Goal: Task Accomplishment & Management: Manage account settings

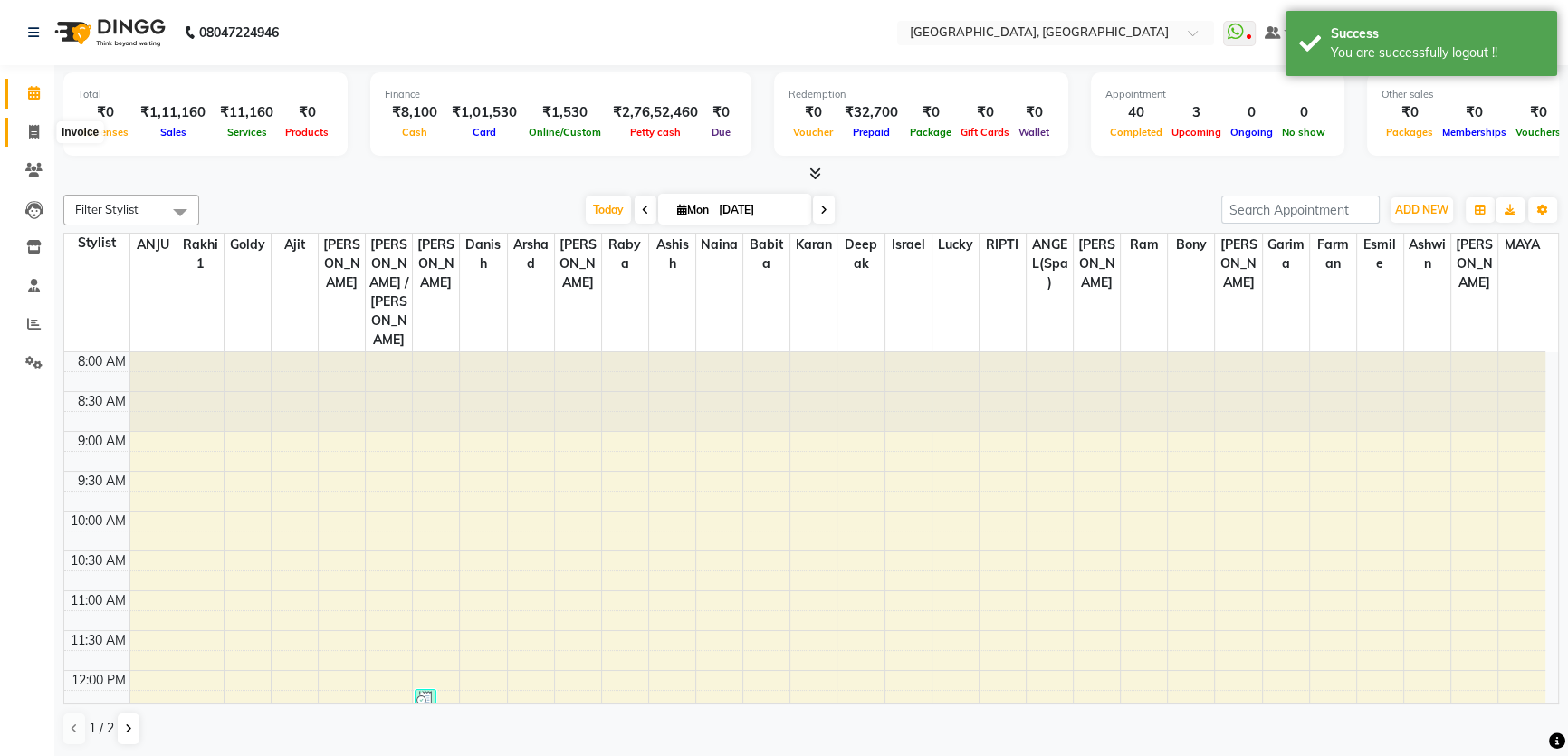
click at [46, 134] on span at bounding box center [33, 133] width 32 height 20
select select "service"
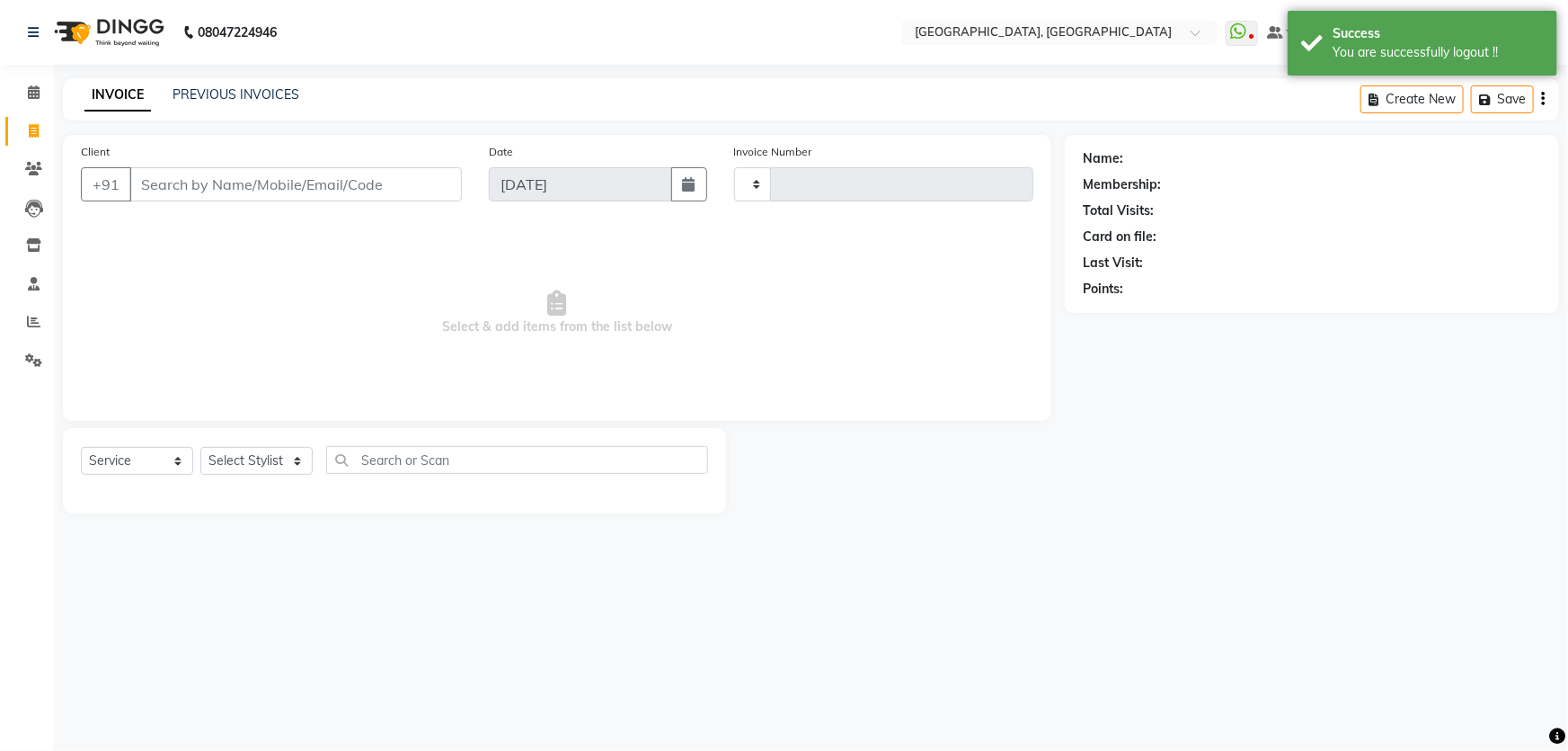
type input "7979"
select select "4281"
click at [11, 72] on div "Calendar Invoice Clients Leads Inventory Staff Reports Settings Completed InPro…" at bounding box center [121, 387] width 243 height 673
click at [20, 91] on span at bounding box center [33, 93] width 31 height 20
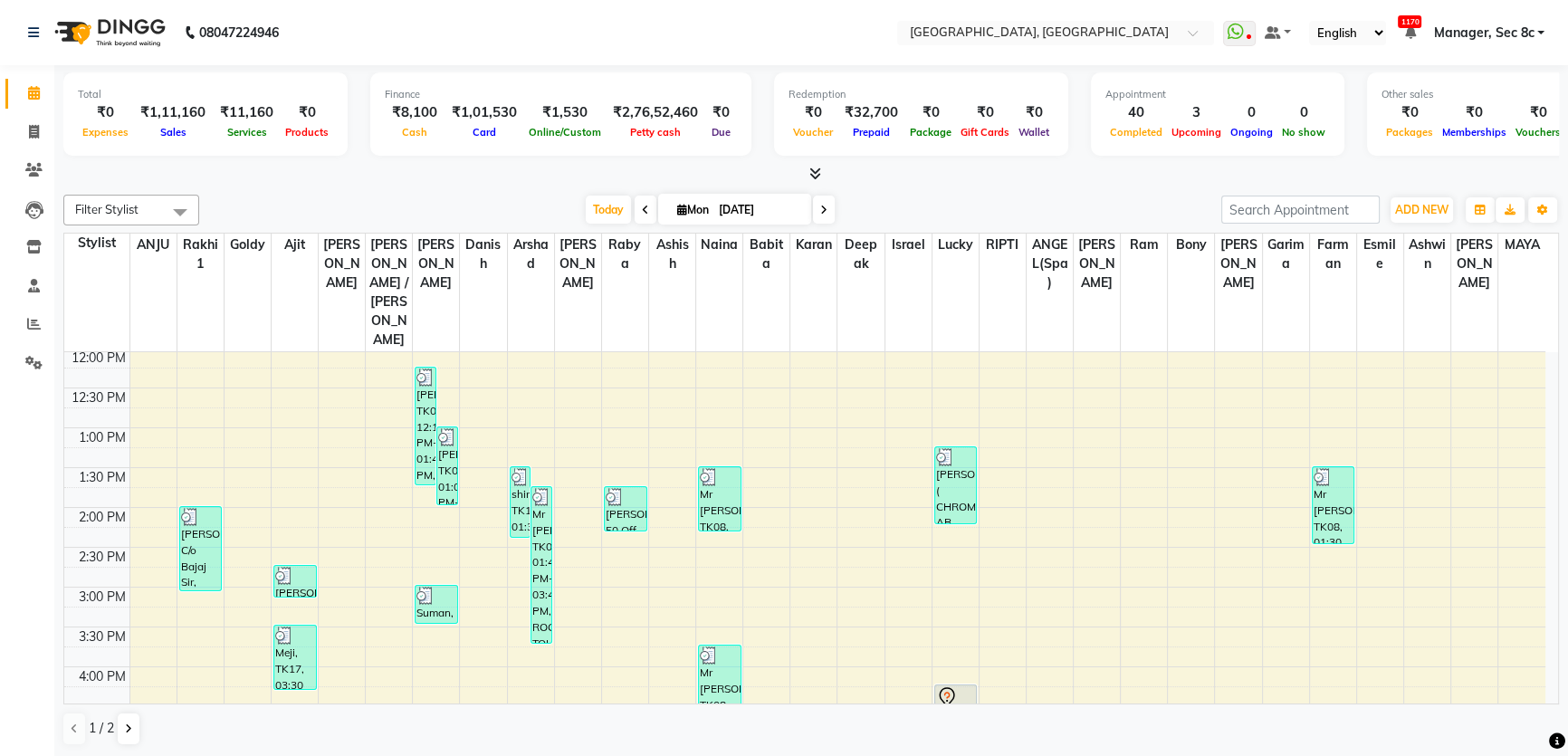
scroll to position [658, 0]
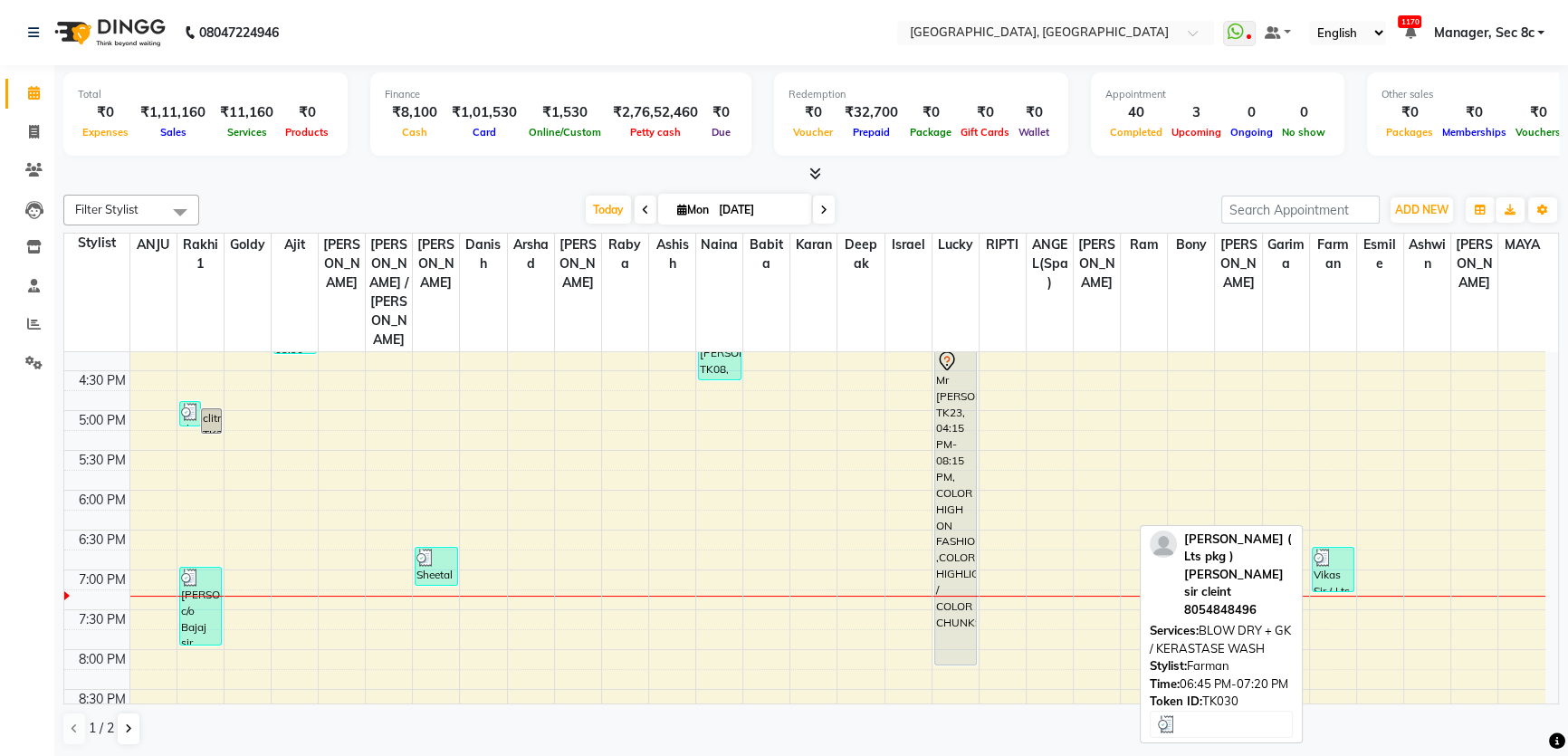
click at [1322, 548] on img at bounding box center [1322, 556] width 18 height 18
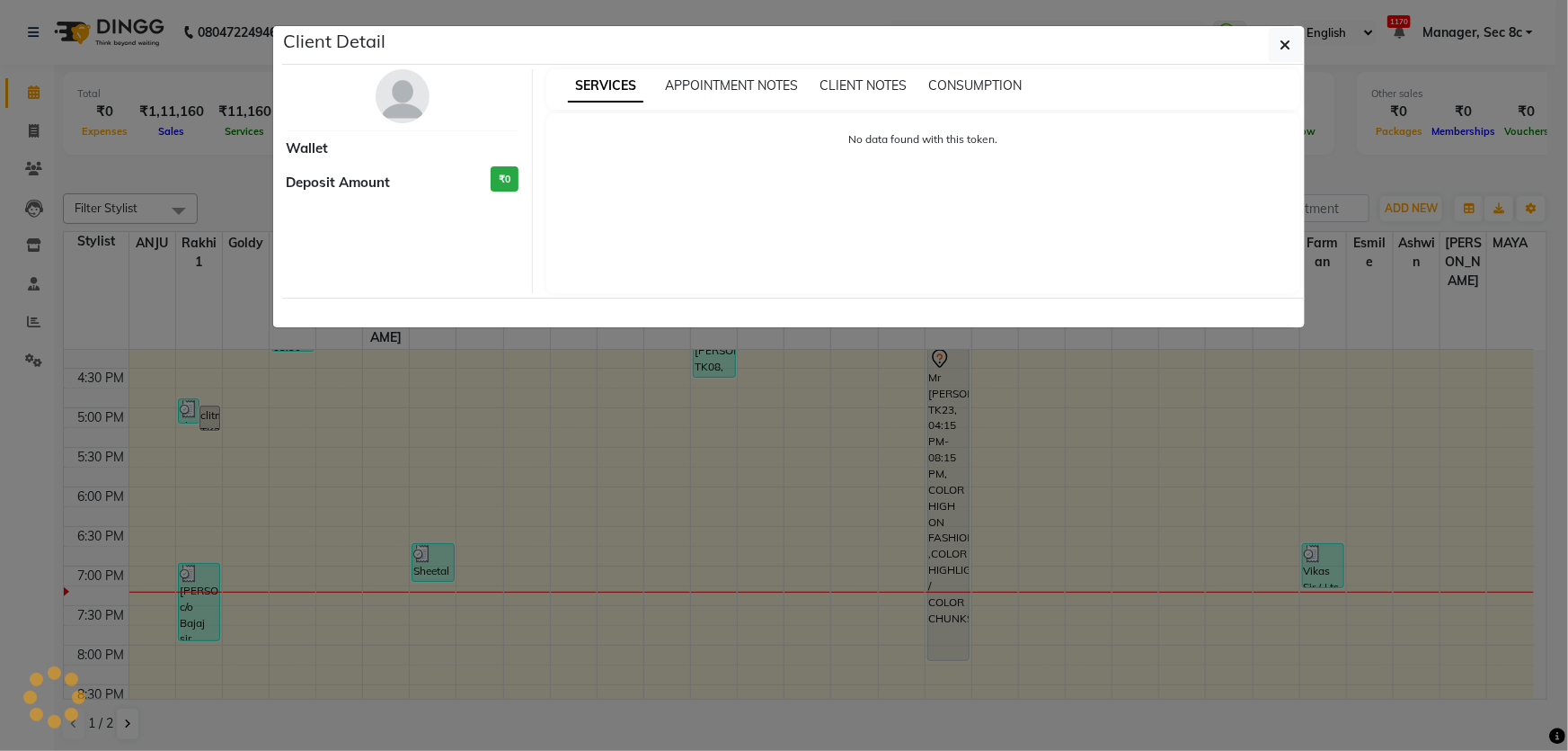
select select "3"
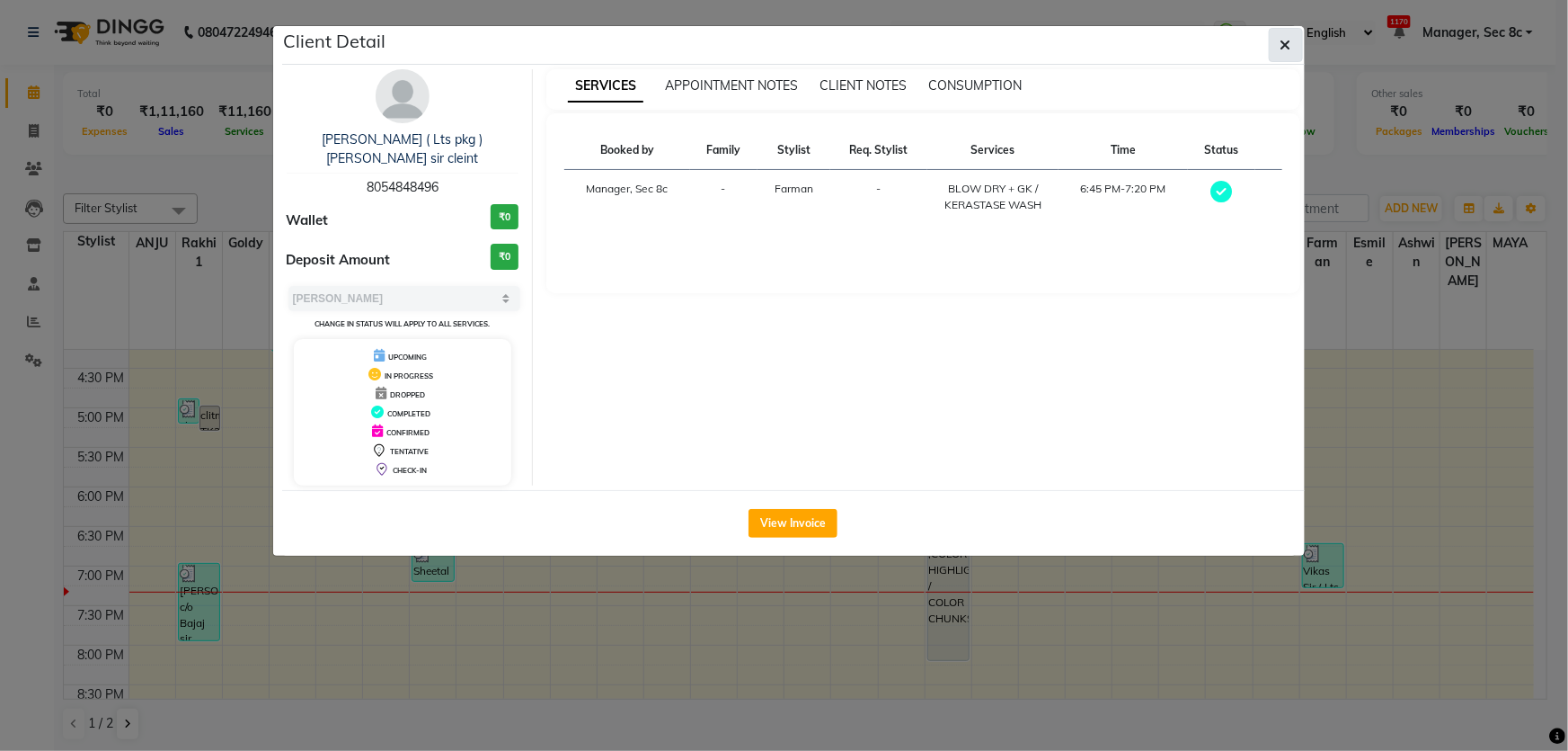
click at [1291, 49] on button "button" at bounding box center [1286, 44] width 34 height 34
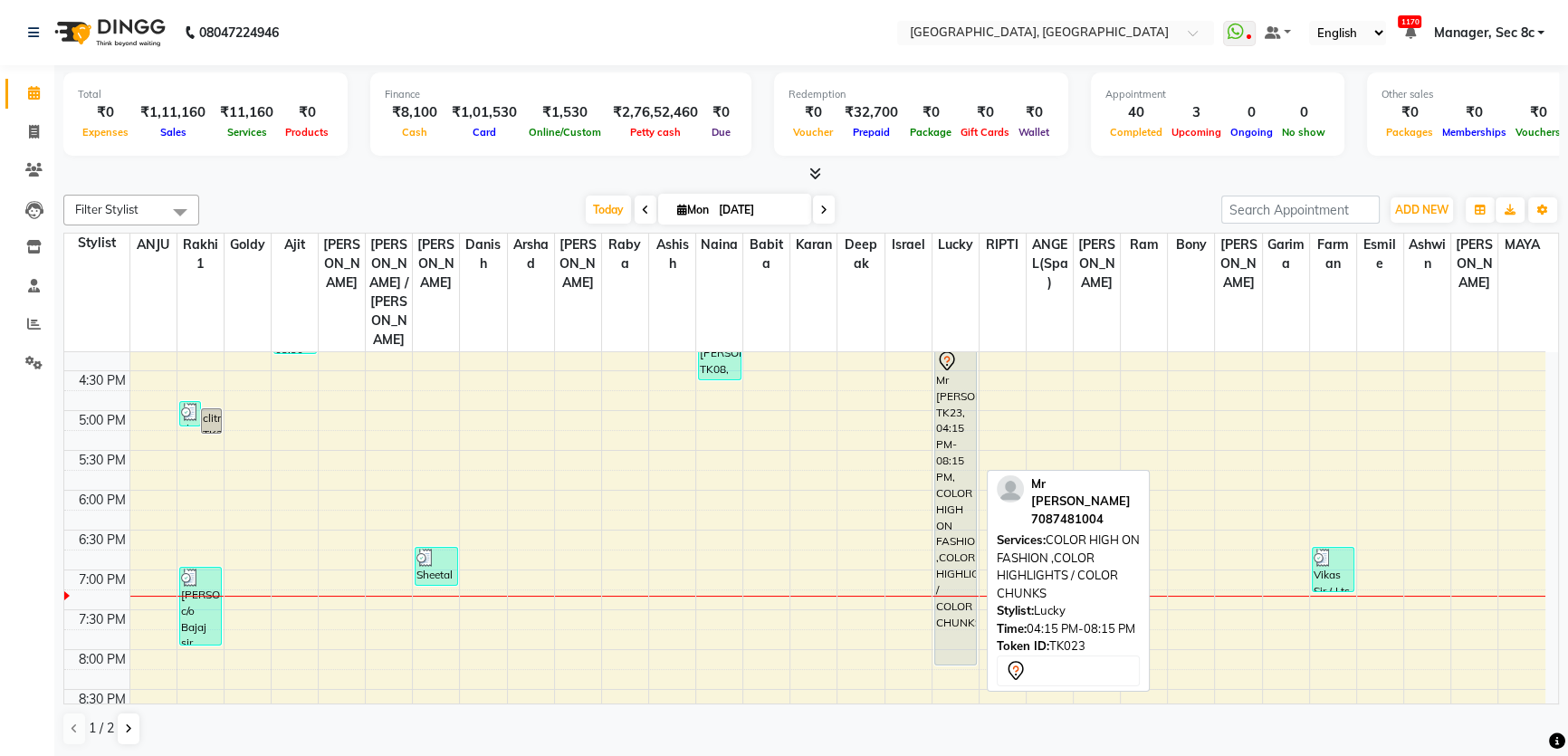
click at [971, 349] on div "Mr [PERSON_NAME], TK23, 04:15 PM-08:15 PM, COLOR HIGH ON FASHION ,COLOR HIGHLIG…" at bounding box center [955, 506] width 42 height 315
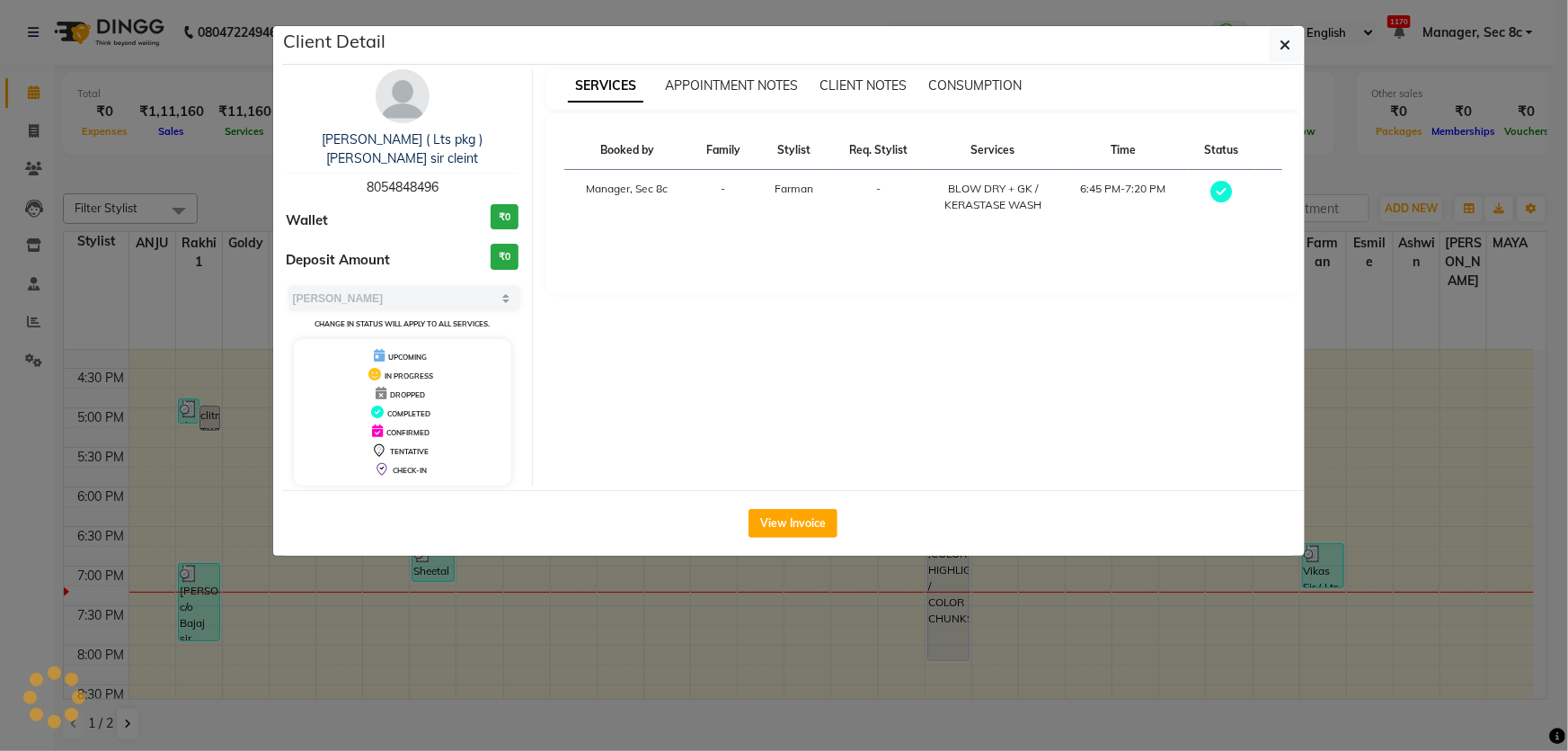
select select "7"
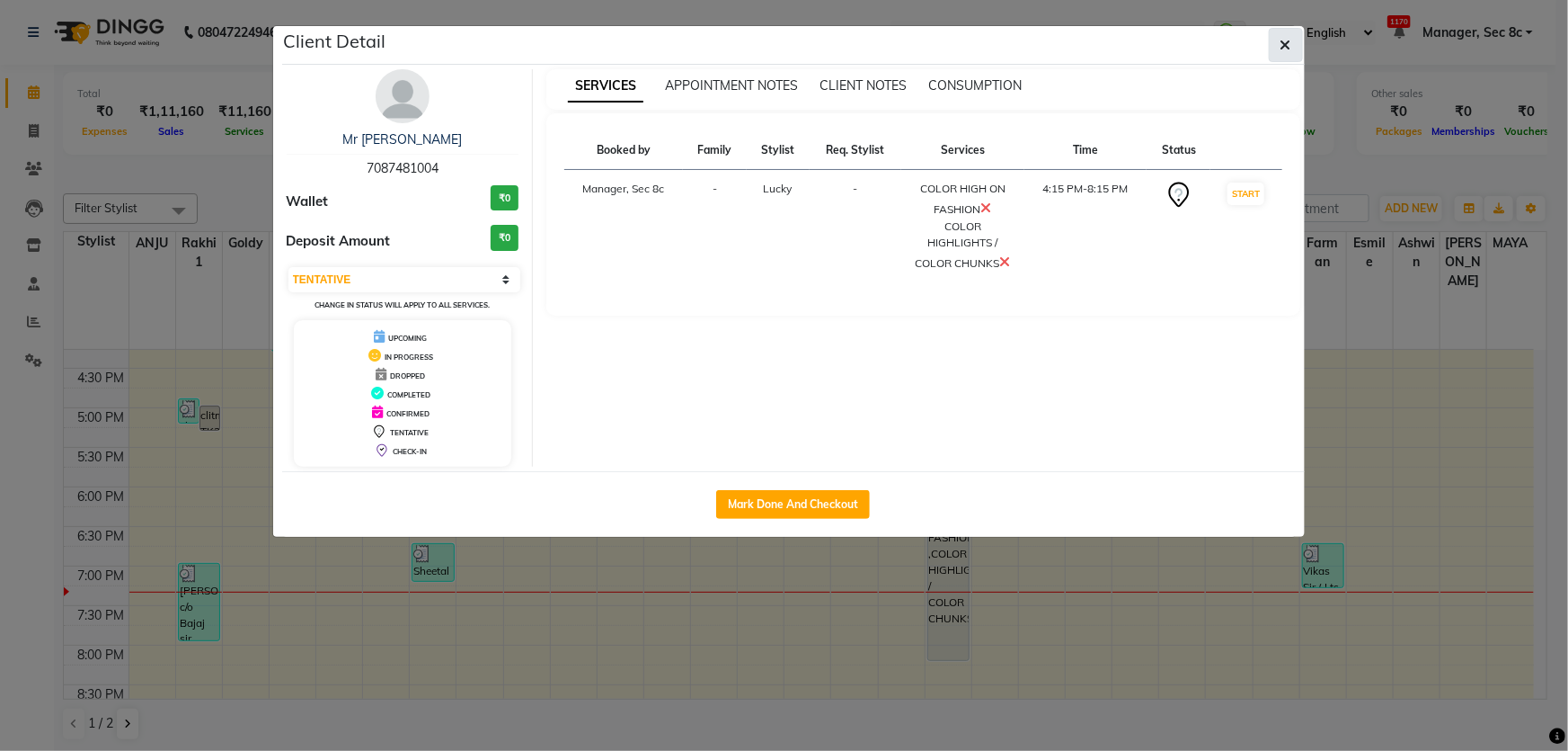
click at [1278, 32] on button "button" at bounding box center [1286, 44] width 34 height 34
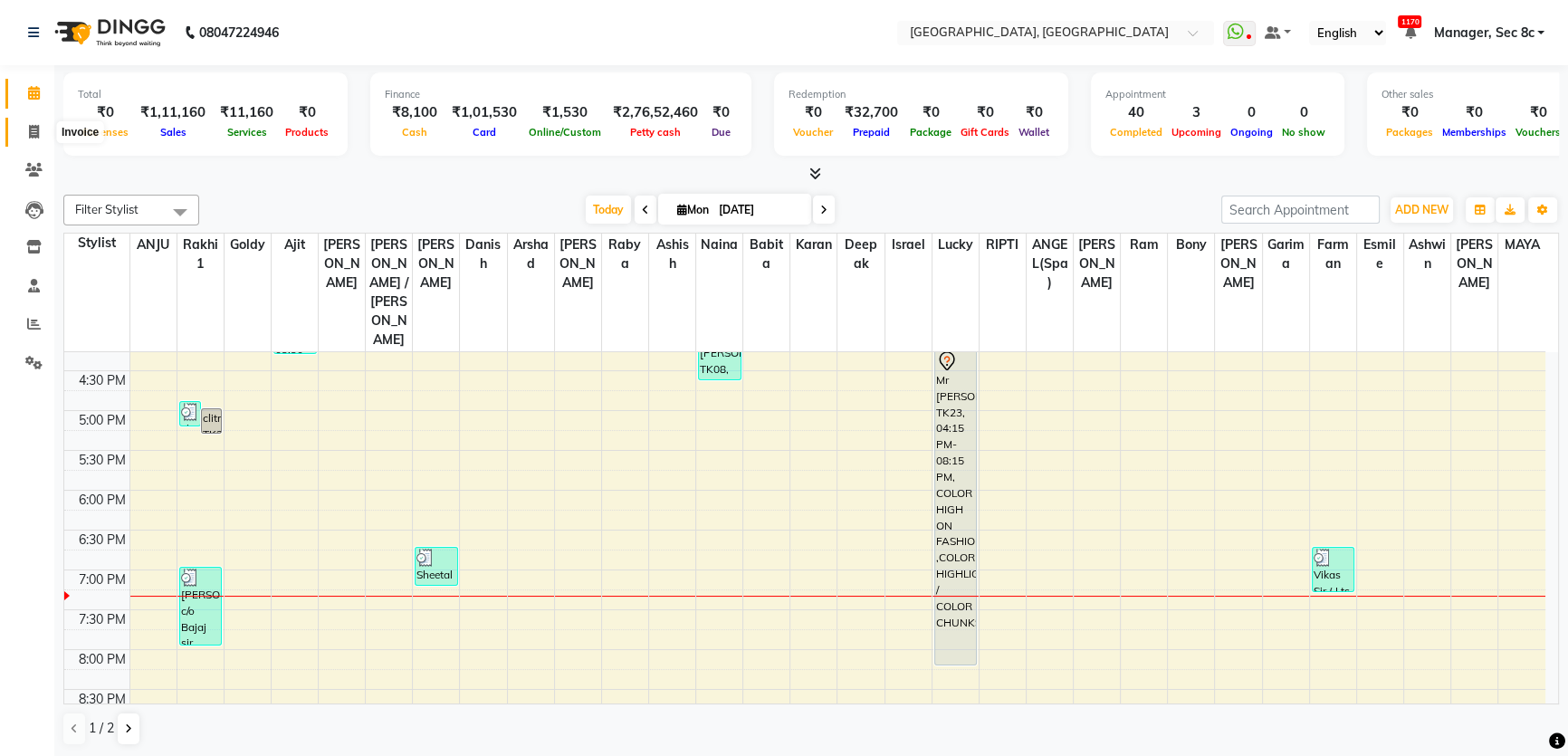
click at [36, 139] on span at bounding box center [33, 133] width 32 height 20
select select "service"
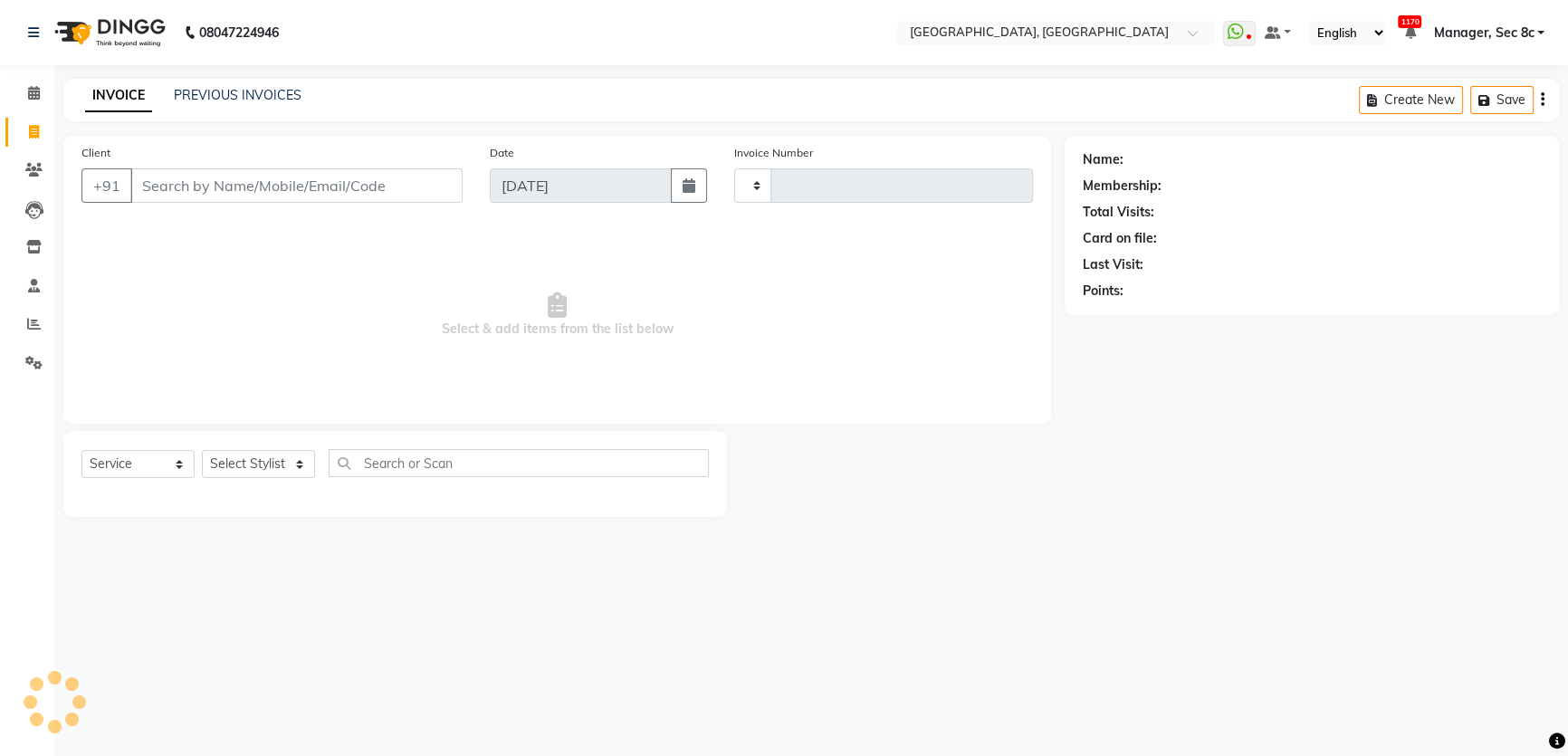
type input "7979"
select select "4281"
click at [258, 90] on link "PREVIOUS INVOICES" at bounding box center [237, 96] width 127 height 17
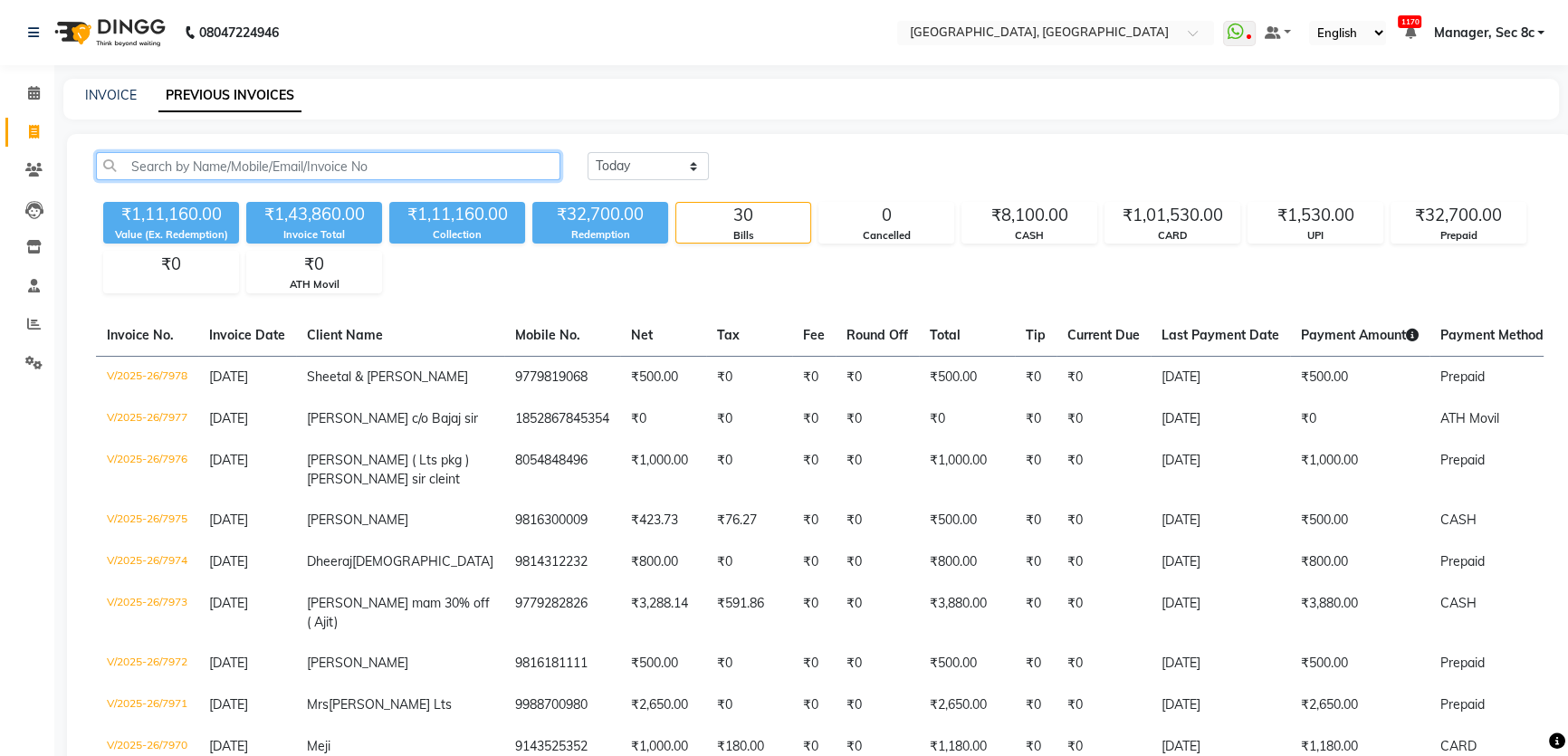
click at [286, 160] on input "text" at bounding box center [328, 166] width 464 height 28
paste input "9781926245"
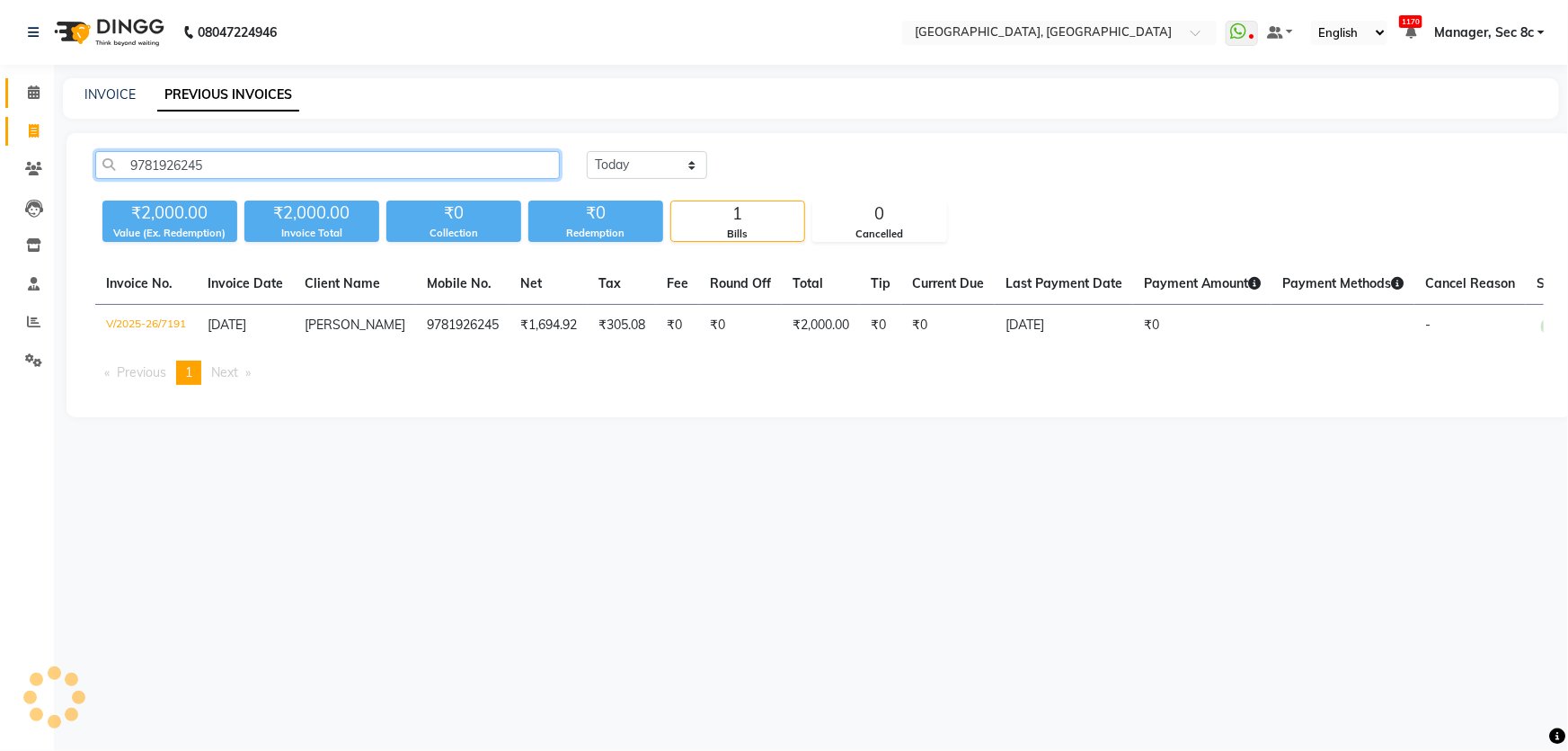
type input "9781926245"
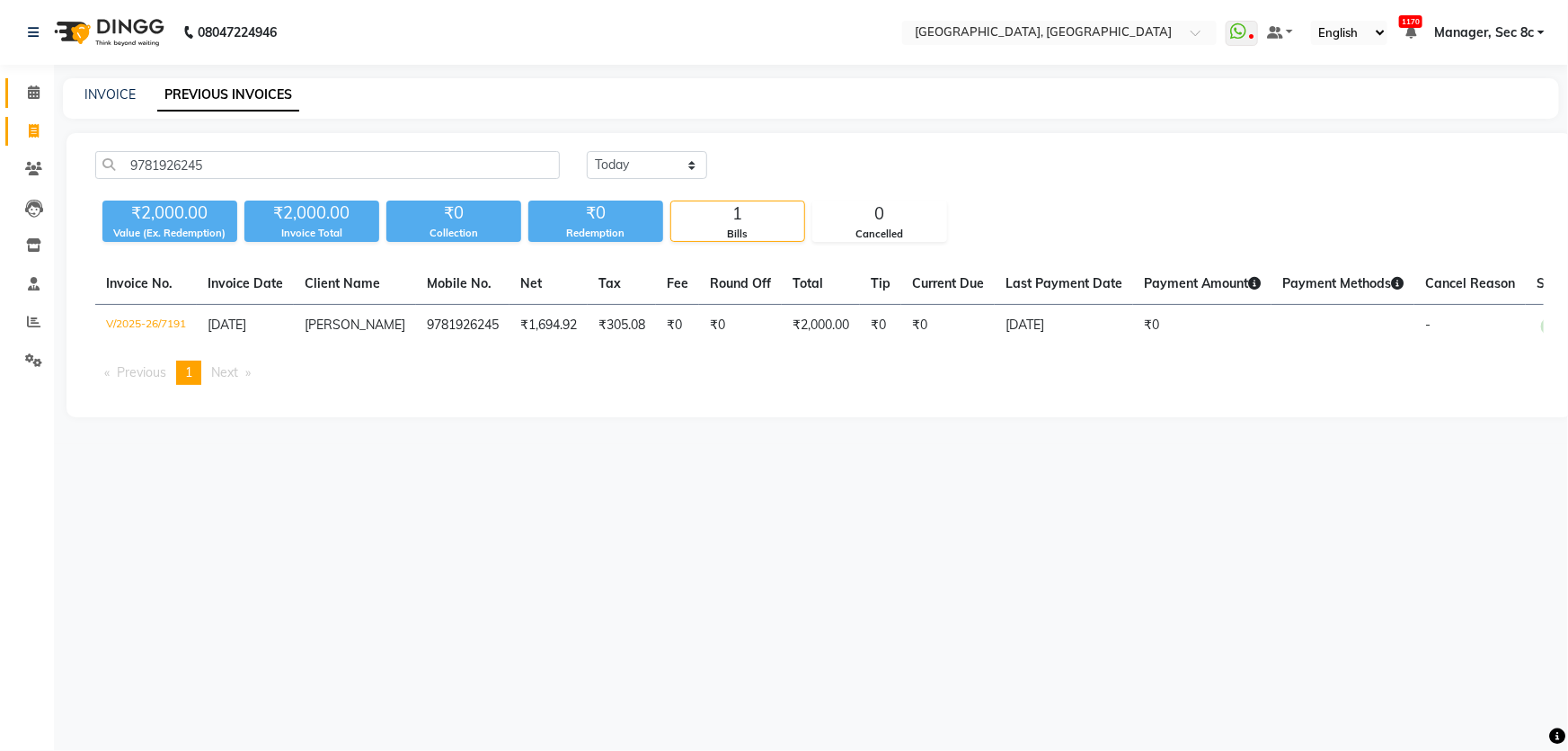
click at [36, 103] on link "Calendar" at bounding box center [27, 93] width 43 height 30
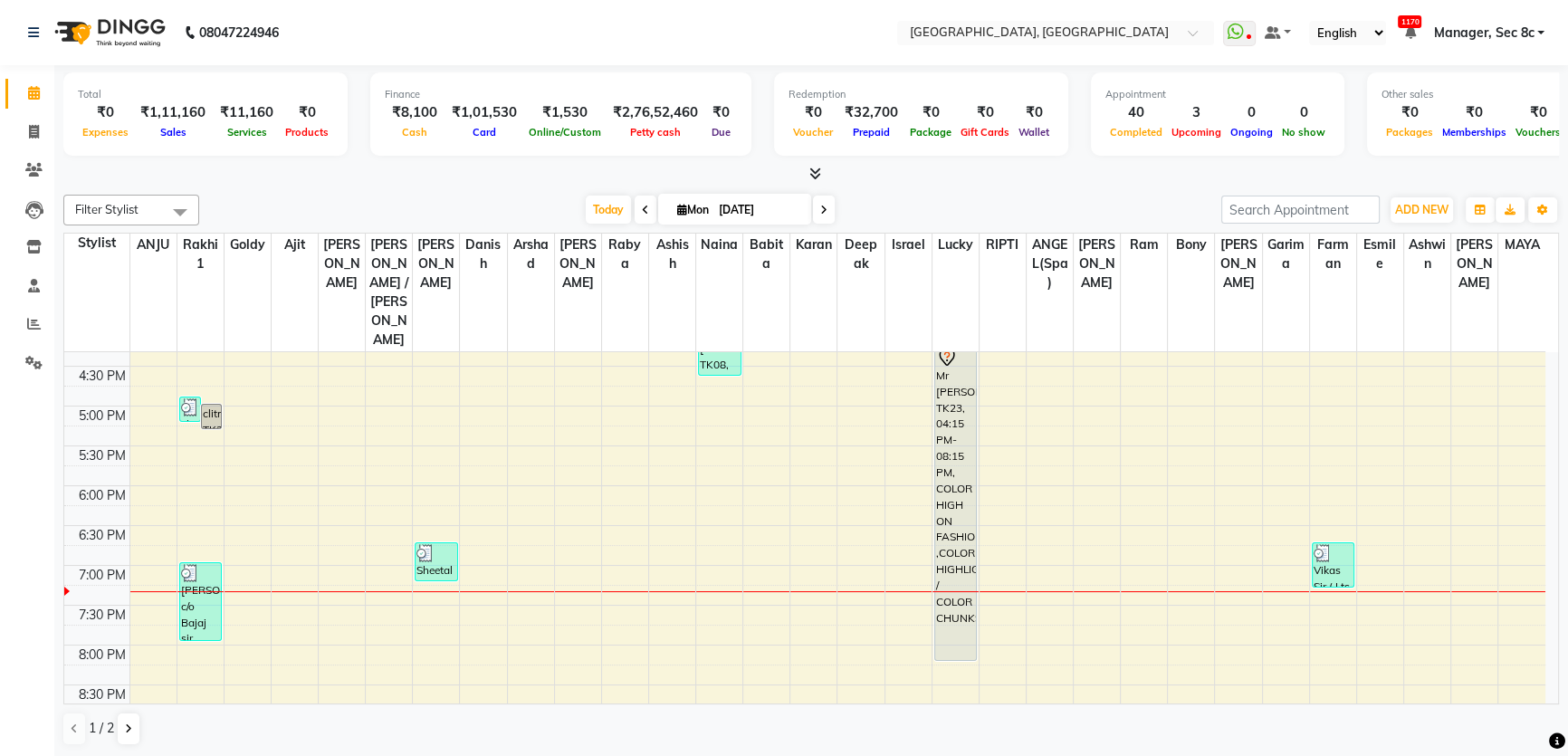
scroll to position [701, 0]
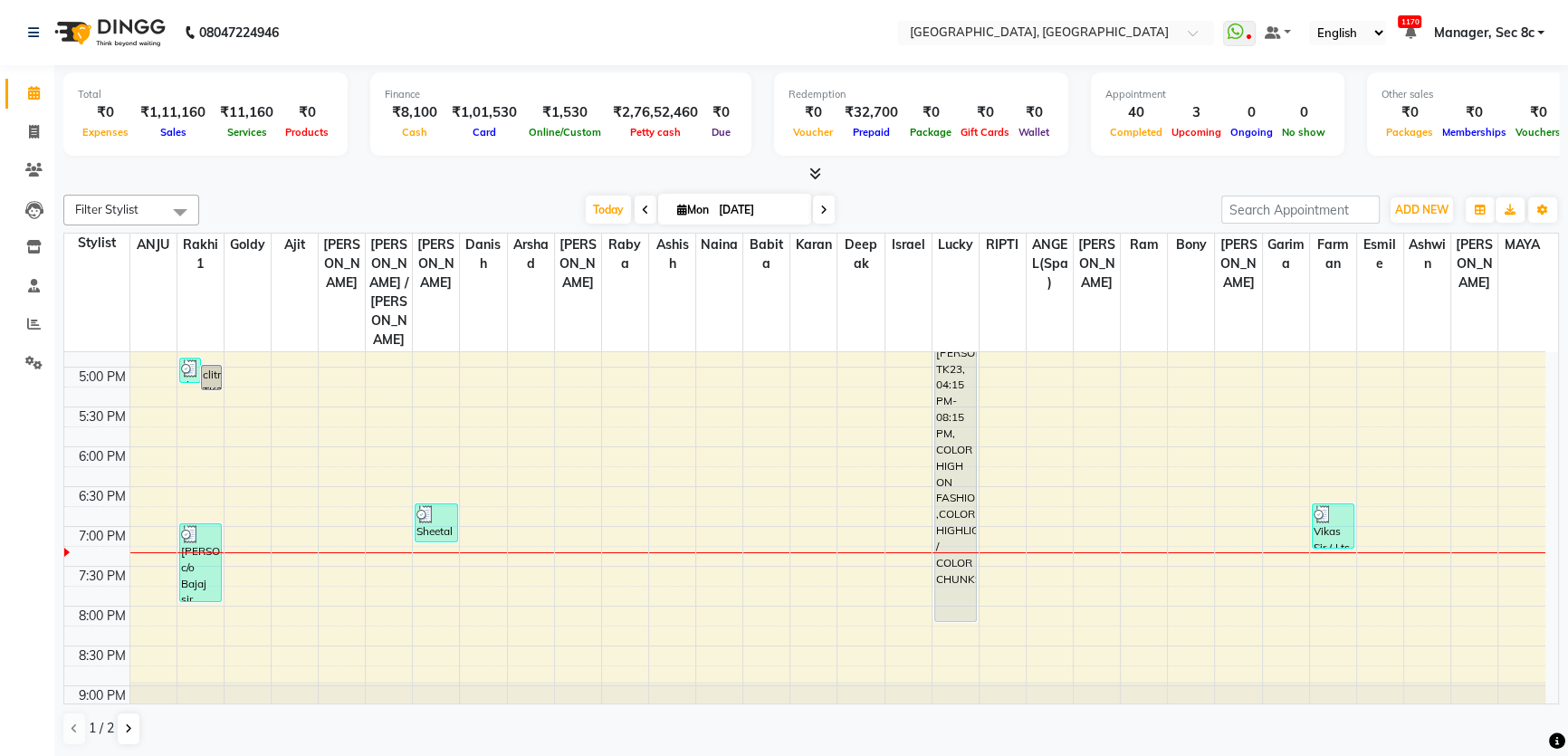
click at [487, 511] on div "8:00 AM 8:30 AM 9:00 AM 9:30 AM 10:00 AM 10:30 AM 11:00 AM 11:30 AM 12:00 PM 12…" at bounding box center [804, 207] width 1481 height 1114
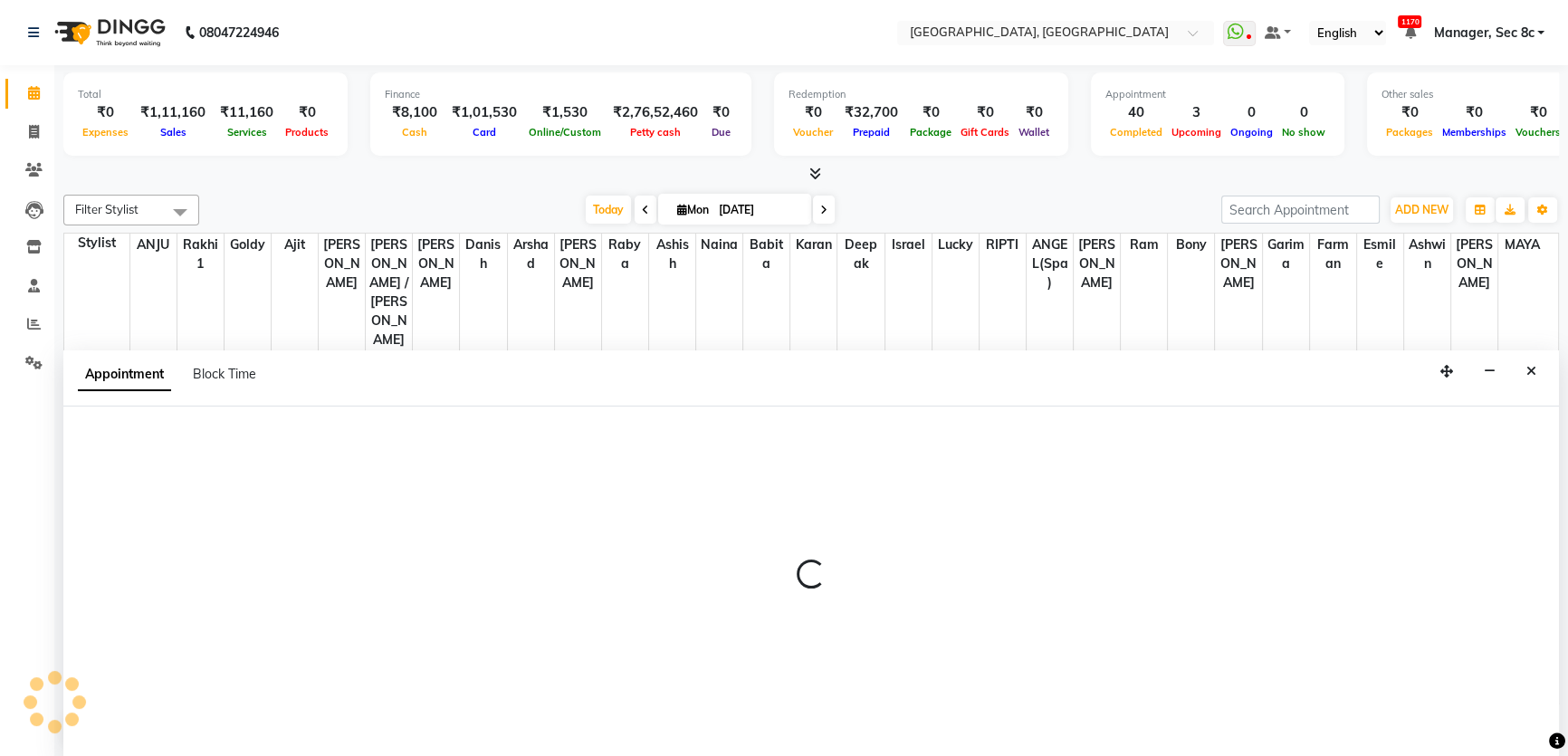
scroll to position [0, 0]
select select "25448"
select select "1170"
select select "tentative"
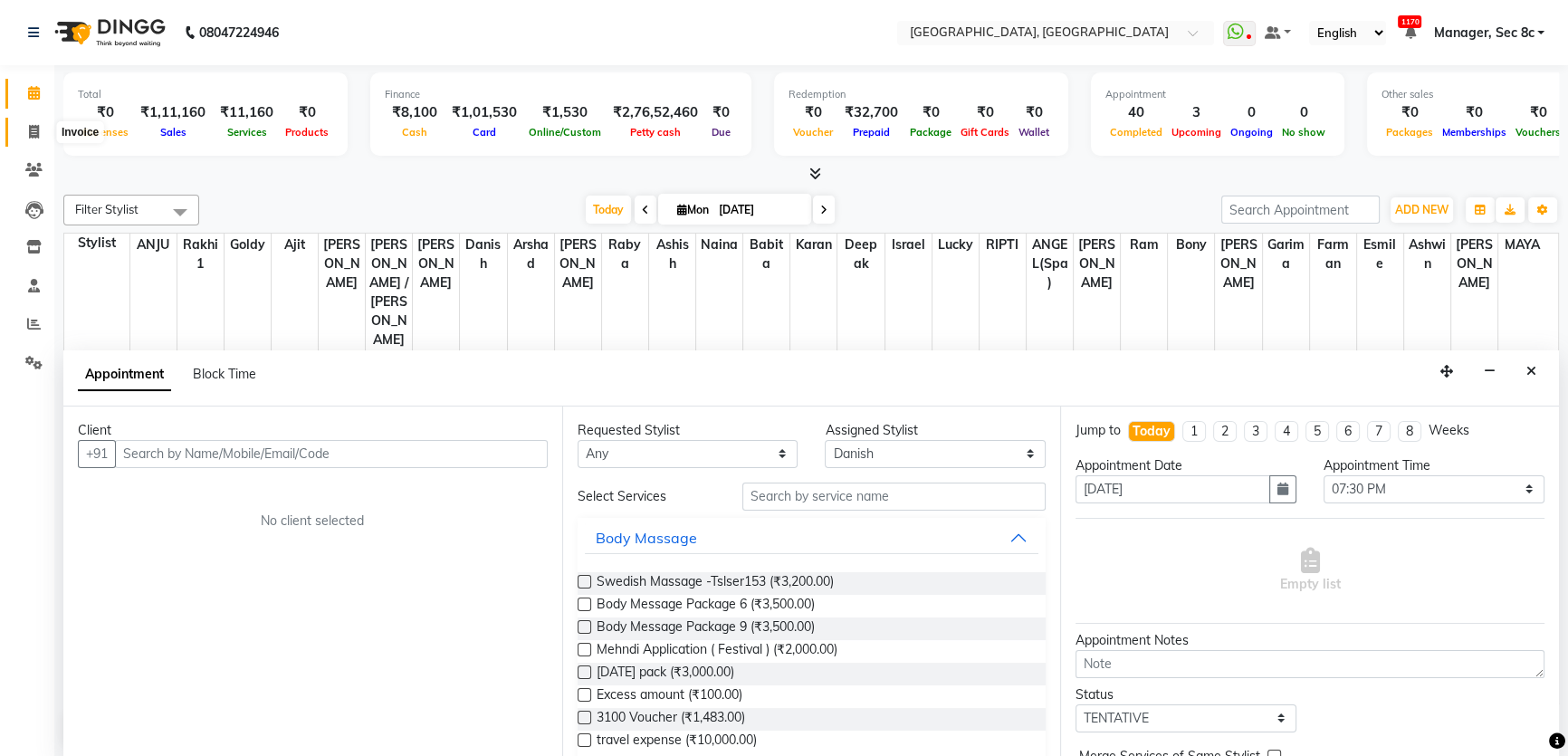
click at [29, 133] on icon at bounding box center [33, 131] width 10 height 14
select select "service"
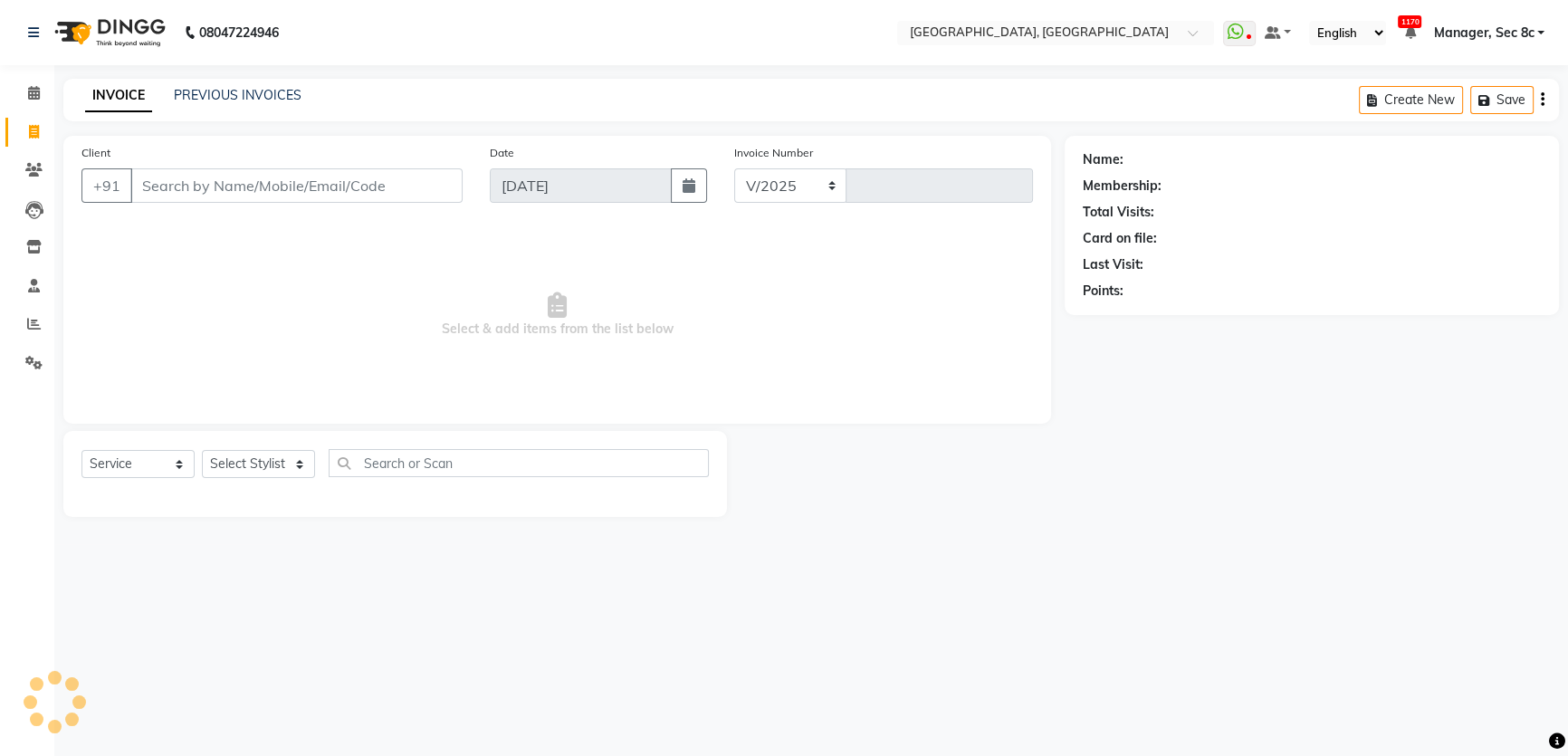
select select "4281"
type input "7979"
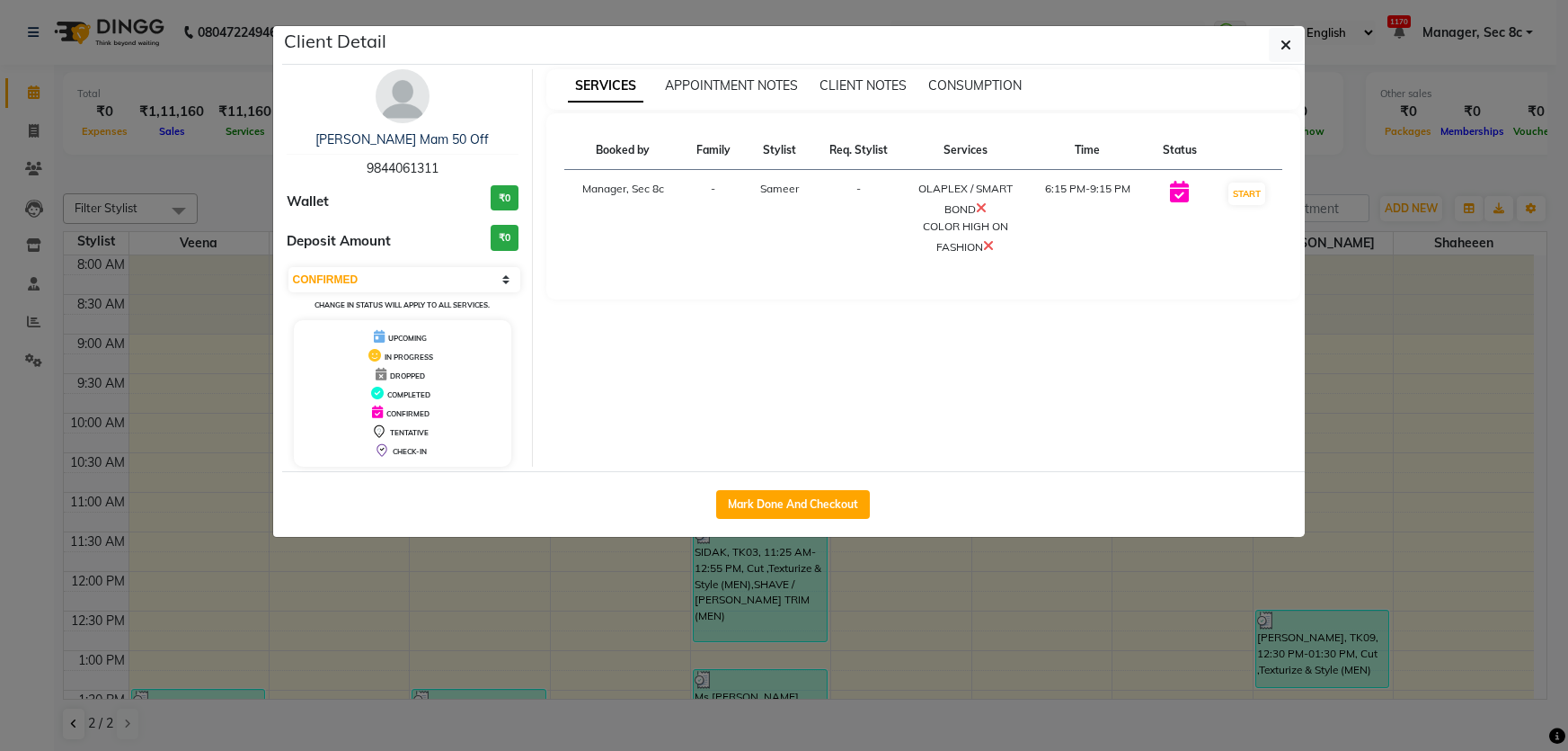
select select "6"
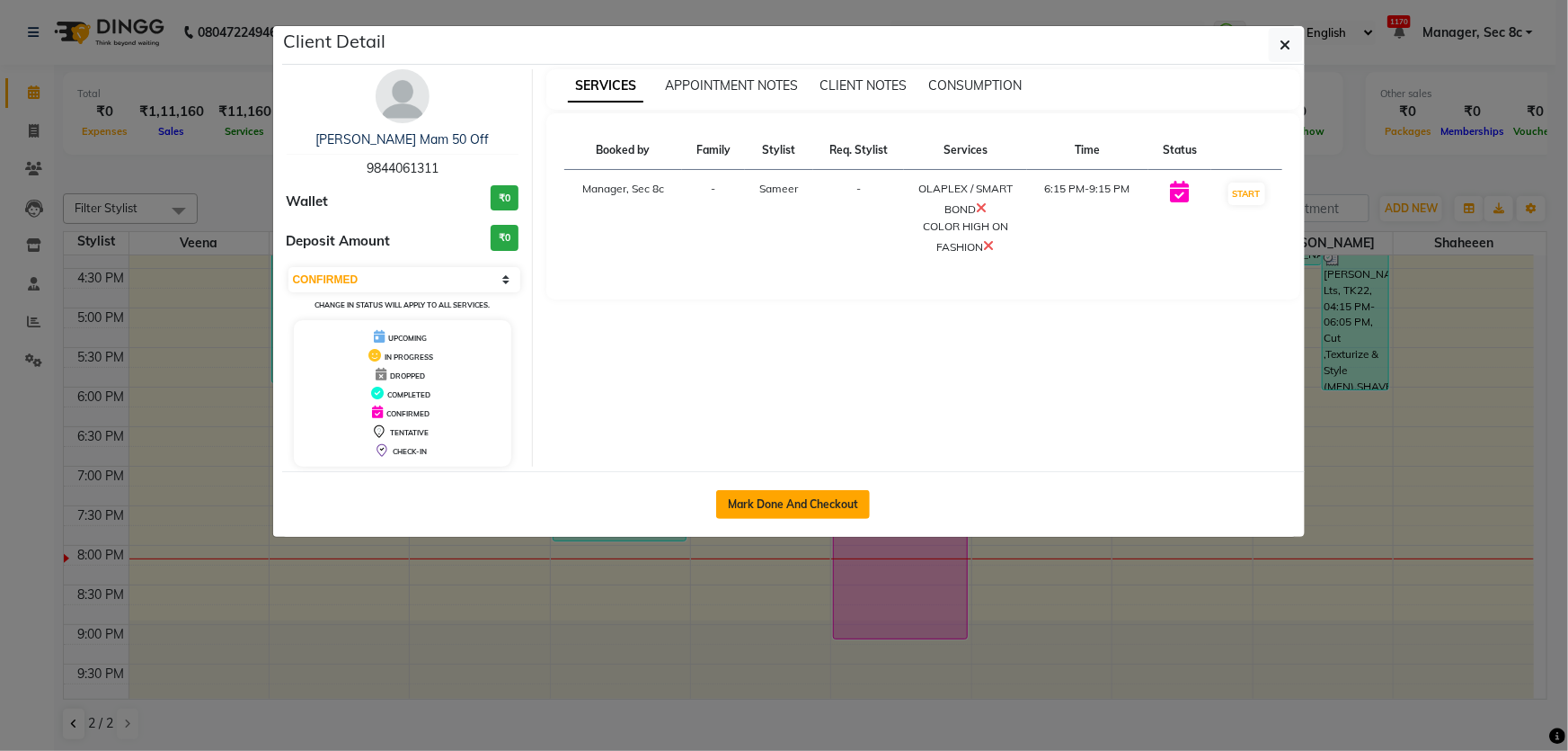
click at [804, 499] on button "Mark Done And Checkout" at bounding box center [793, 504] width 154 height 29
select select "service"
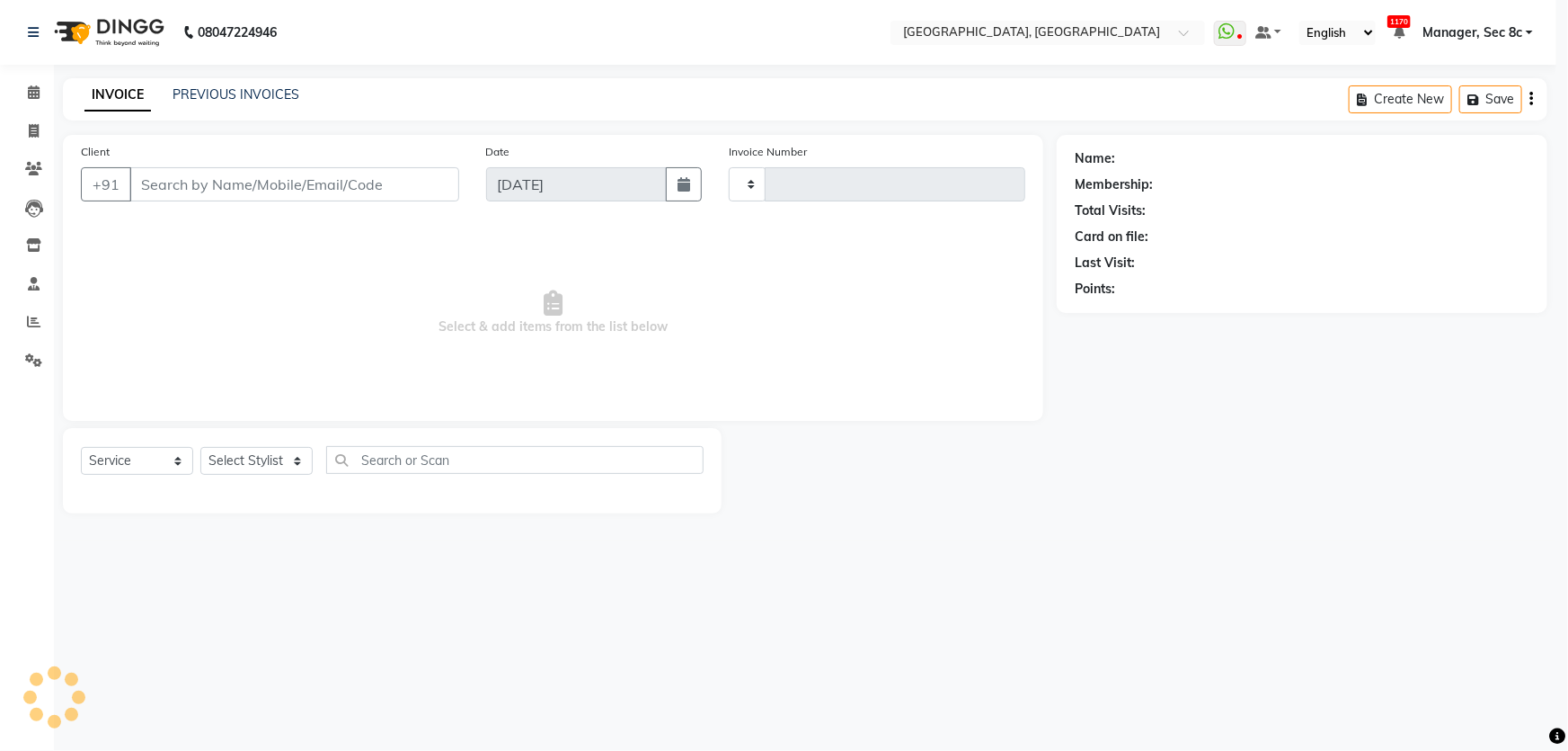
type input "7980"
select select "4281"
type input "9844061311"
select select "25446"
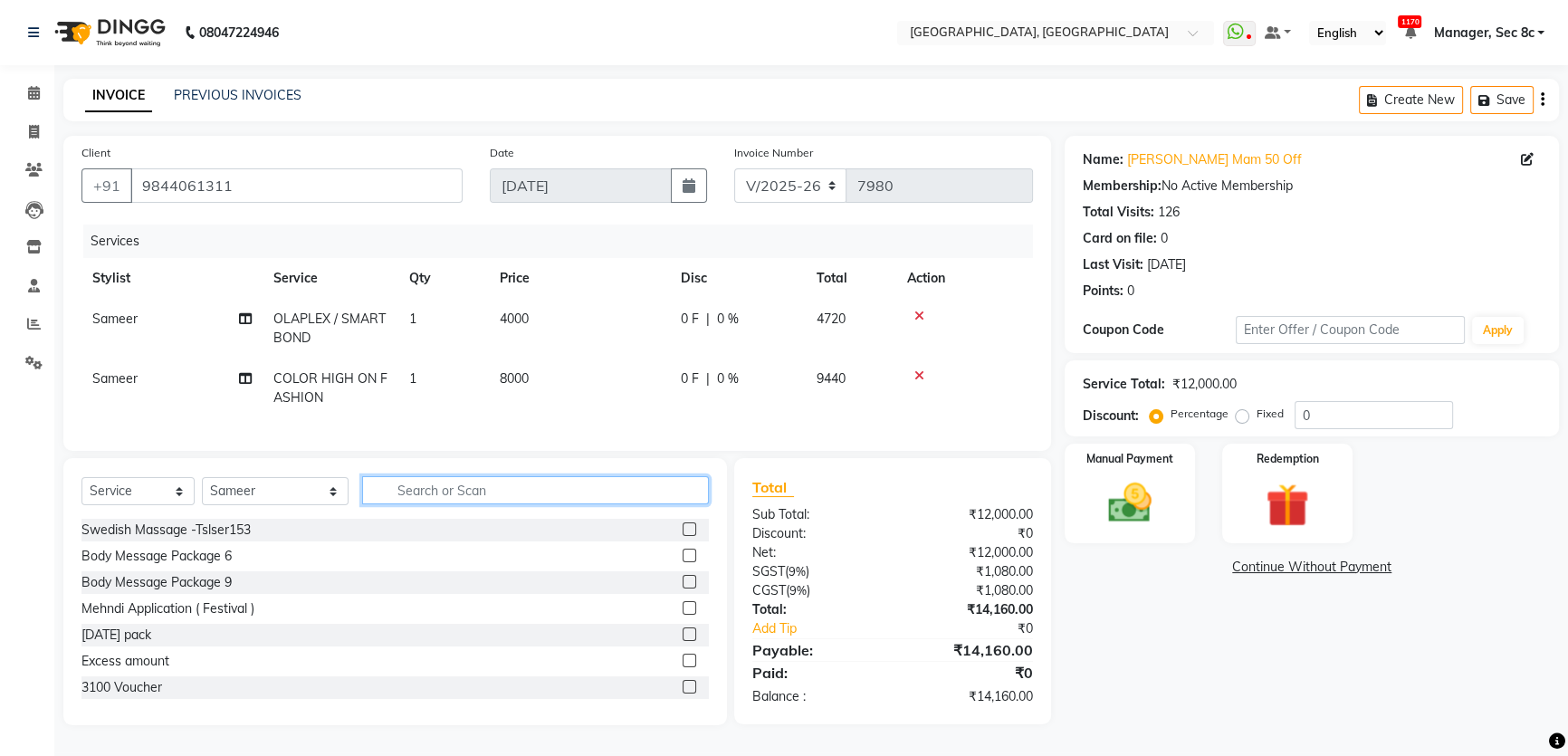
click at [406, 504] on input "text" at bounding box center [535, 489] width 346 height 28
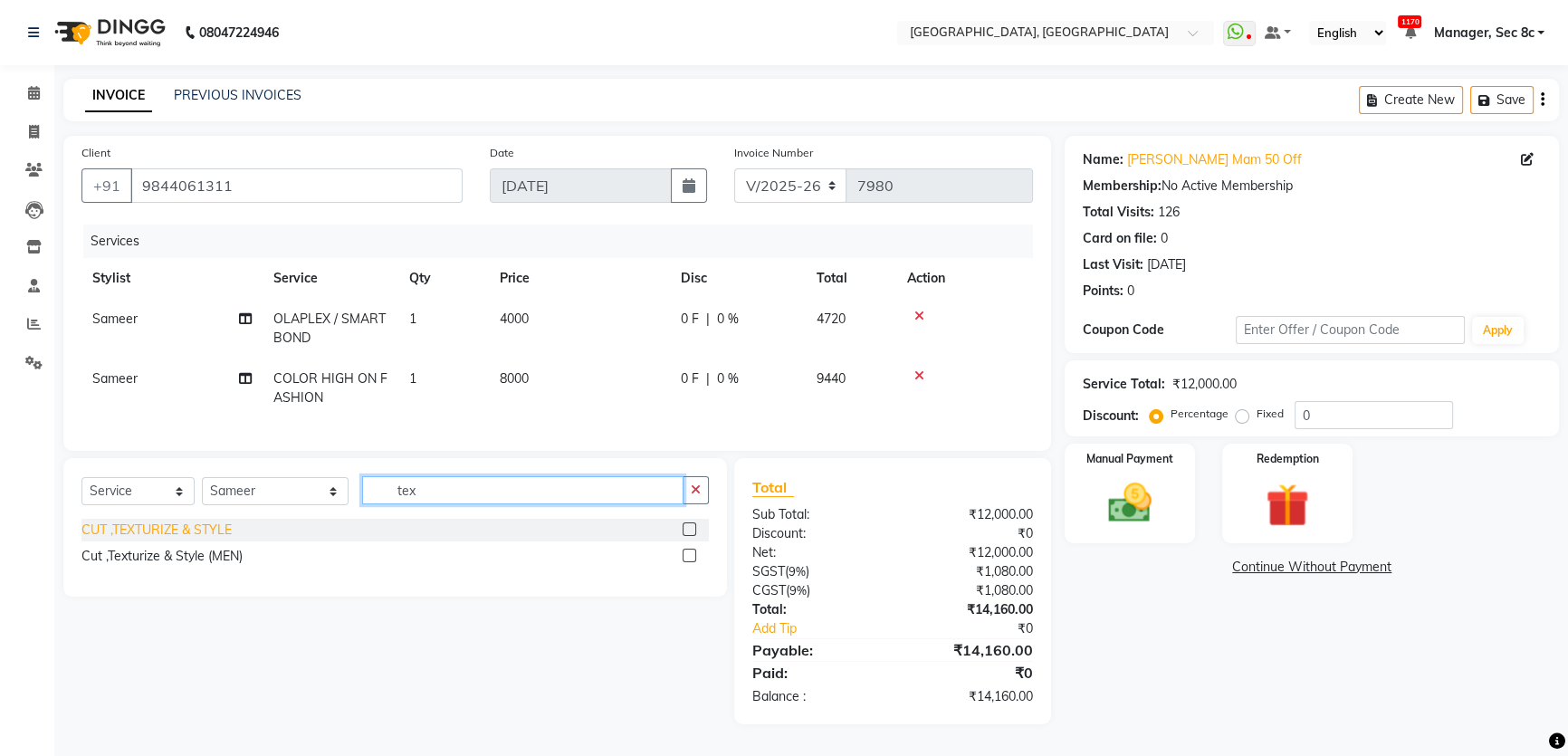
type input "tex"
click at [200, 540] on div "CUT ,TEXTURIZE & STYLE" at bounding box center [157, 529] width 150 height 19
checkbox input "false"
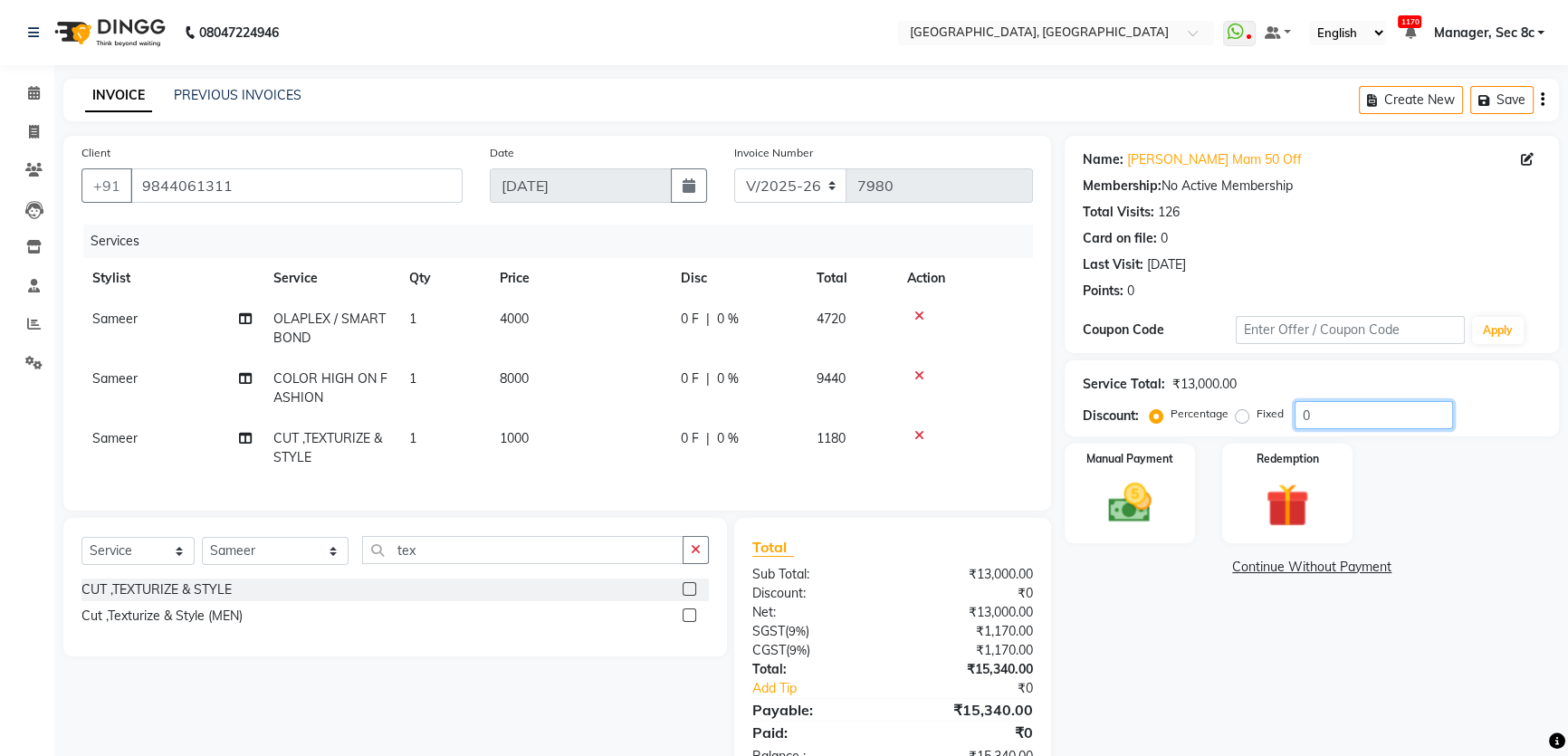
drag, startPoint x: 1338, startPoint y: 424, endPoint x: 1095, endPoint y: 424, distance: 243.0
click at [1095, 424] on div "Discount: Percentage Fixed 0" at bounding box center [1311, 415] width 458 height 28
type input "5"
click at [1232, 421] on div "Percentage Fixed" at bounding box center [1223, 414] width 141 height 23
click at [1256, 421] on label "Fixed" at bounding box center [1269, 413] width 27 height 17
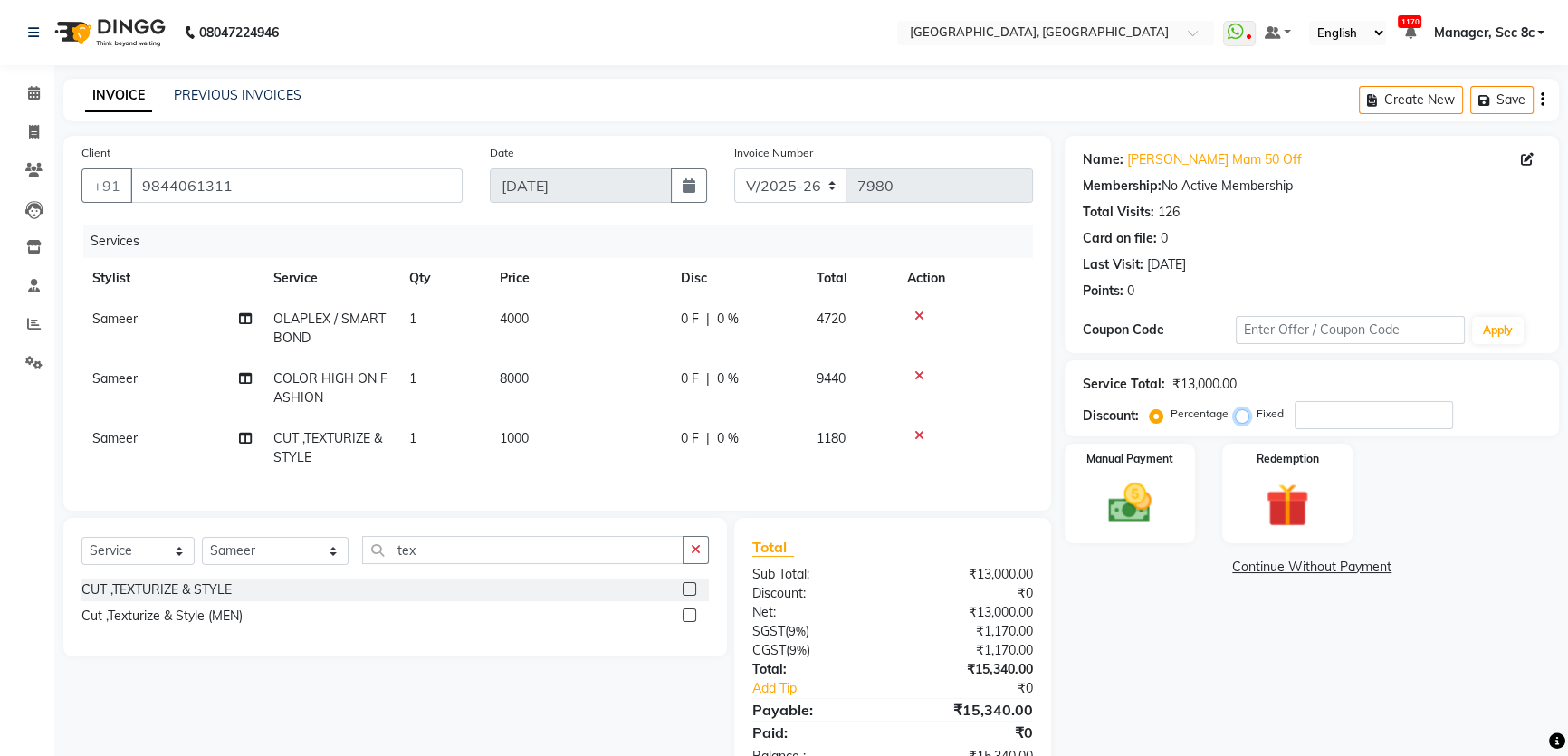
click at [1246, 420] on input "Fixed" at bounding box center [1246, 413] width 13 height 13
radio input "true"
click at [1386, 397] on div "Service Total: ₹13,000.00 Discount: Percentage Fixed" at bounding box center [1311, 398] width 458 height 61
click at [1385, 405] on input "number" at bounding box center [1373, 415] width 159 height 28
drag, startPoint x: 1332, startPoint y: 420, endPoint x: 1295, endPoint y: 424, distance: 37.2
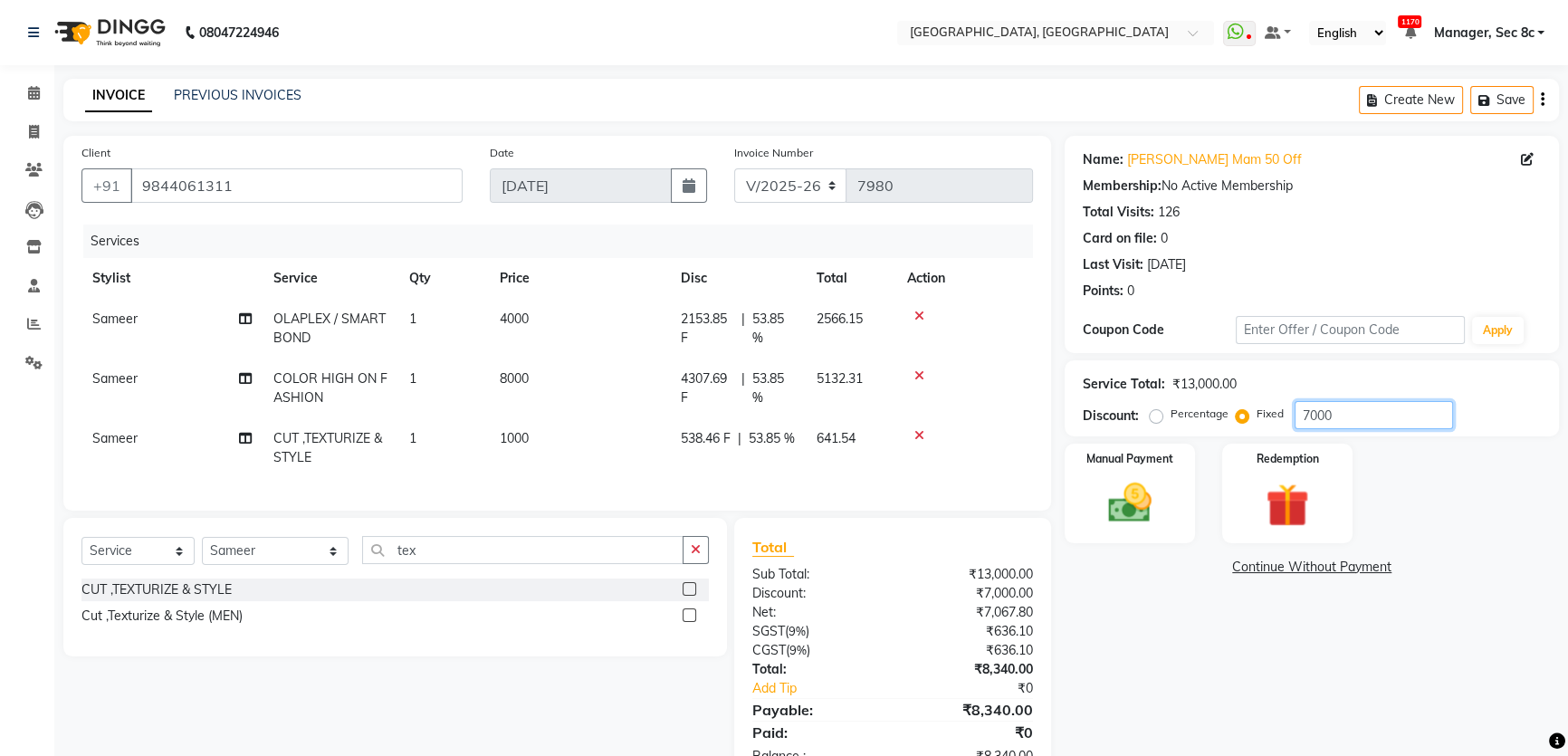
click at [1295, 424] on input "7000" at bounding box center [1373, 415] width 159 height 28
type input "8340"
click at [1166, 464] on label "Manual Payment" at bounding box center [1129, 457] width 90 height 18
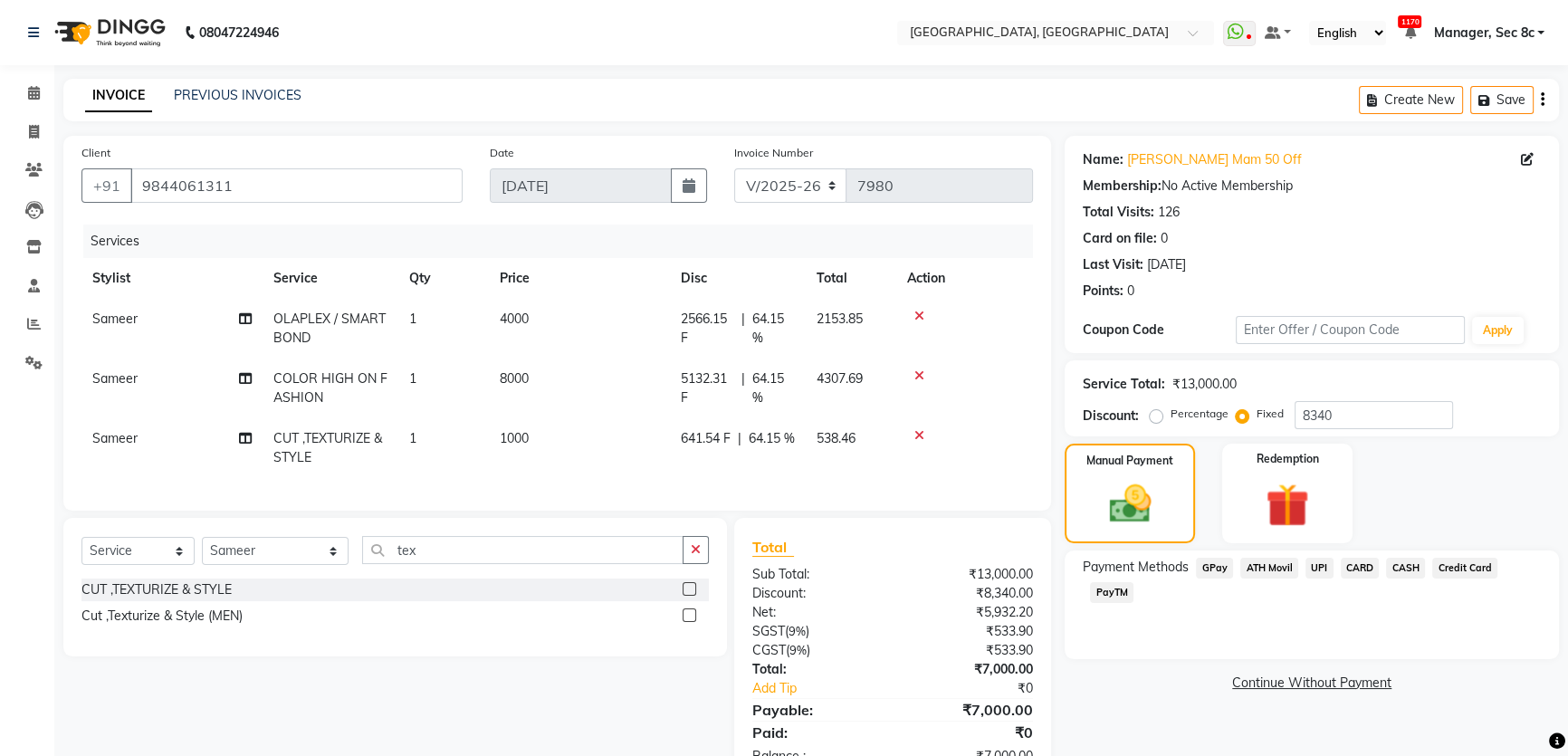
click at [1408, 567] on span "CASH" at bounding box center [1405, 567] width 39 height 20
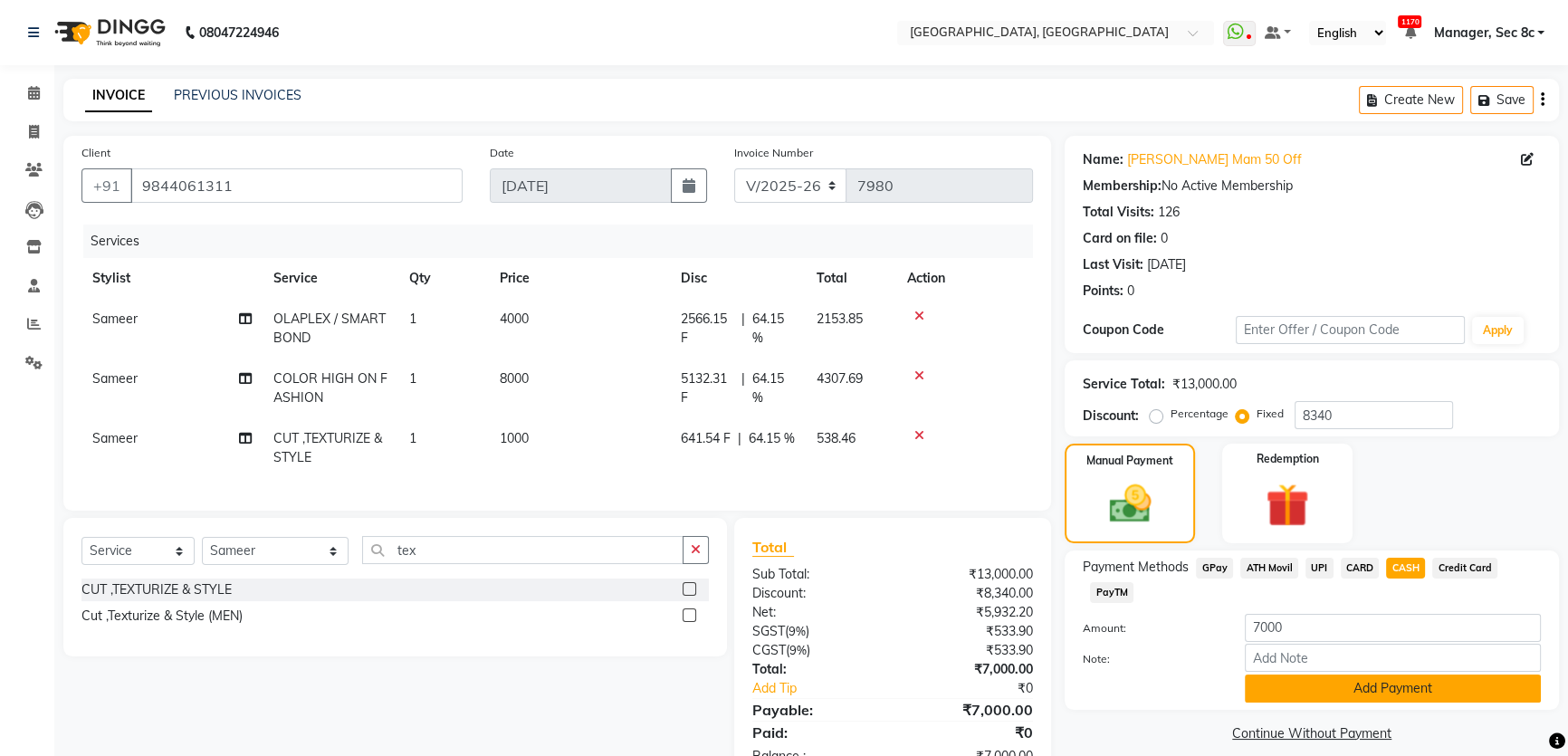
click at [1365, 689] on button "Add Payment" at bounding box center [1392, 688] width 296 height 28
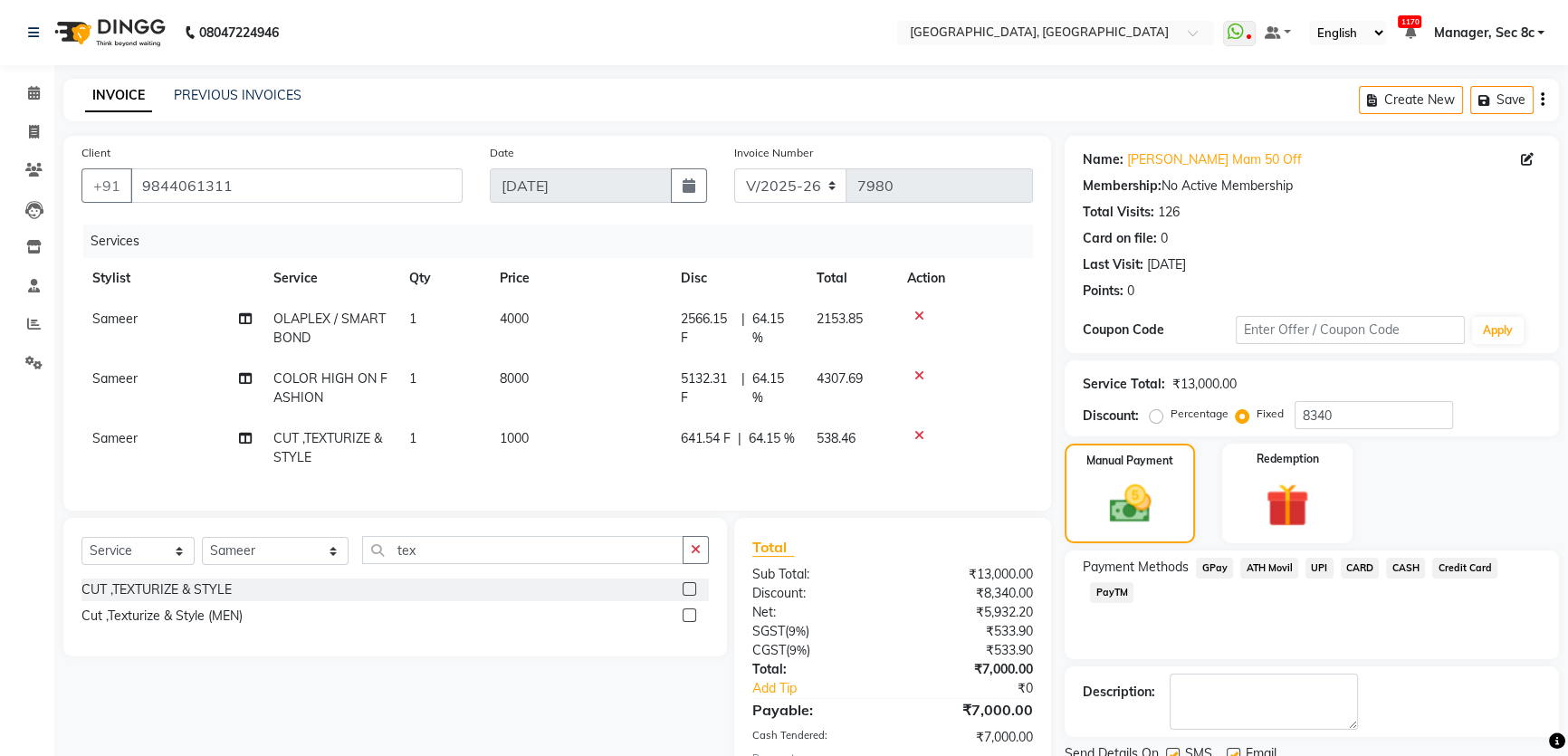
click at [1470, 640] on div "Payment Methods GPay ATH Movil UPI CARD CASH Credit Card PayTM" at bounding box center [1312, 604] width 494 height 109
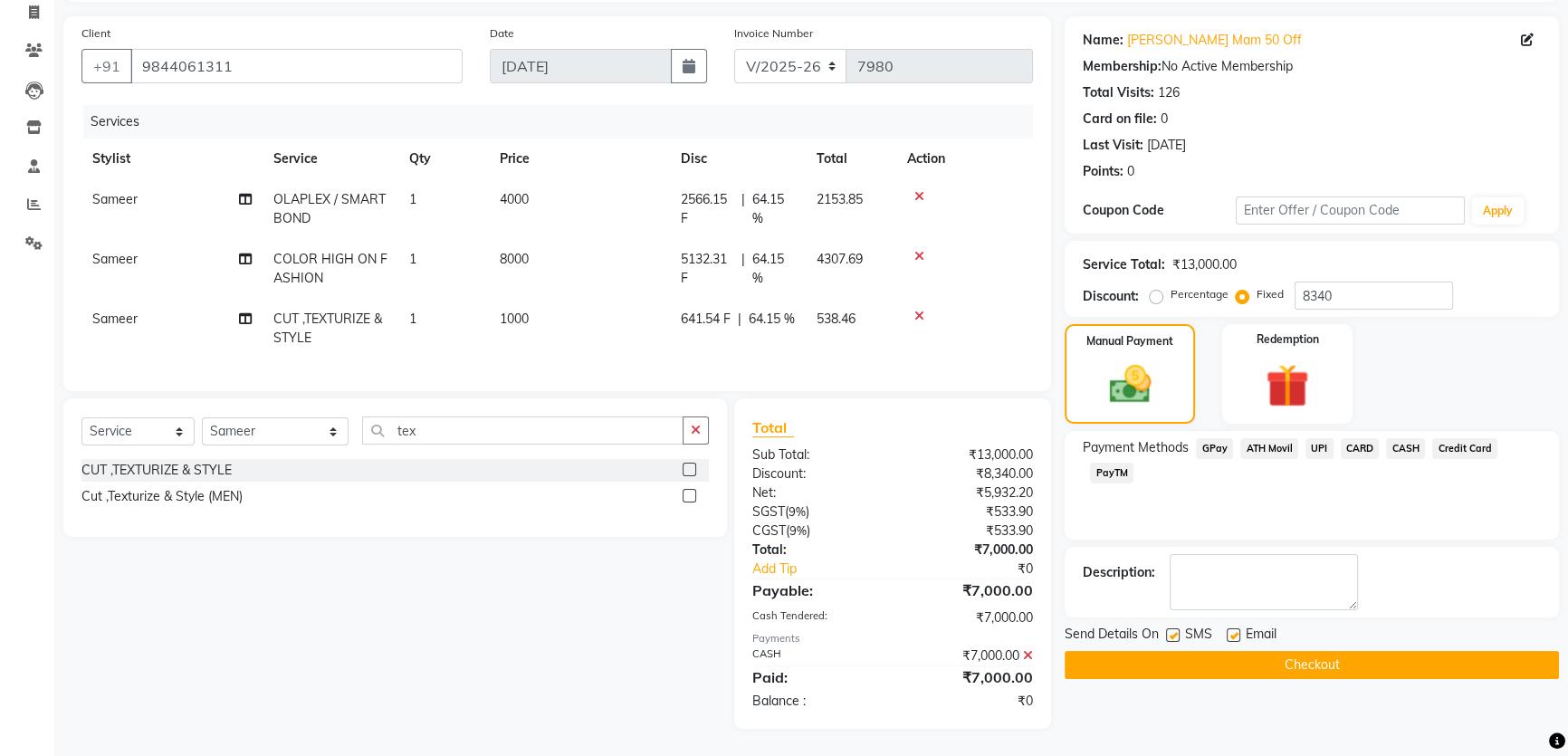
click at [1357, 651] on button "Checkout" at bounding box center [1312, 665] width 494 height 28
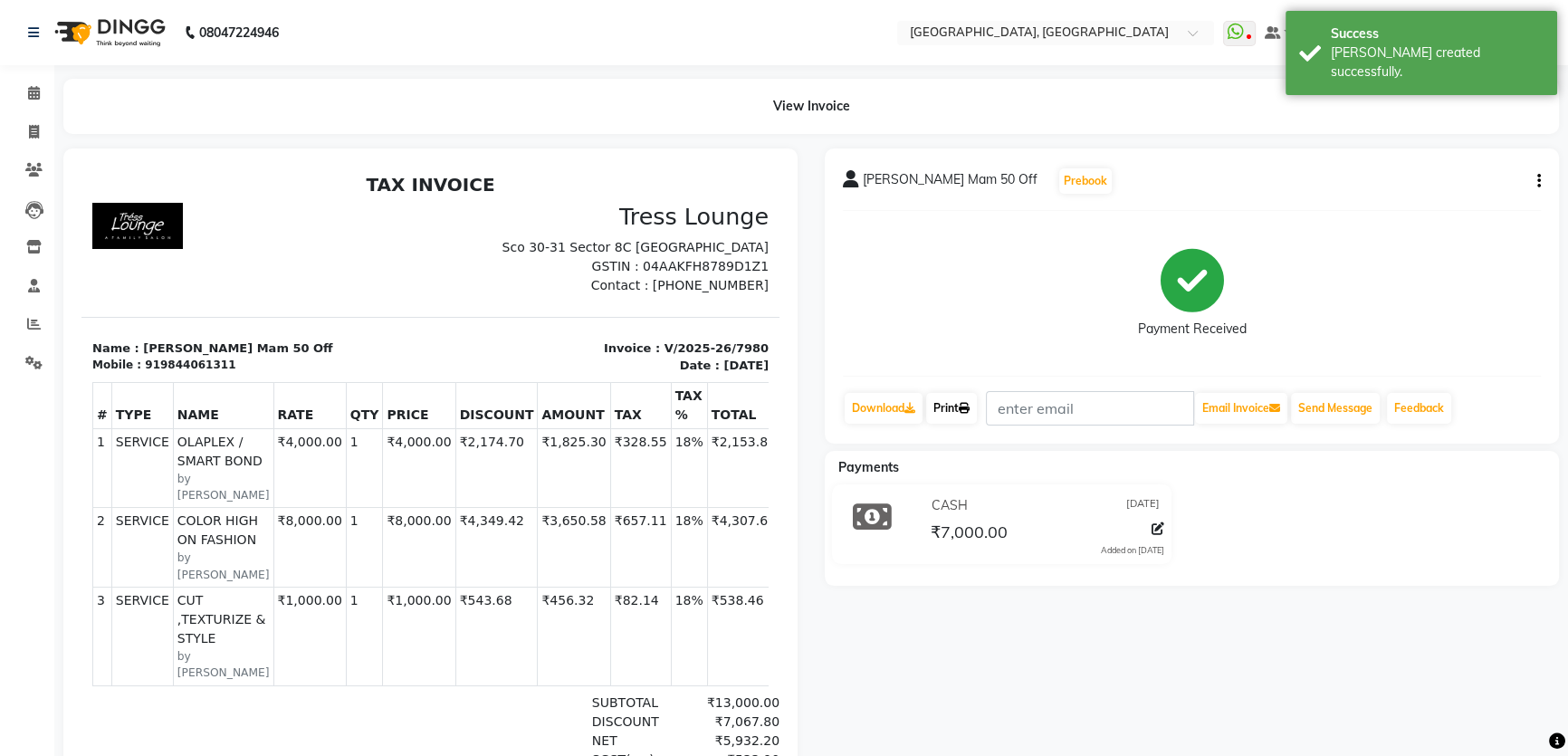
click at [940, 414] on link "Print" at bounding box center [951, 408] width 51 height 31
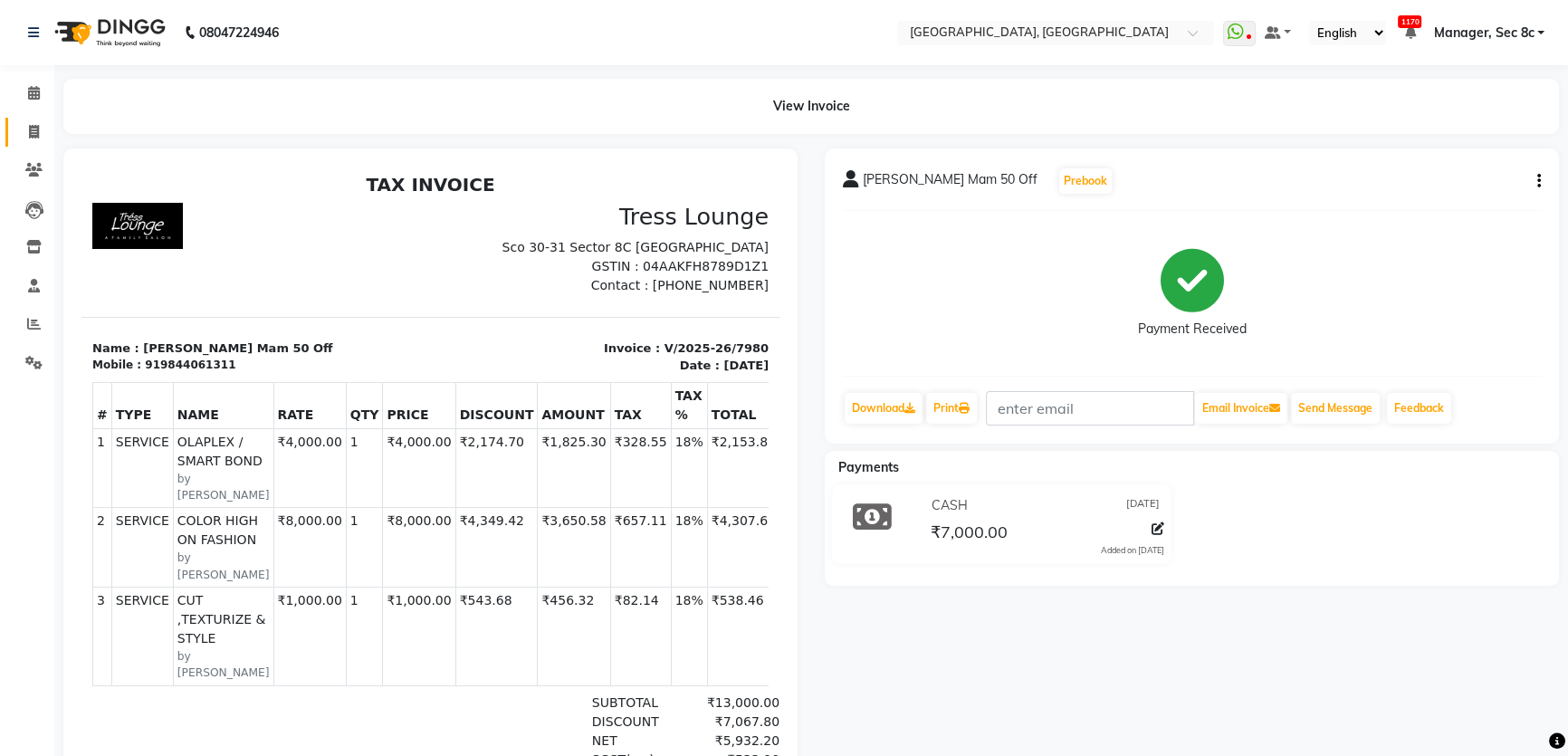
click at [5, 124] on li "Invoice" at bounding box center [27, 133] width 54 height 39
click at [18, 101] on span at bounding box center [33, 94] width 32 height 20
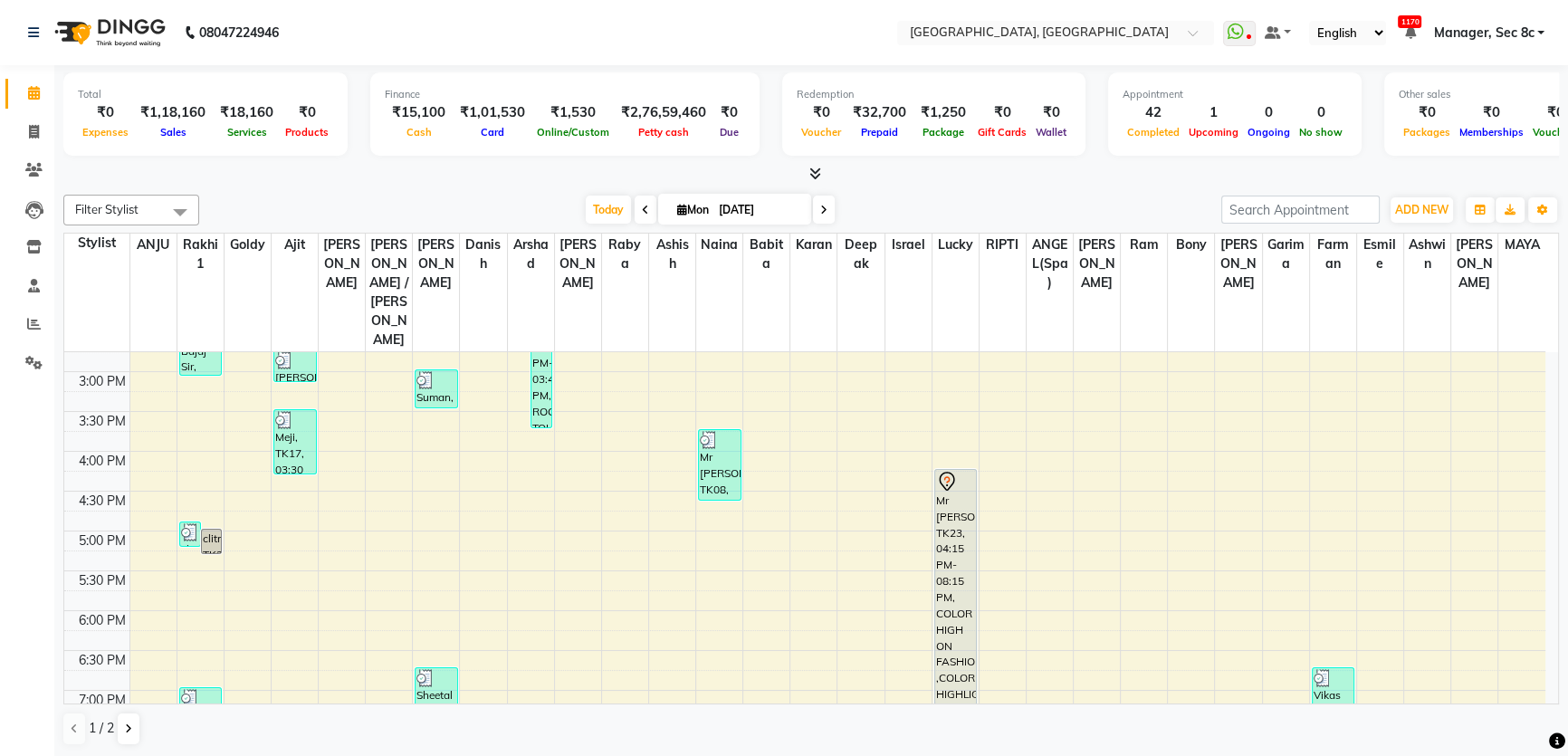
scroll to position [537, 0]
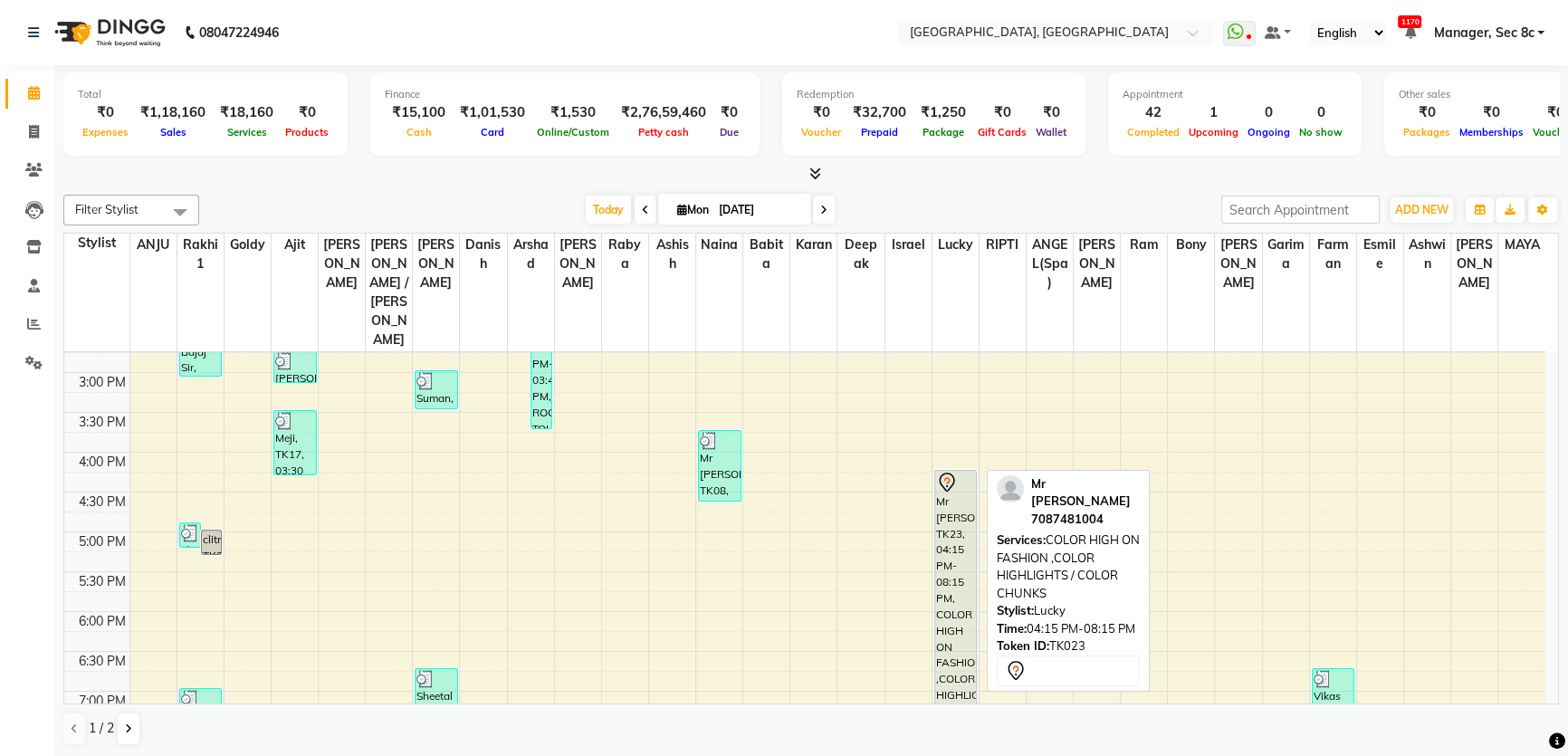
click at [949, 471] on div "Mr [PERSON_NAME], TK23, 04:15 PM-08:15 PM, COLOR HIGH ON FASHION ,COLOR HIGHLIG…" at bounding box center [955, 628] width 42 height 315
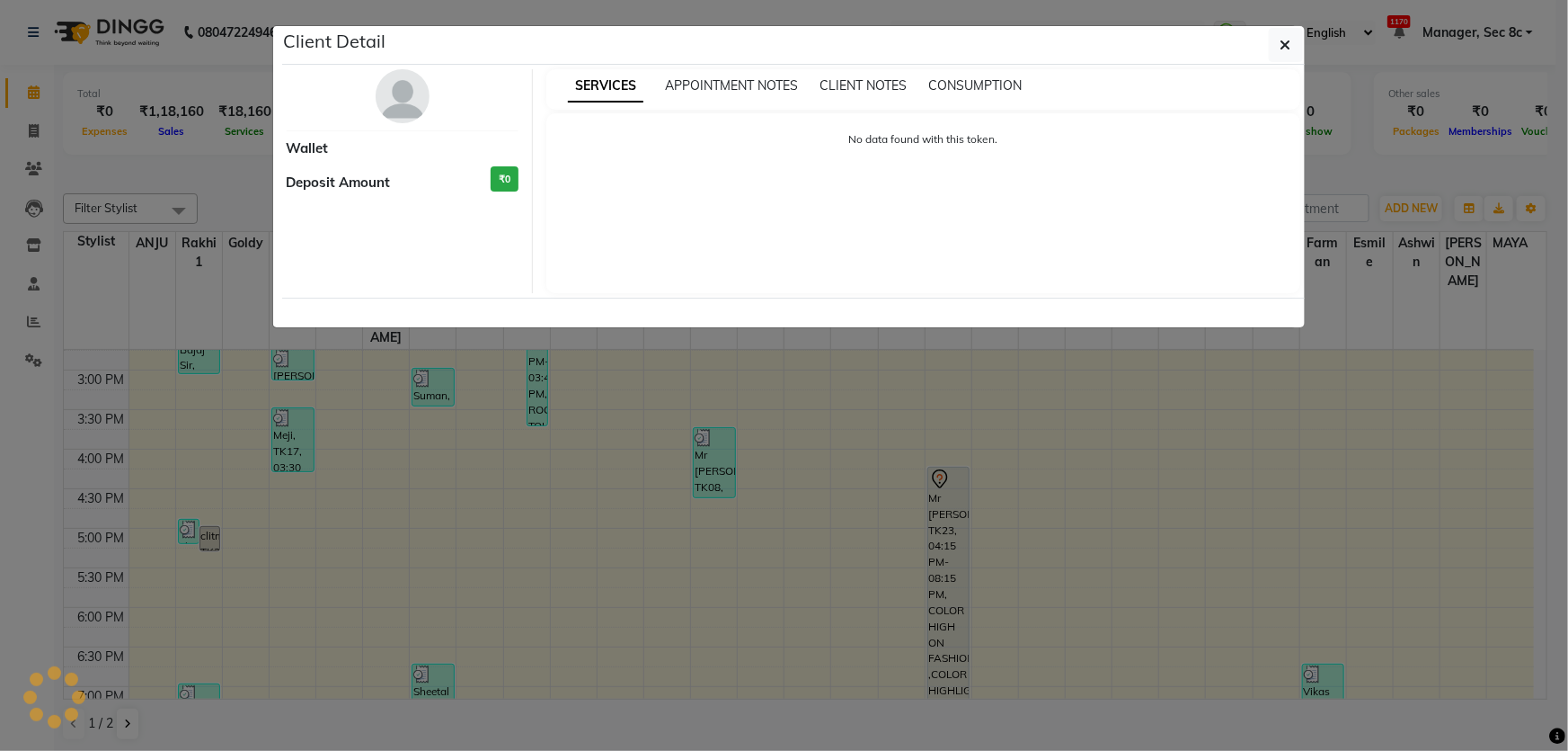
select select "7"
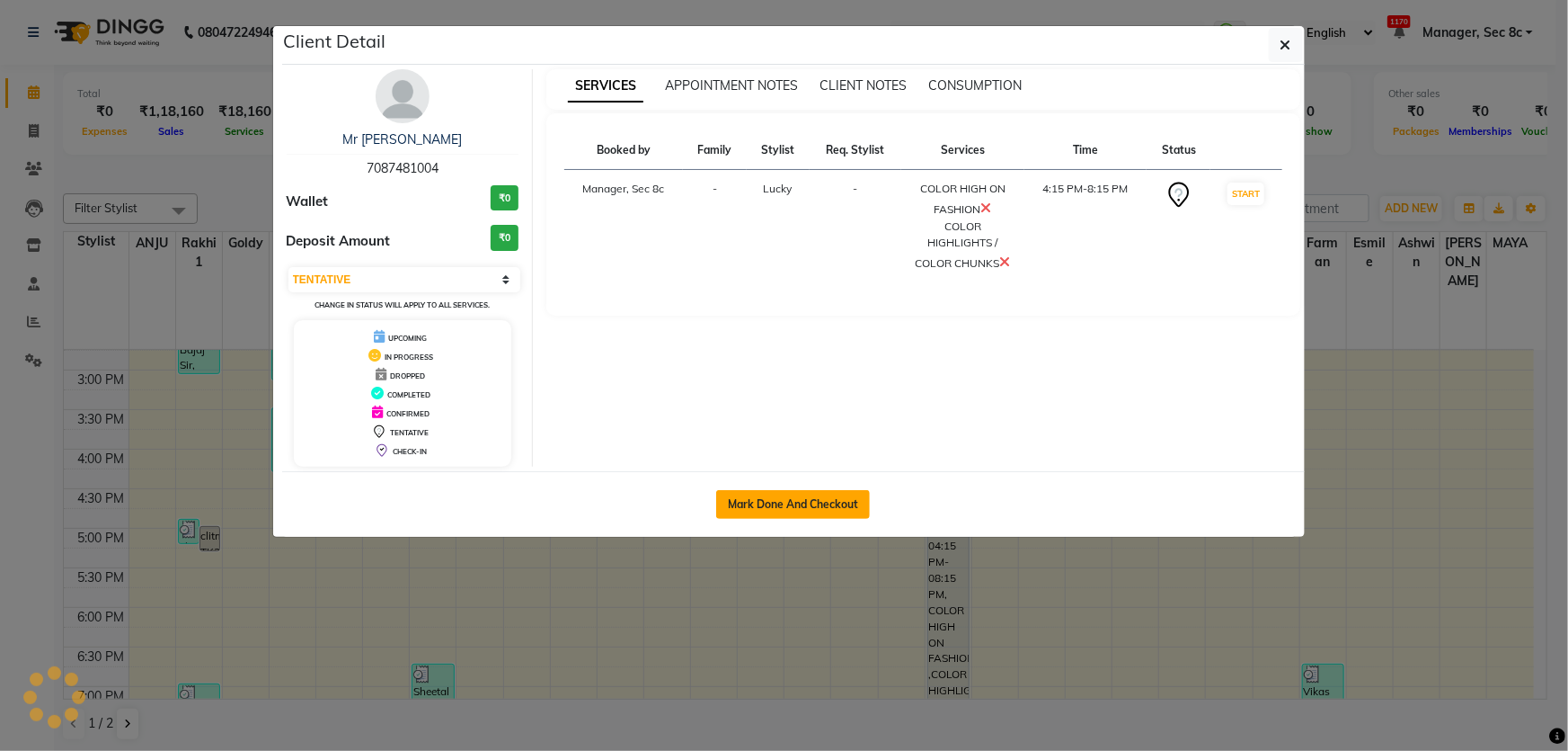
click at [813, 508] on button "Mark Done And Checkout" at bounding box center [793, 504] width 154 height 29
select select "service"
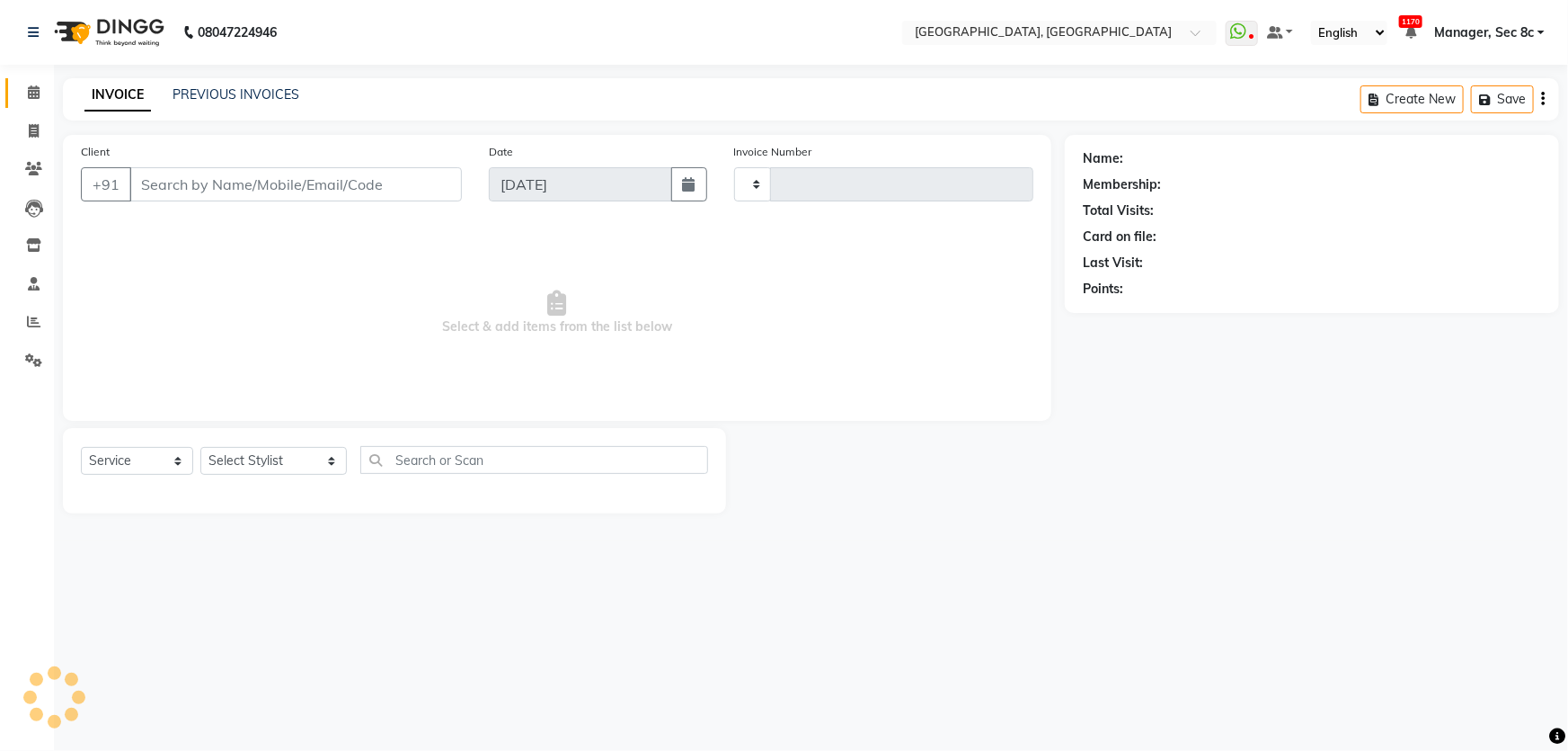
type input "7087481004"
select select "49554"
type input "7981"
select select "4281"
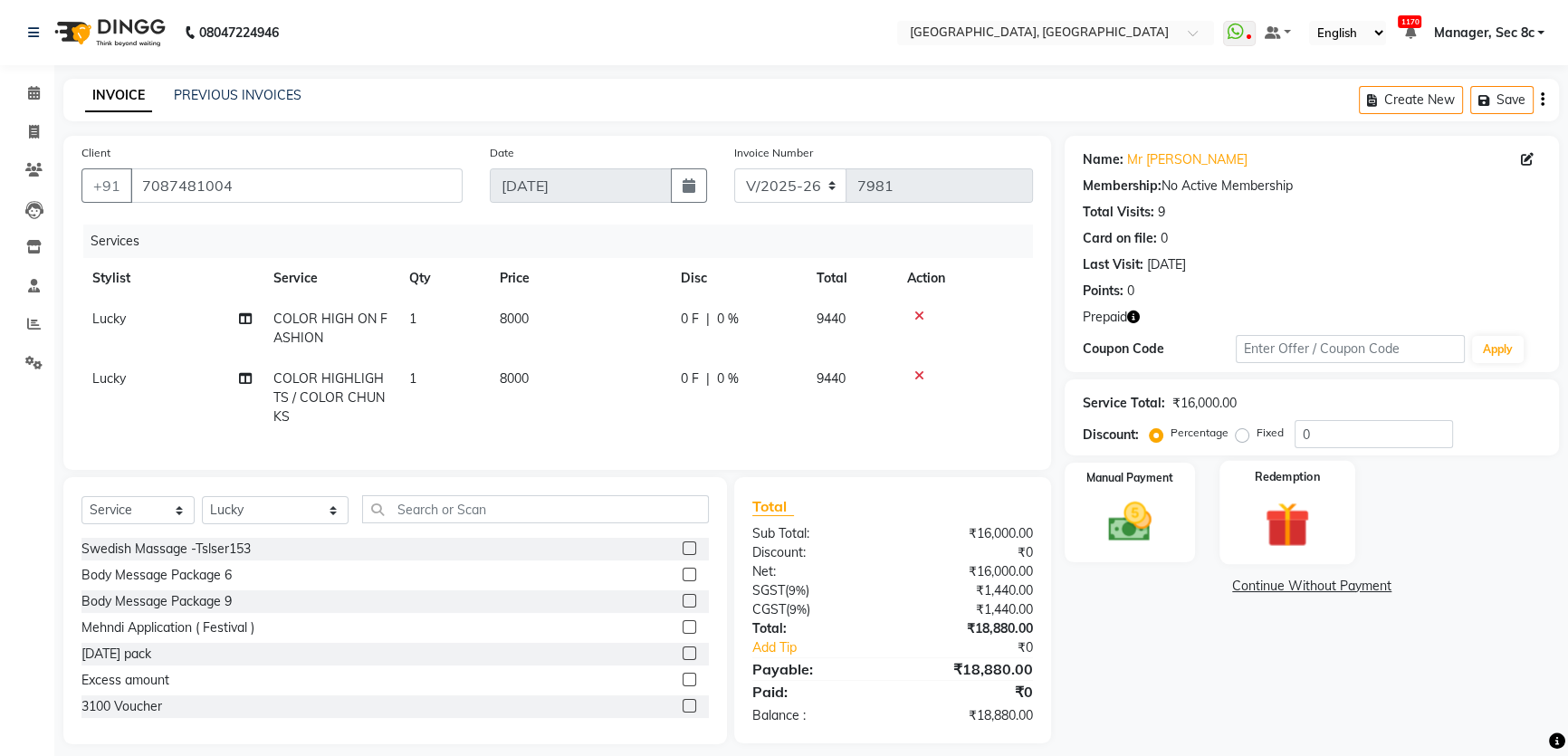
click at [1254, 508] on img at bounding box center [1287, 524] width 73 height 56
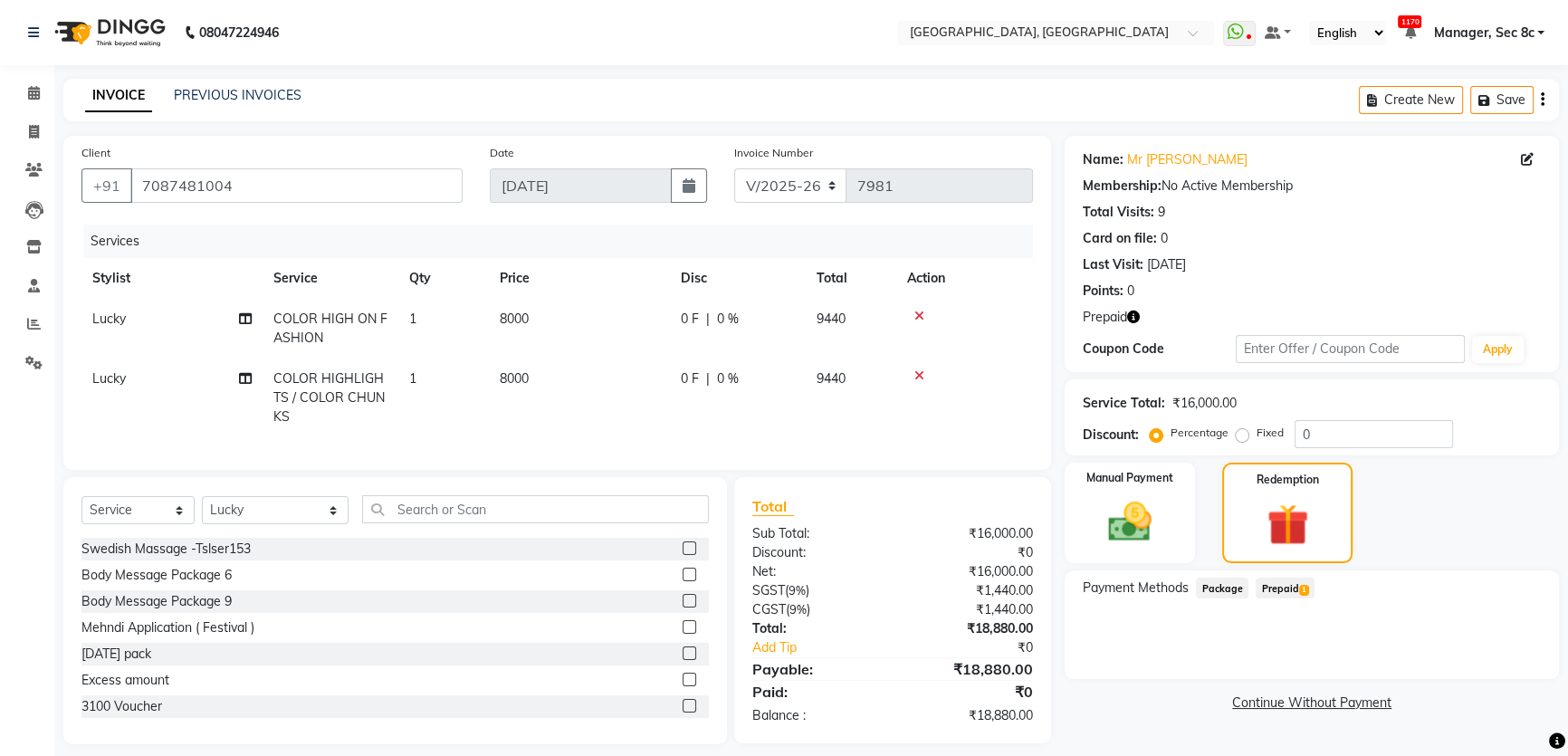
click at [1305, 592] on span "1" at bounding box center [1303, 590] width 10 height 11
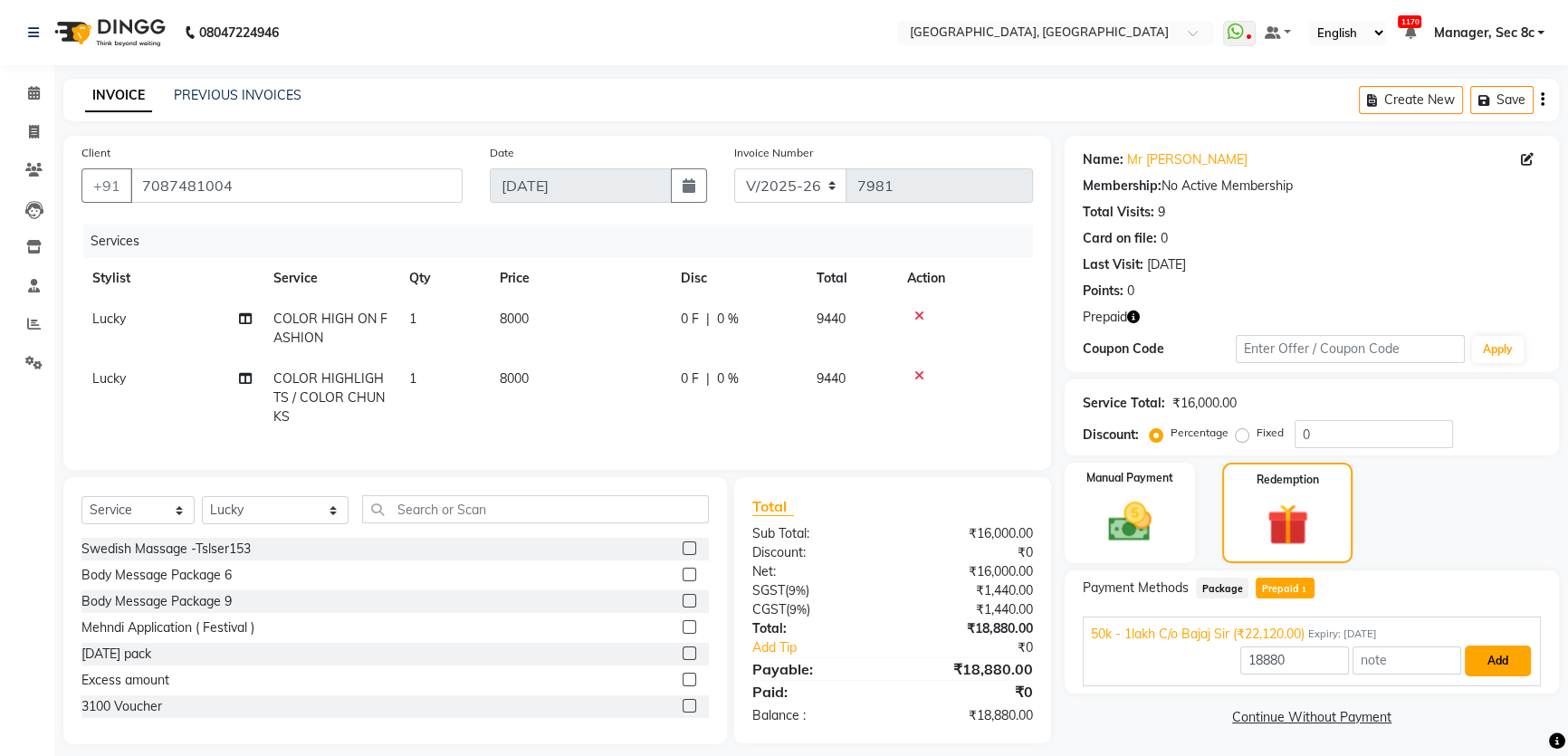
click at [1488, 658] on button "Add" at bounding box center [1496, 660] width 66 height 31
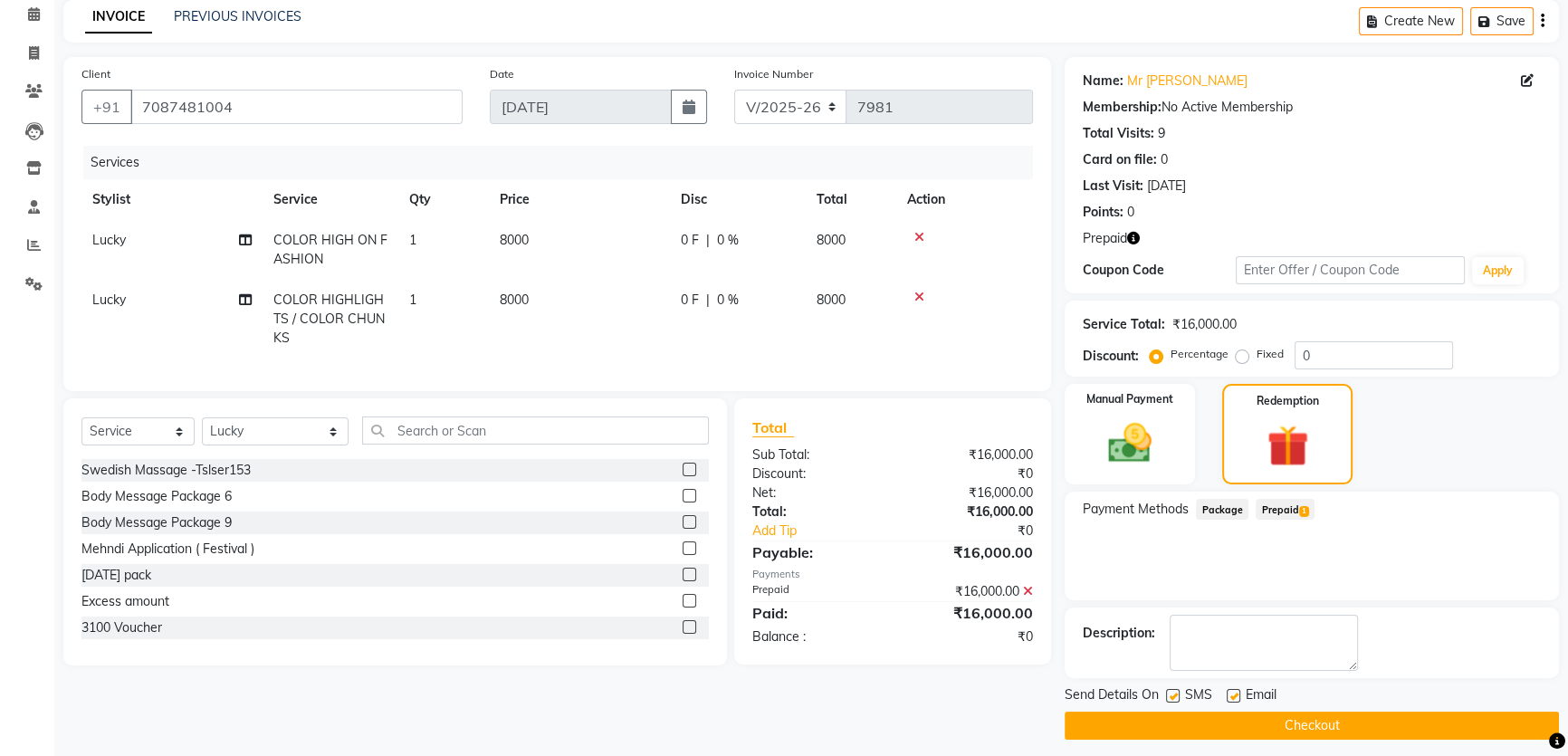
scroll to position [88, 0]
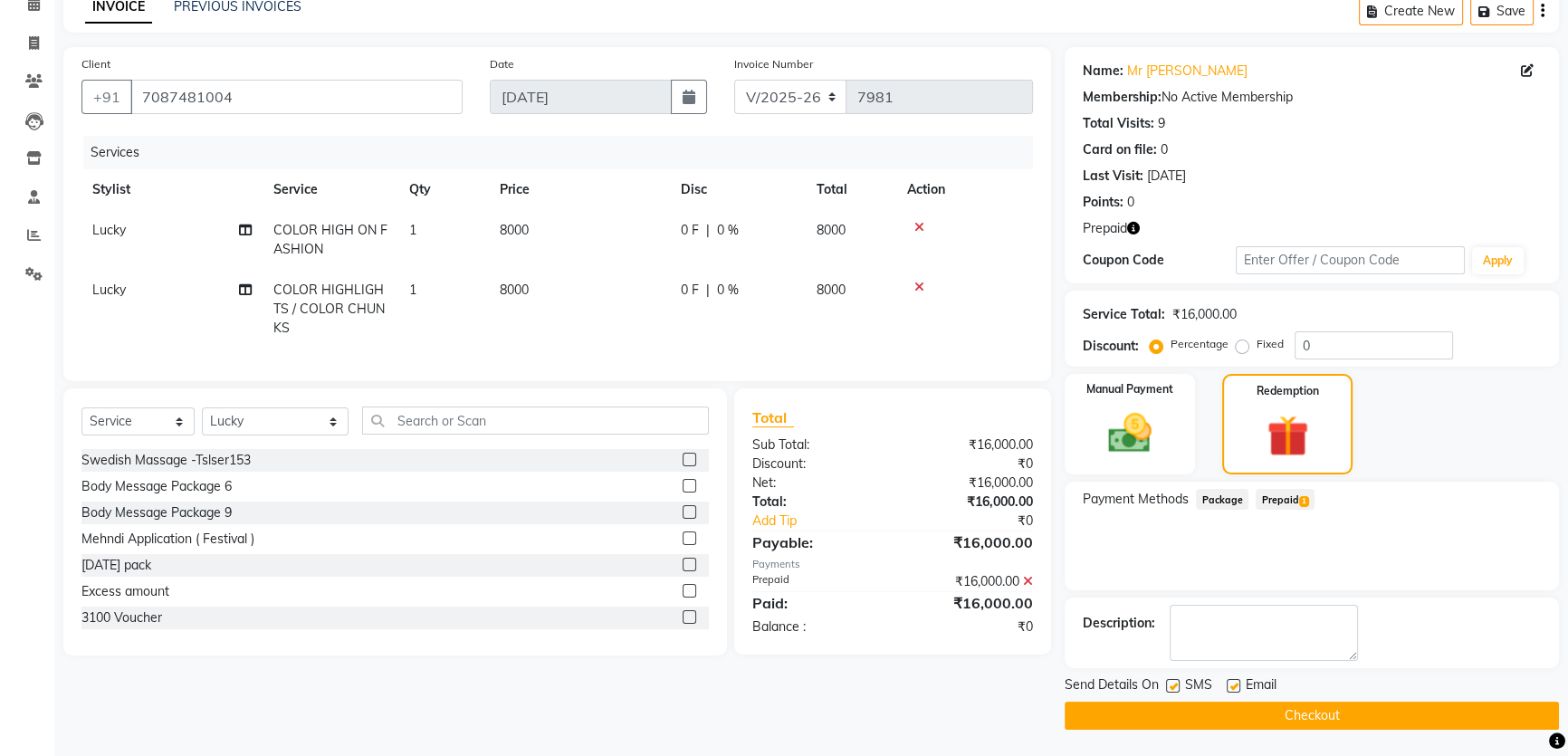
click at [1200, 730] on main "INVOICE PREVIOUS INVOICES Create New Save Client [PHONE_NUMBER] Date [DATE] Inv…" at bounding box center [810, 372] width 1513 height 766
click at [1201, 714] on button "Checkout" at bounding box center [1312, 715] width 494 height 28
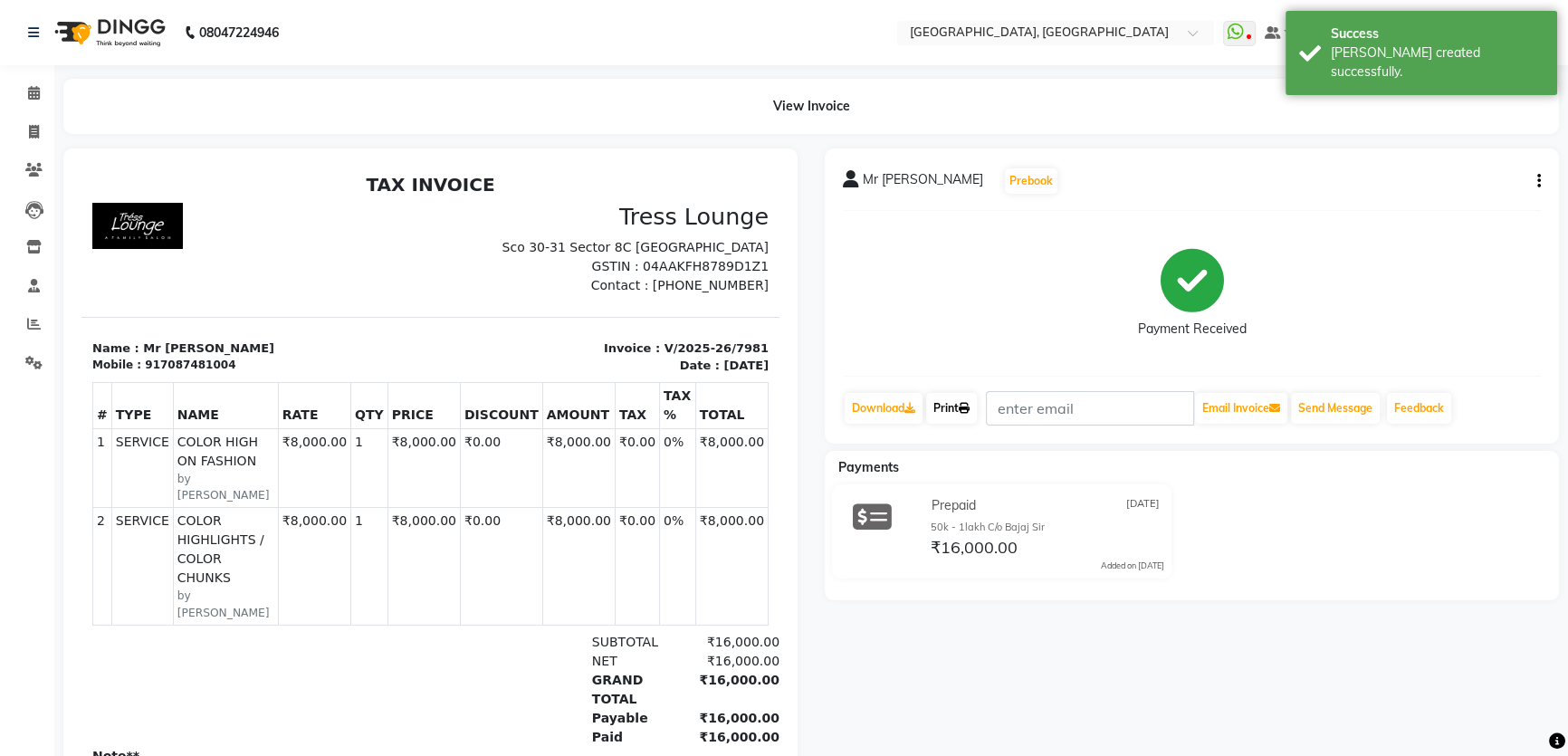
click at [949, 412] on link "Print" at bounding box center [951, 408] width 51 height 31
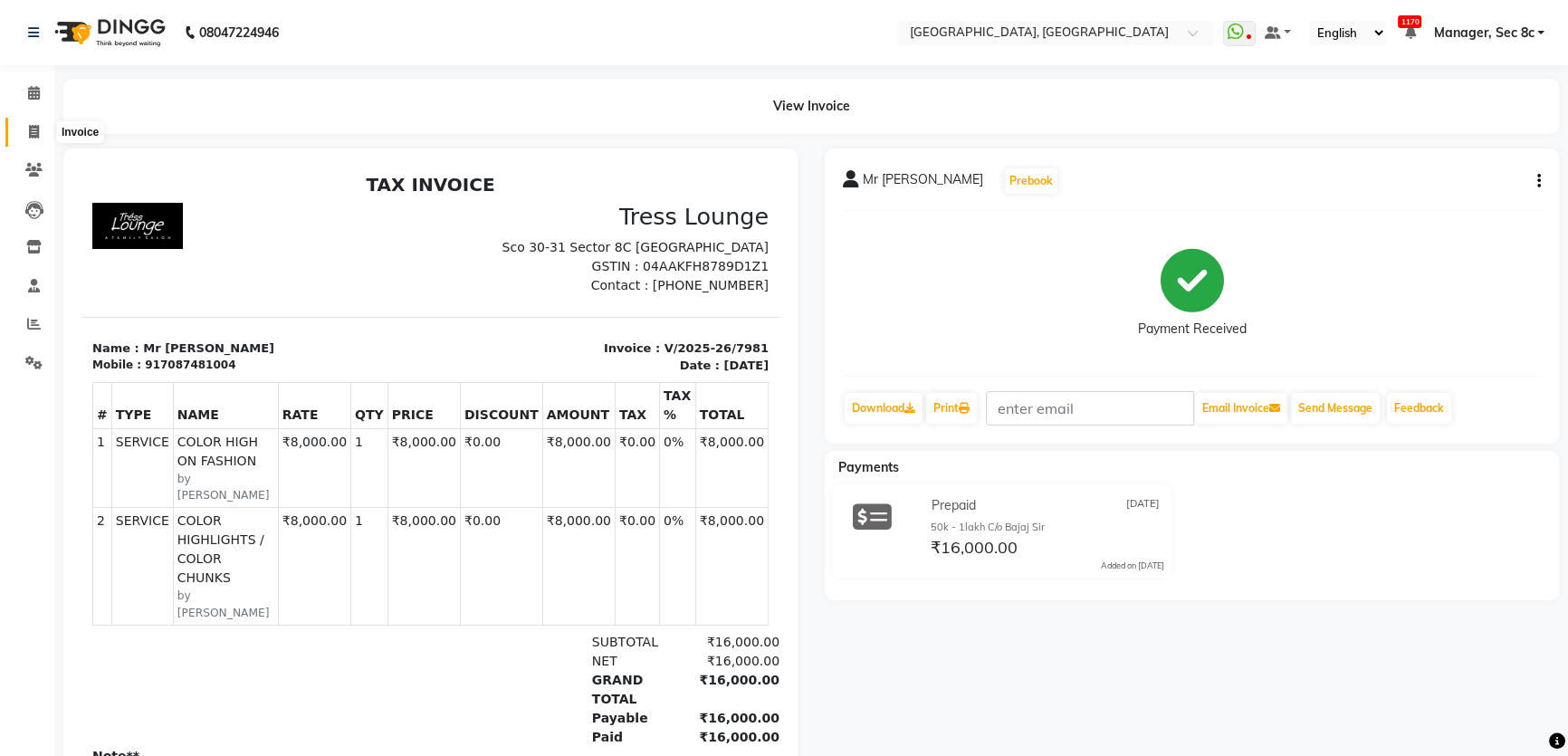
click at [45, 134] on span at bounding box center [33, 133] width 32 height 20
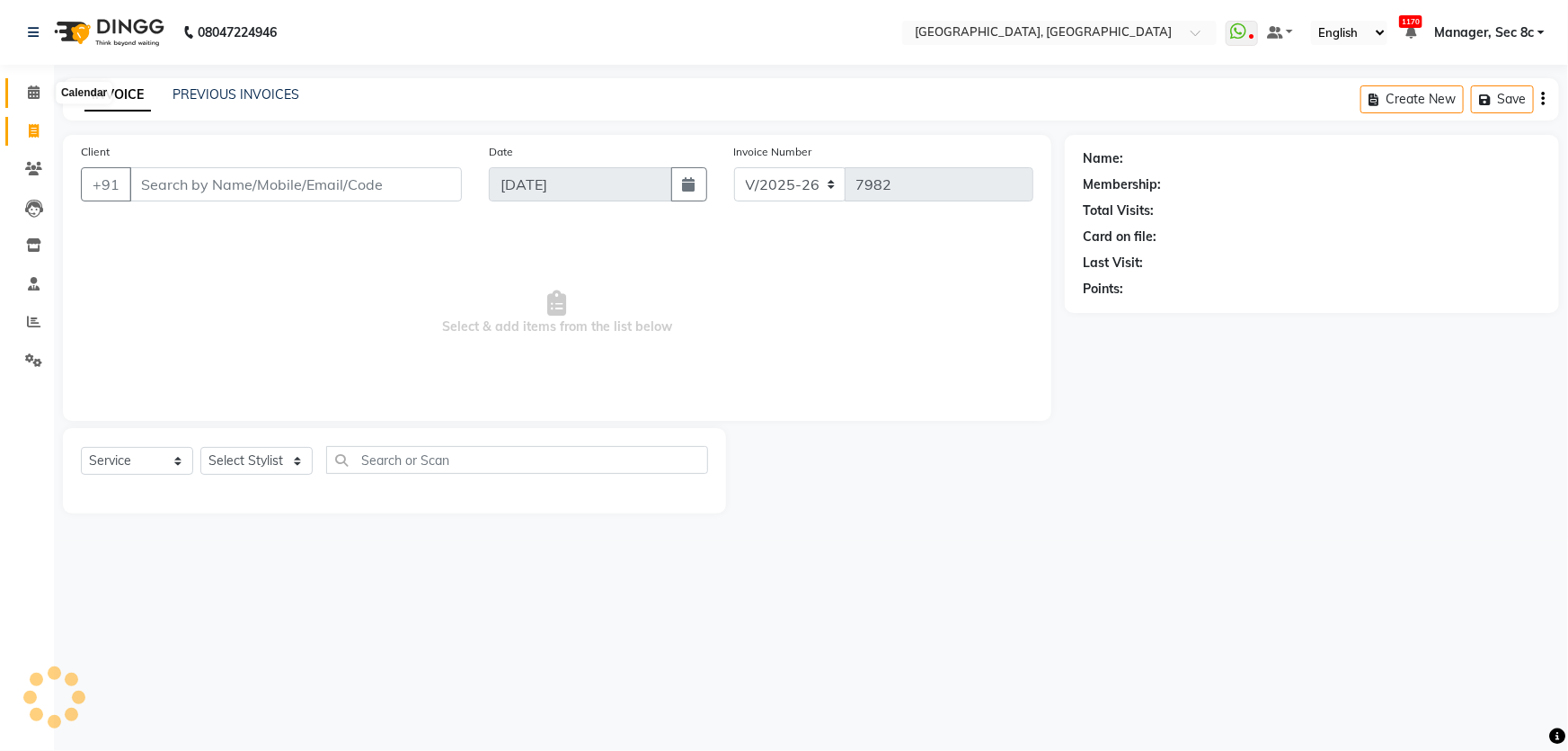
click at [40, 95] on span at bounding box center [33, 93] width 31 height 20
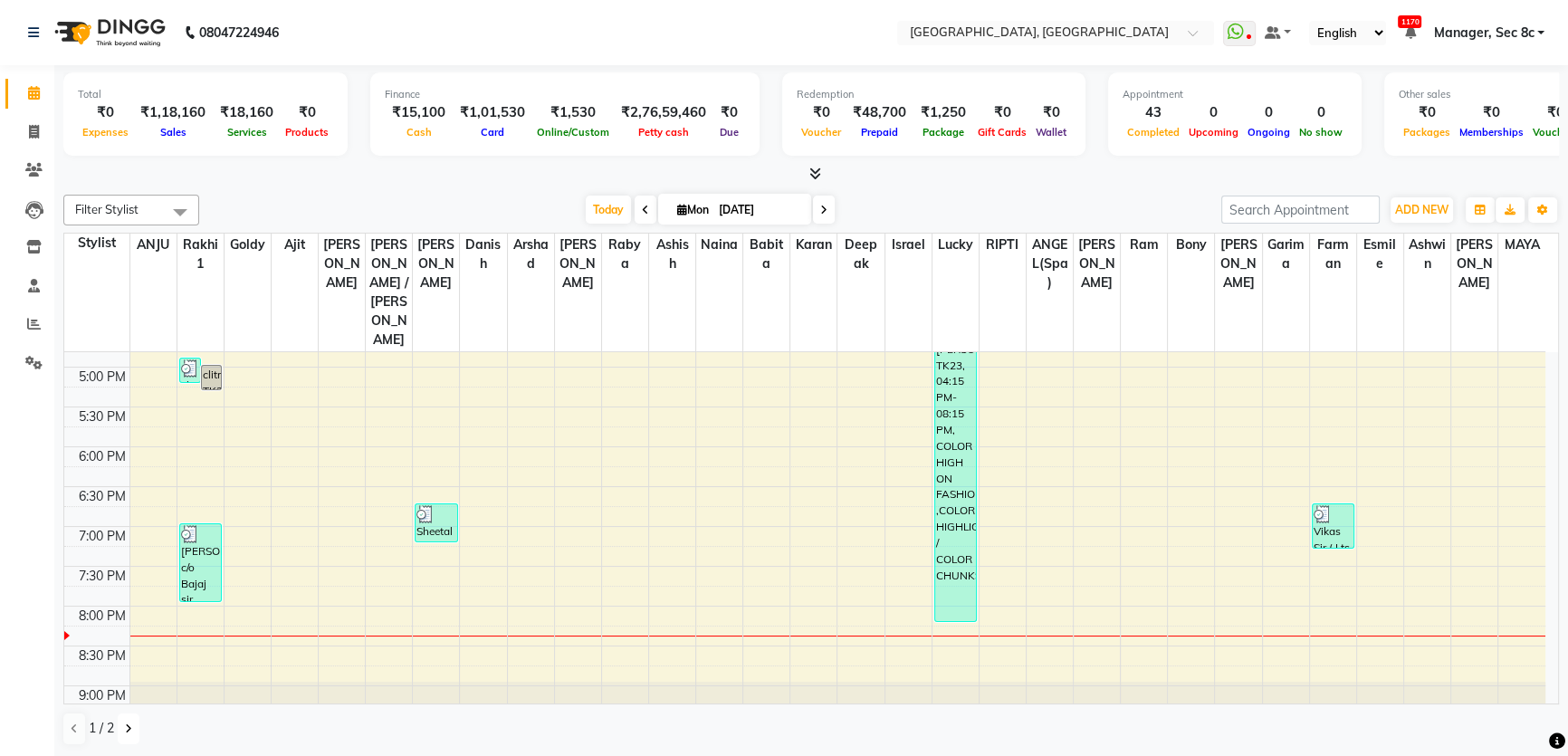
click at [137, 716] on button at bounding box center [128, 728] width 21 height 31
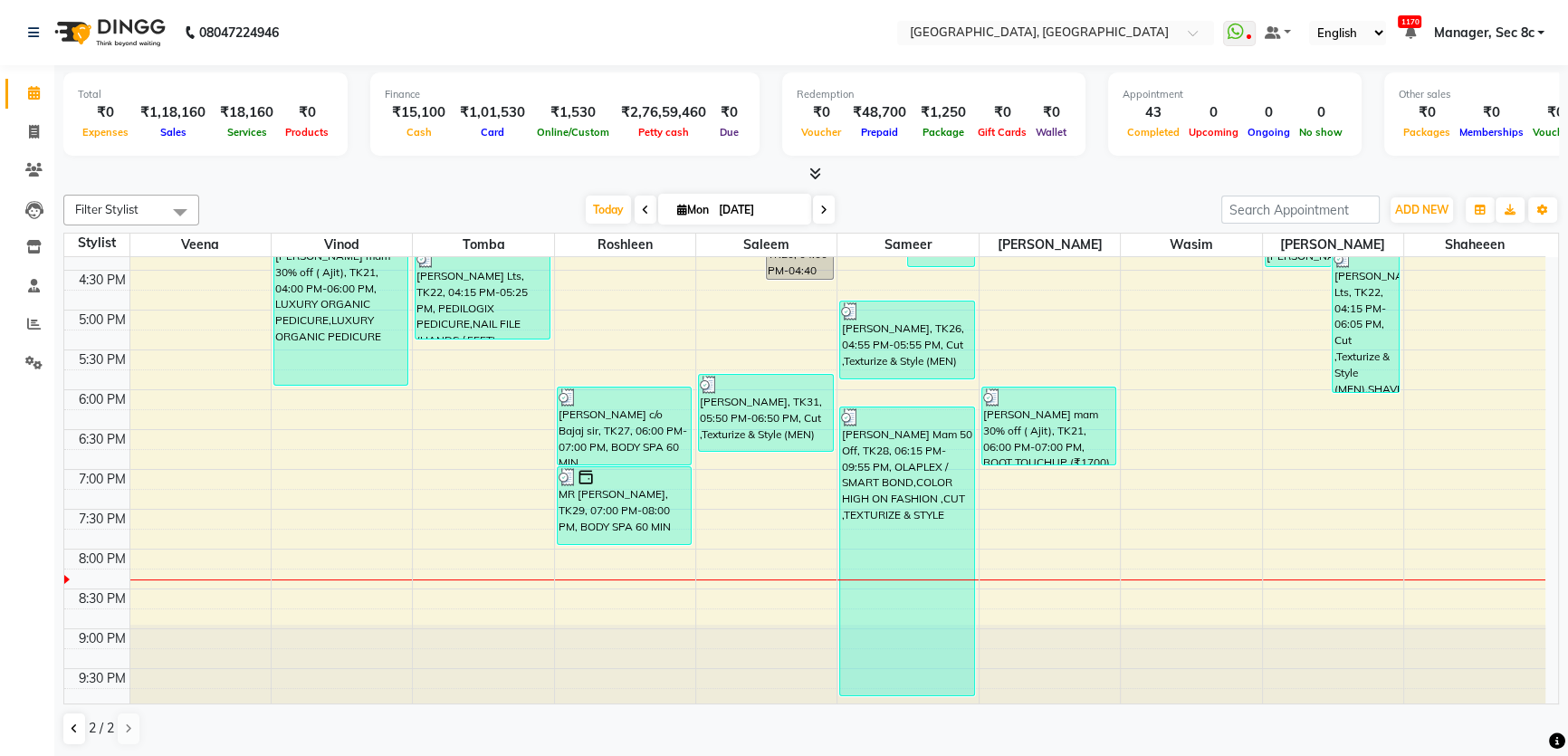
scroll to position [662, 0]
click at [59, 731] on div "Total ₹0 Expenses ₹1,18,160 Sales ₹18,160 Services ₹0 Products Finance ₹15,100 …" at bounding box center [810, 411] width 1513 height 692
click at [71, 723] on icon at bounding box center [74, 728] width 7 height 11
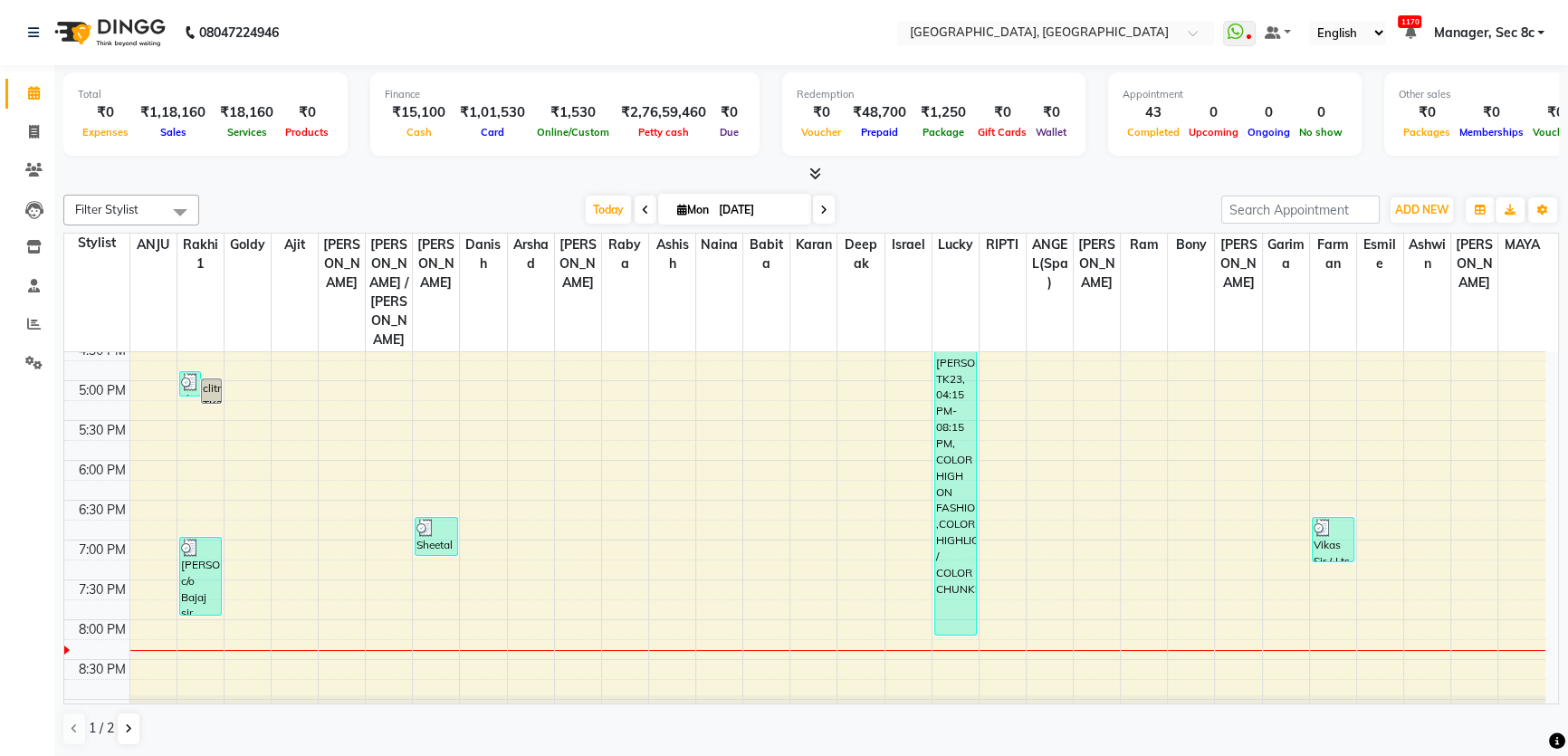
scroll to position [701, 0]
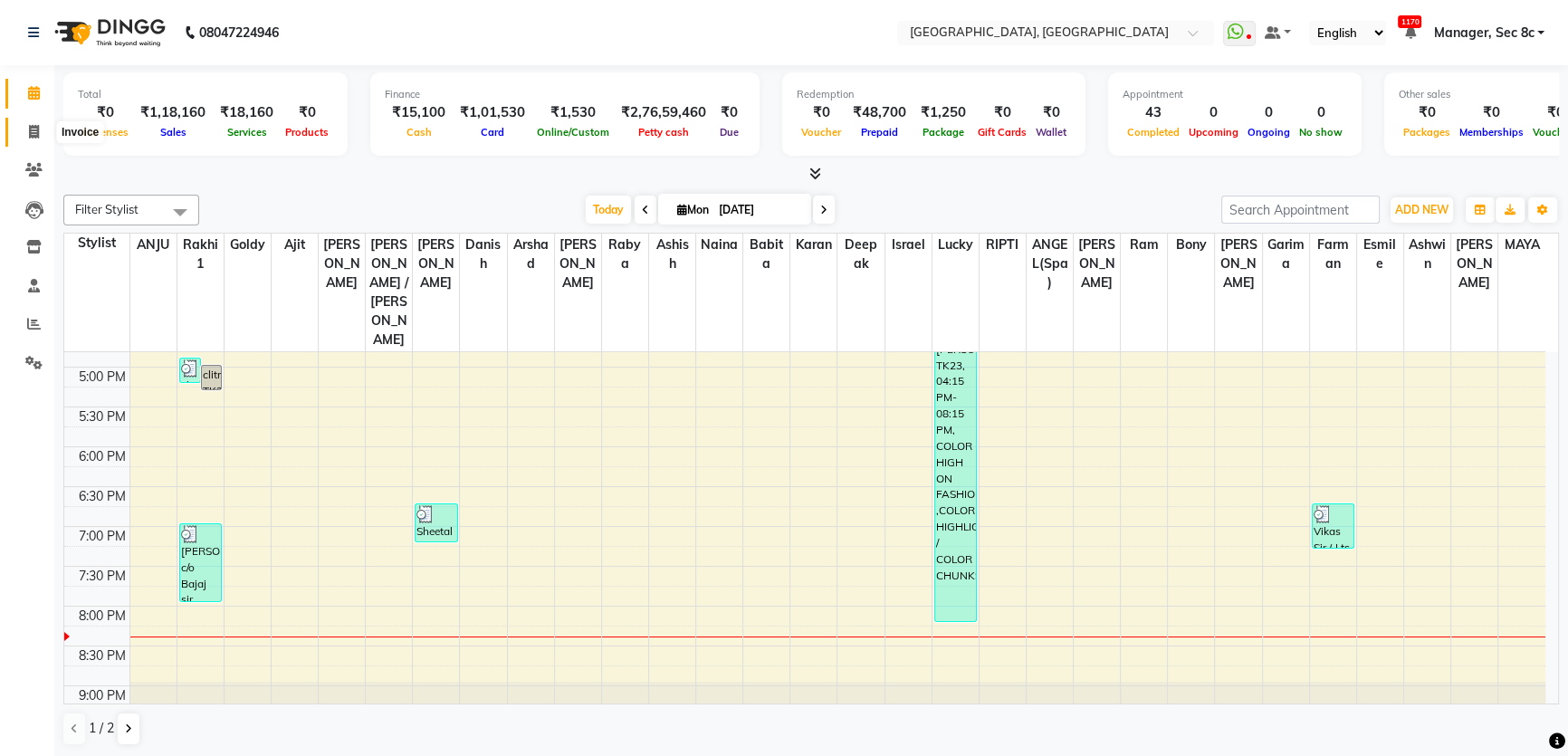
click at [32, 126] on icon at bounding box center [33, 131] width 10 height 14
click at [33, 101] on span at bounding box center [33, 94] width 32 height 20
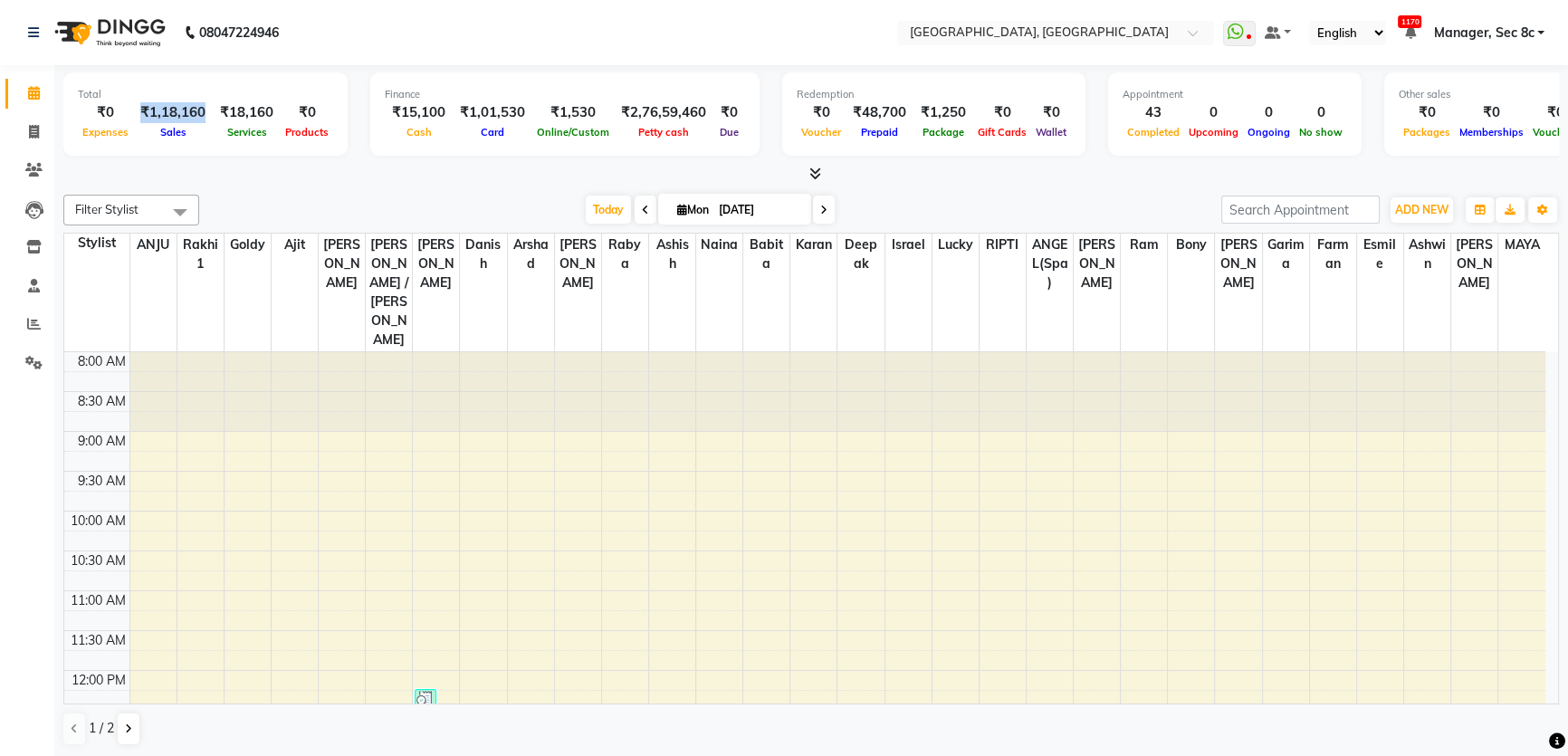
drag, startPoint x: 140, startPoint y: 115, endPoint x: 204, endPoint y: 111, distance: 64.1
click at [204, 111] on div "₹1,18,160" at bounding box center [173, 112] width 80 height 20
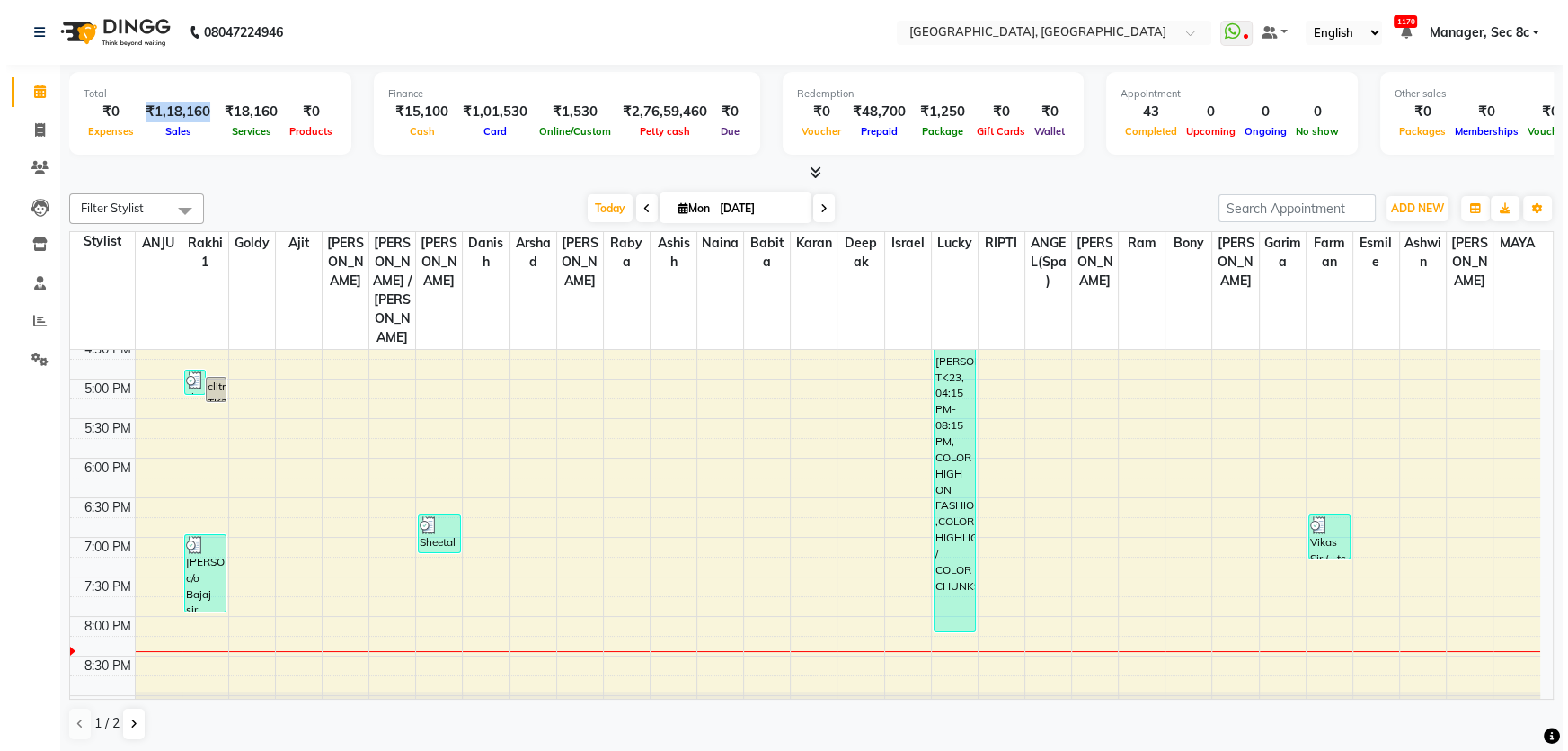
scroll to position [697, 0]
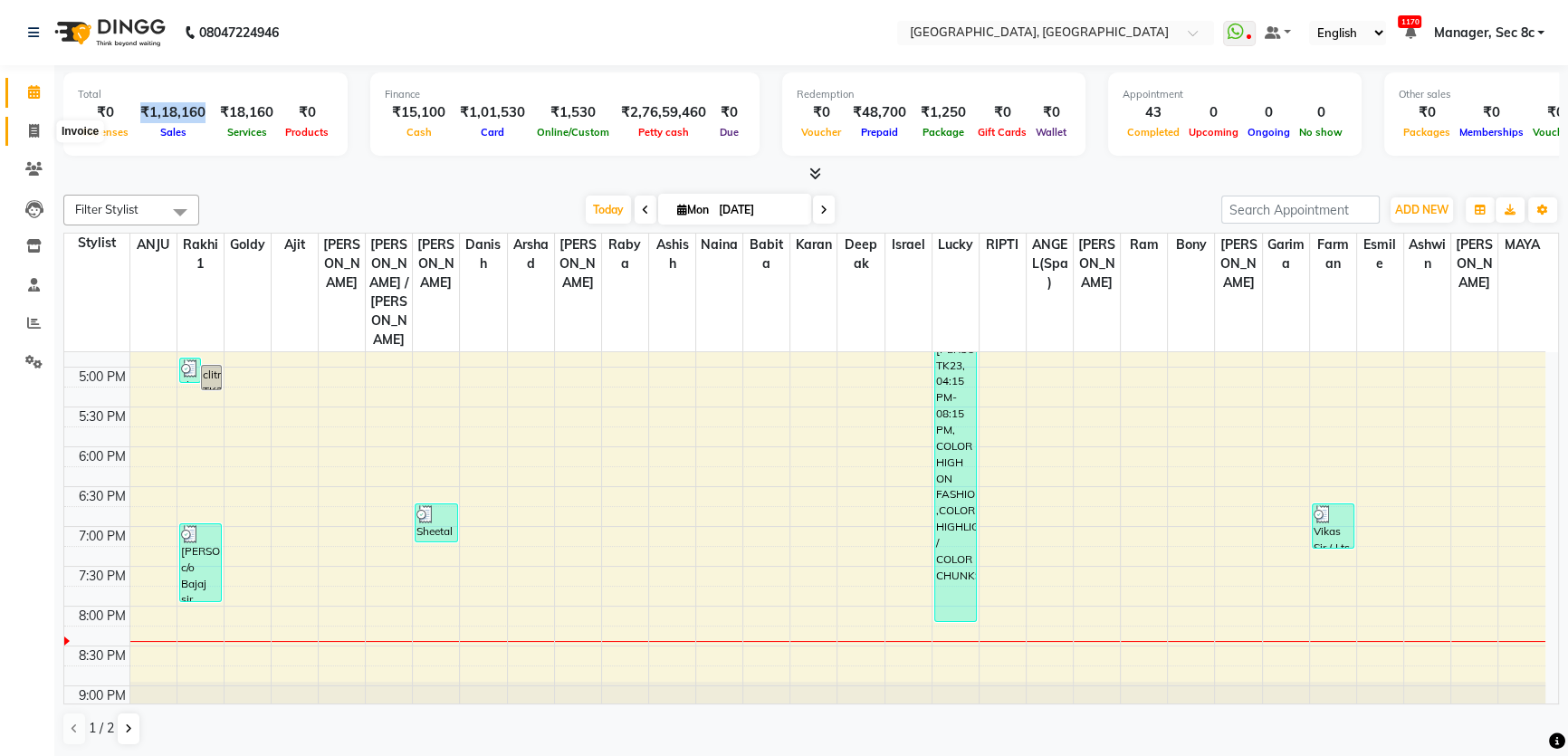
click at [41, 126] on span at bounding box center [33, 132] width 32 height 20
select select "service"
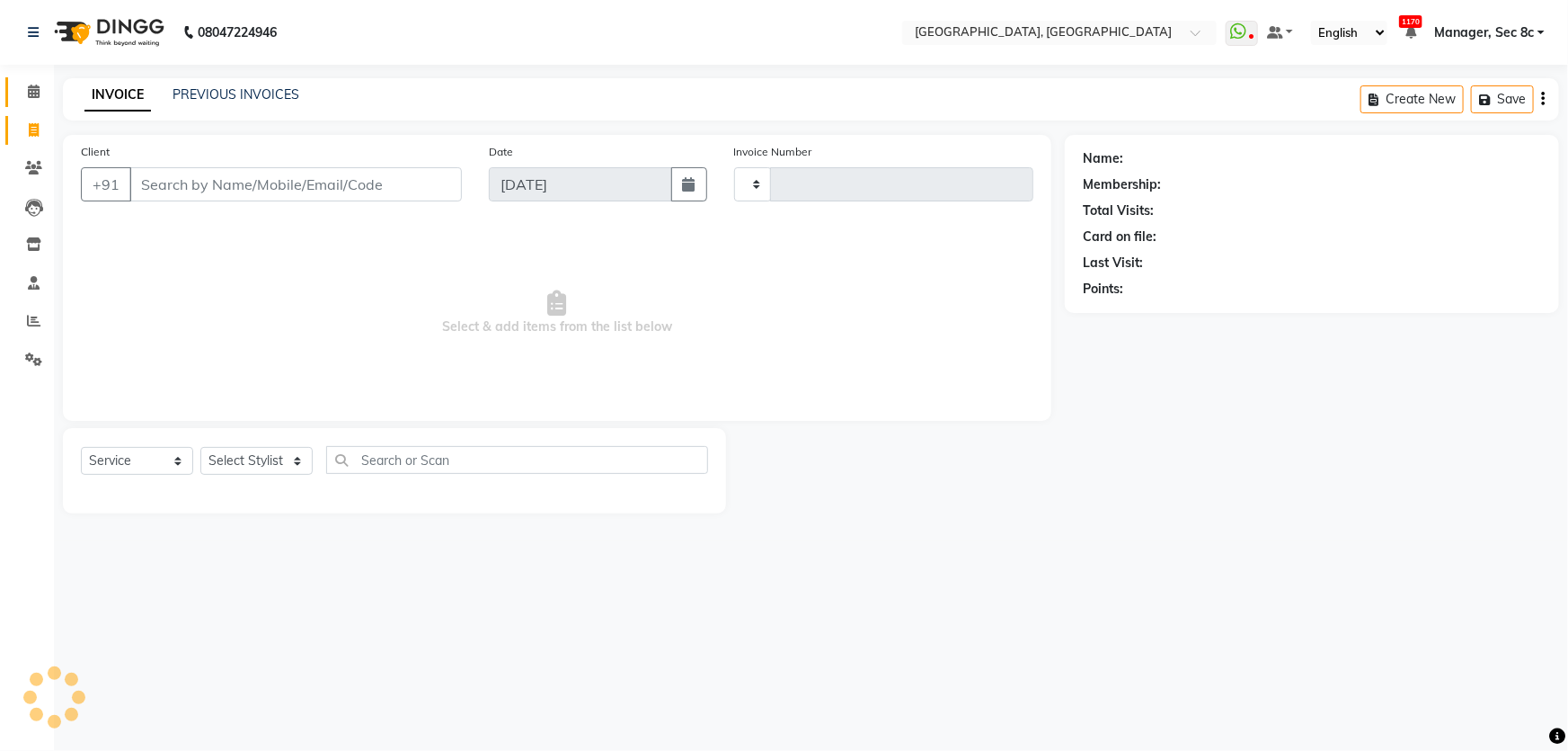
type input "7982"
select select "4281"
click at [41, 102] on link "Calendar" at bounding box center [27, 92] width 43 height 30
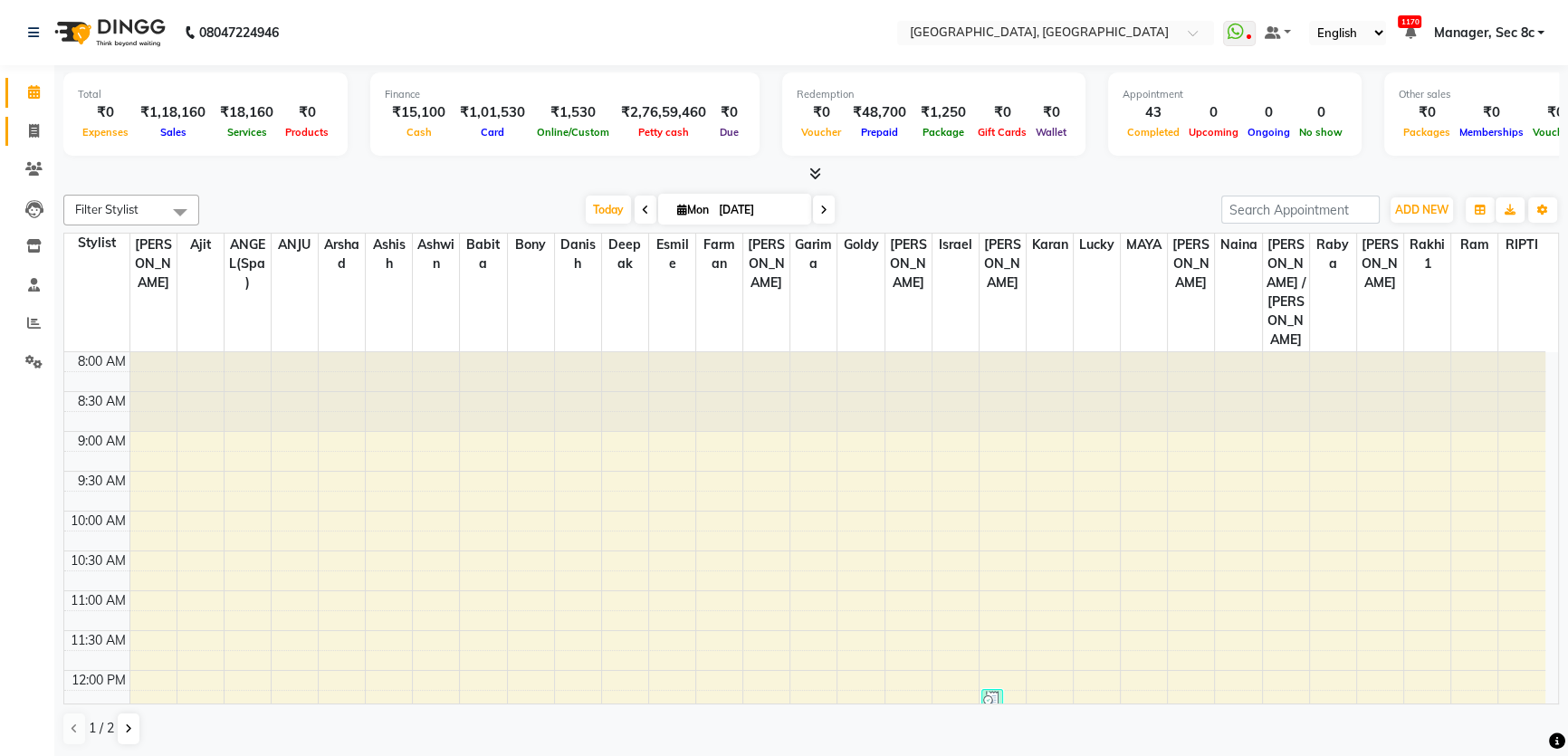
drag, startPoint x: 9, startPoint y: 132, endPoint x: 20, endPoint y: 126, distance: 12.5
click at [9, 131] on link "Invoice" at bounding box center [27, 132] width 44 height 30
select select "service"
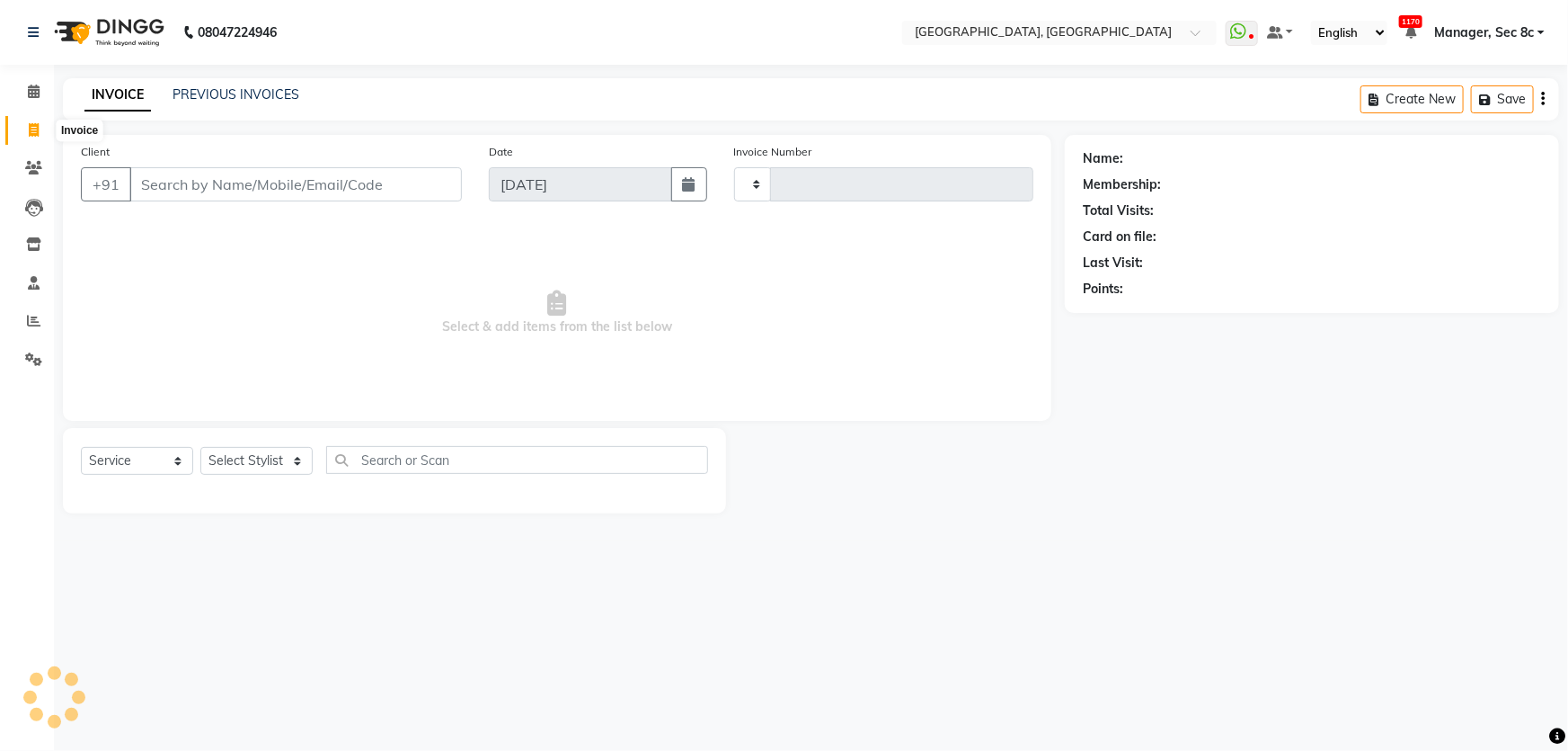
type input "7982"
select select "4281"
click at [26, 90] on span at bounding box center [33, 92] width 31 height 20
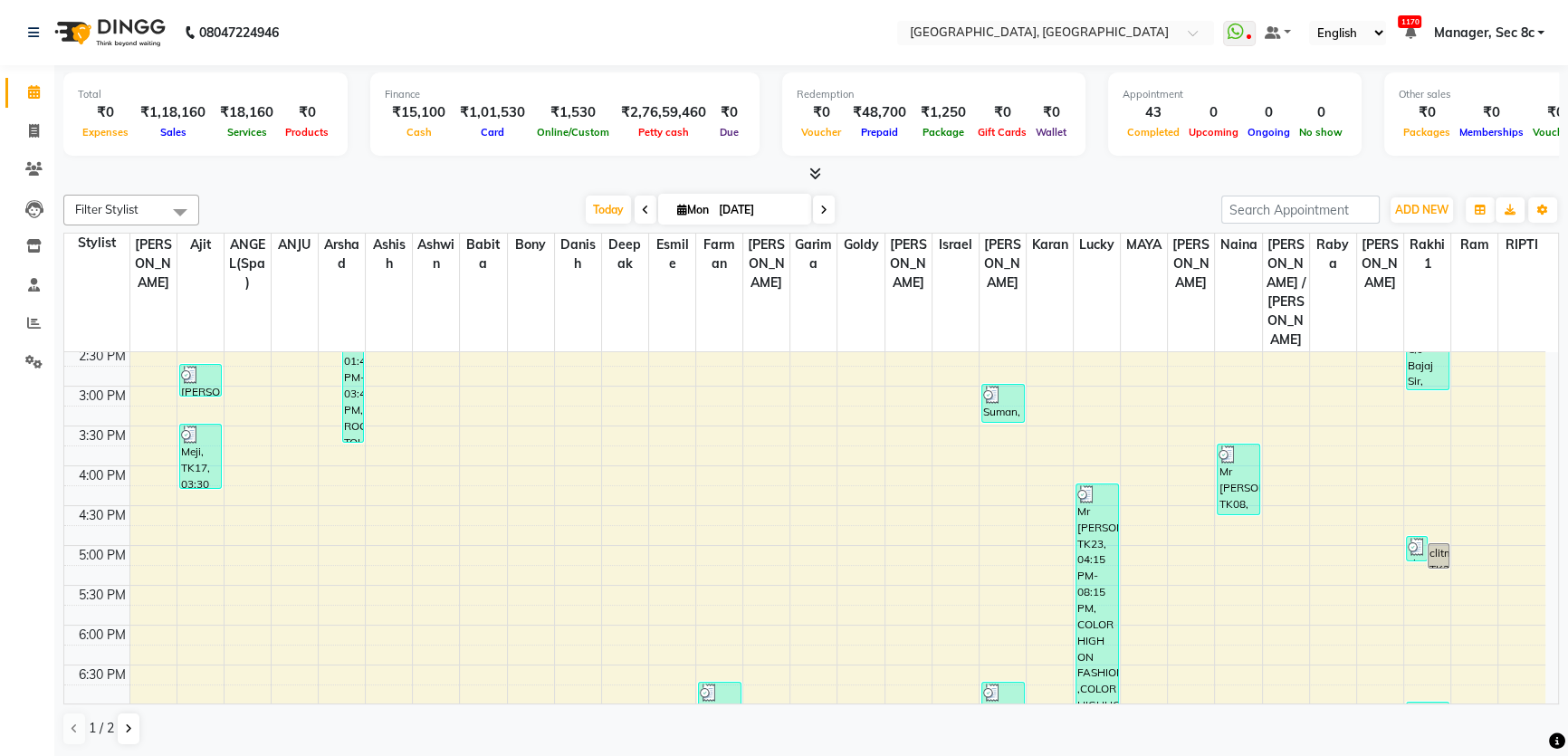
scroll to position [701, 0]
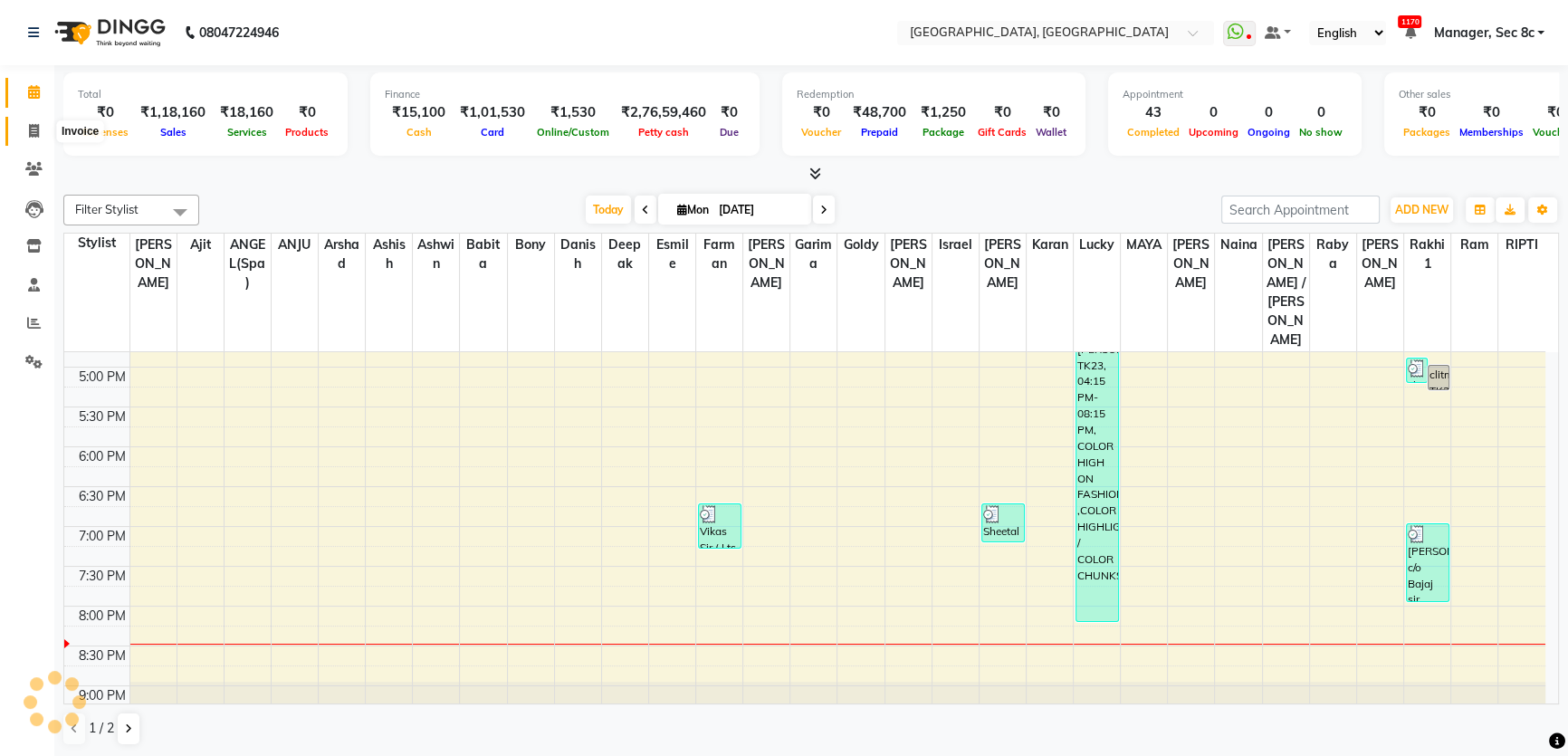
click at [39, 127] on span at bounding box center [33, 132] width 32 height 20
click at [34, 110] on ul "Calendar Invoice Clients Leads Inventory Staff Reports Settings Completed InPro…" at bounding box center [27, 231] width 54 height 317
select select "service"
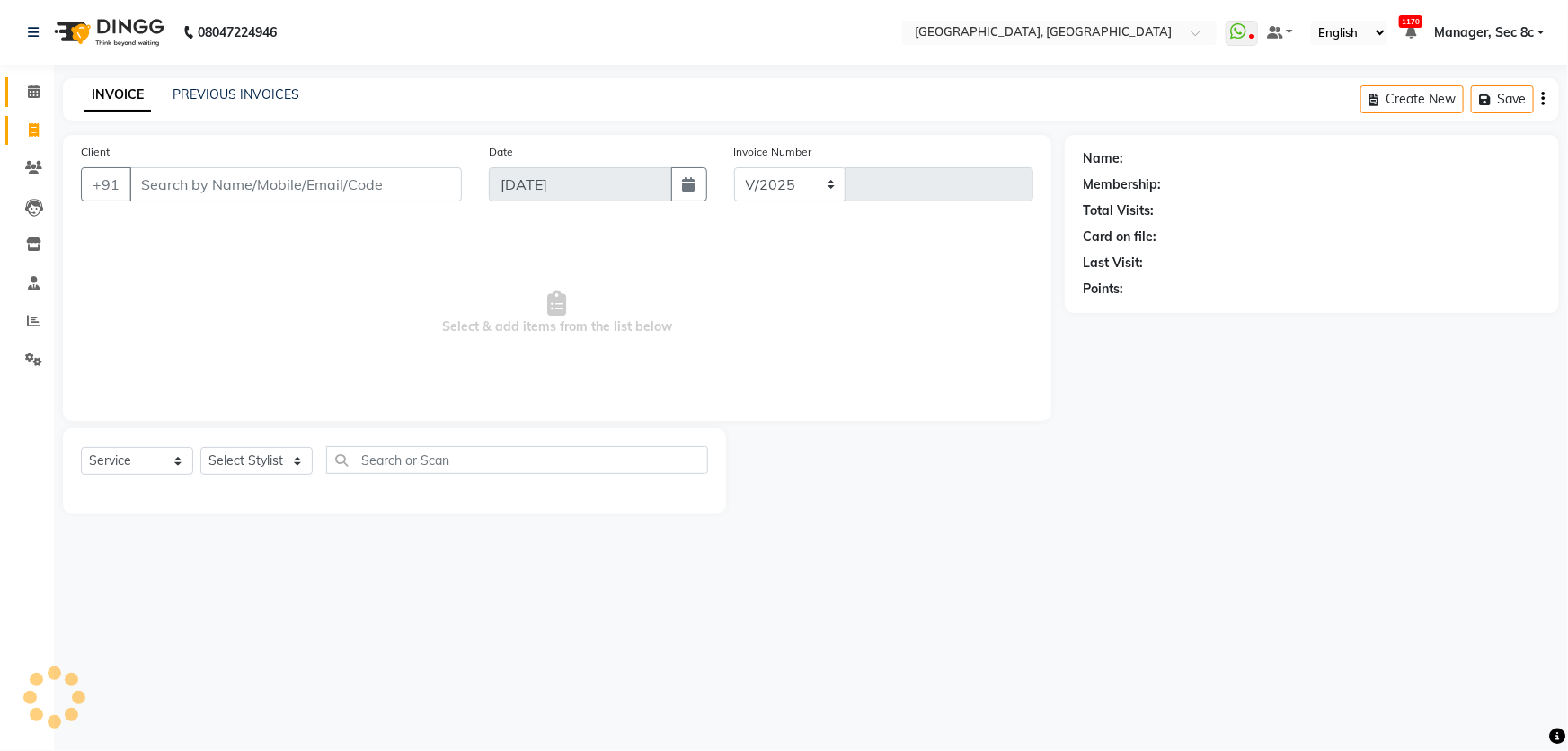
select select "4281"
type input "7982"
click at [18, 88] on span at bounding box center [33, 92] width 31 height 20
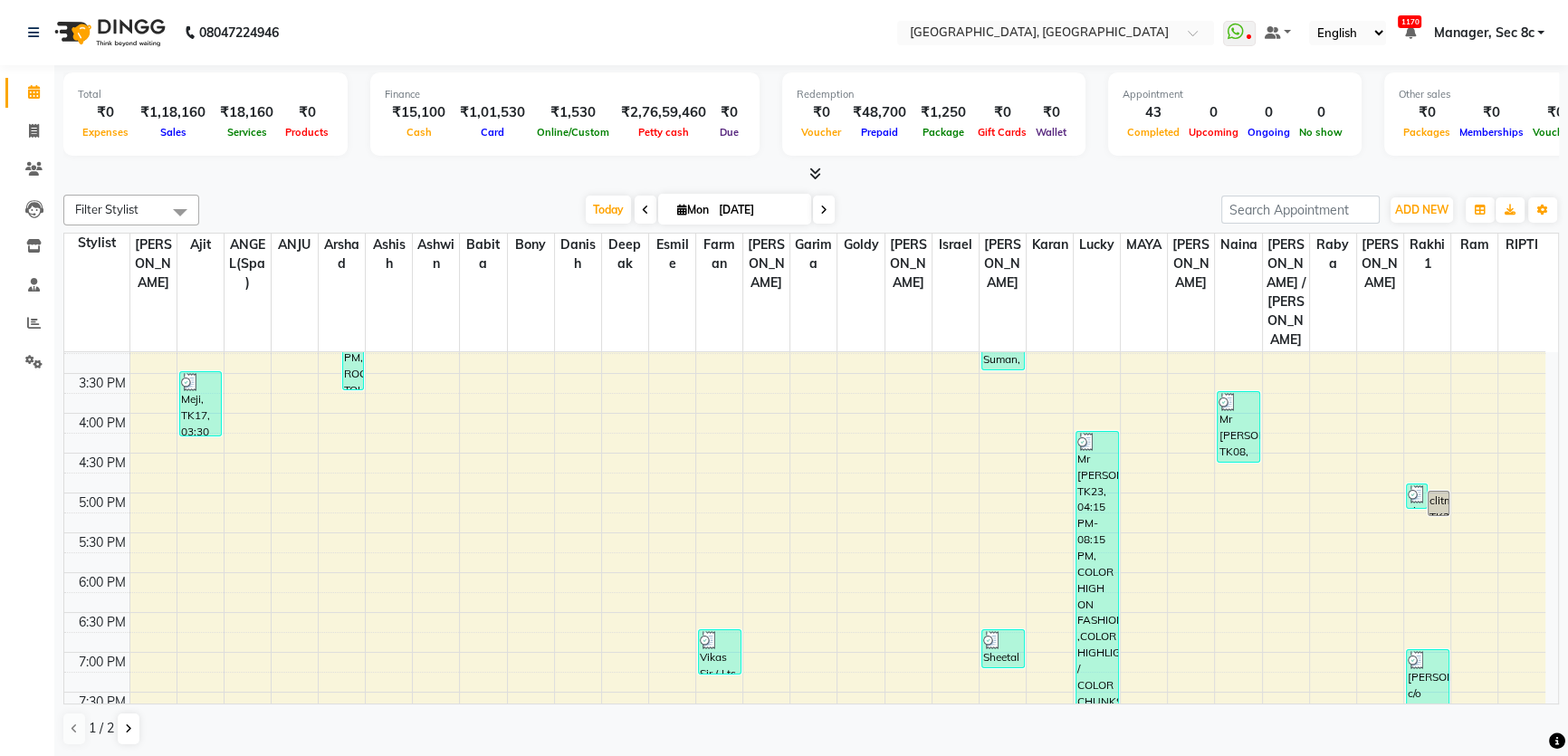
scroll to position [701, 0]
